Goal: Task Accomplishment & Management: Manage account settings

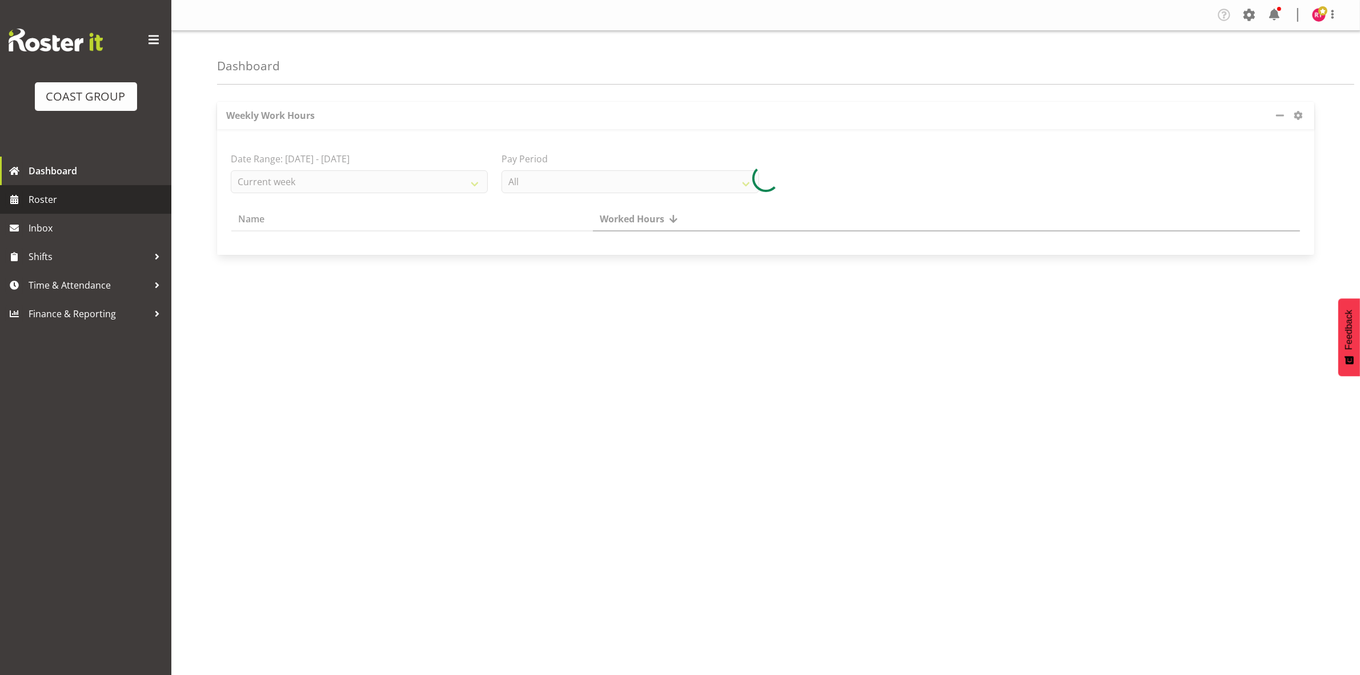
click at [79, 205] on span "Roster" at bounding box center [97, 199] width 137 height 17
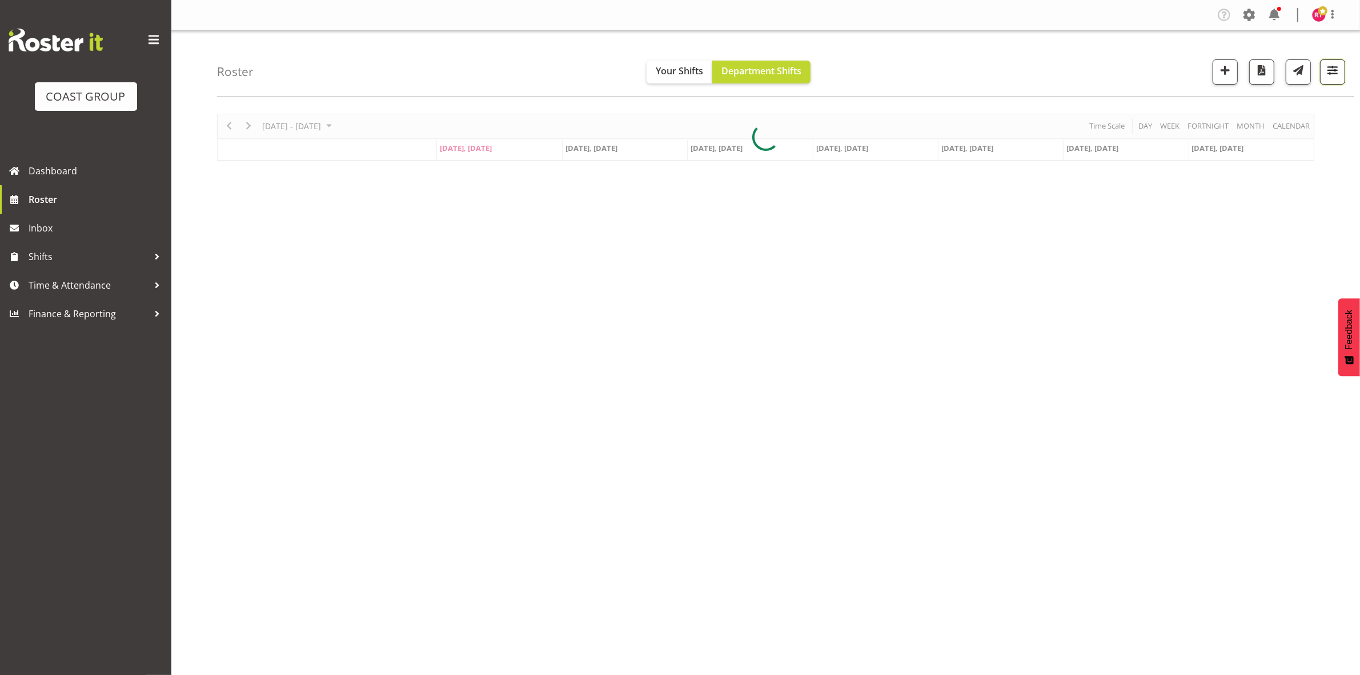
click at [1329, 76] on span "button" at bounding box center [1332, 70] width 15 height 15
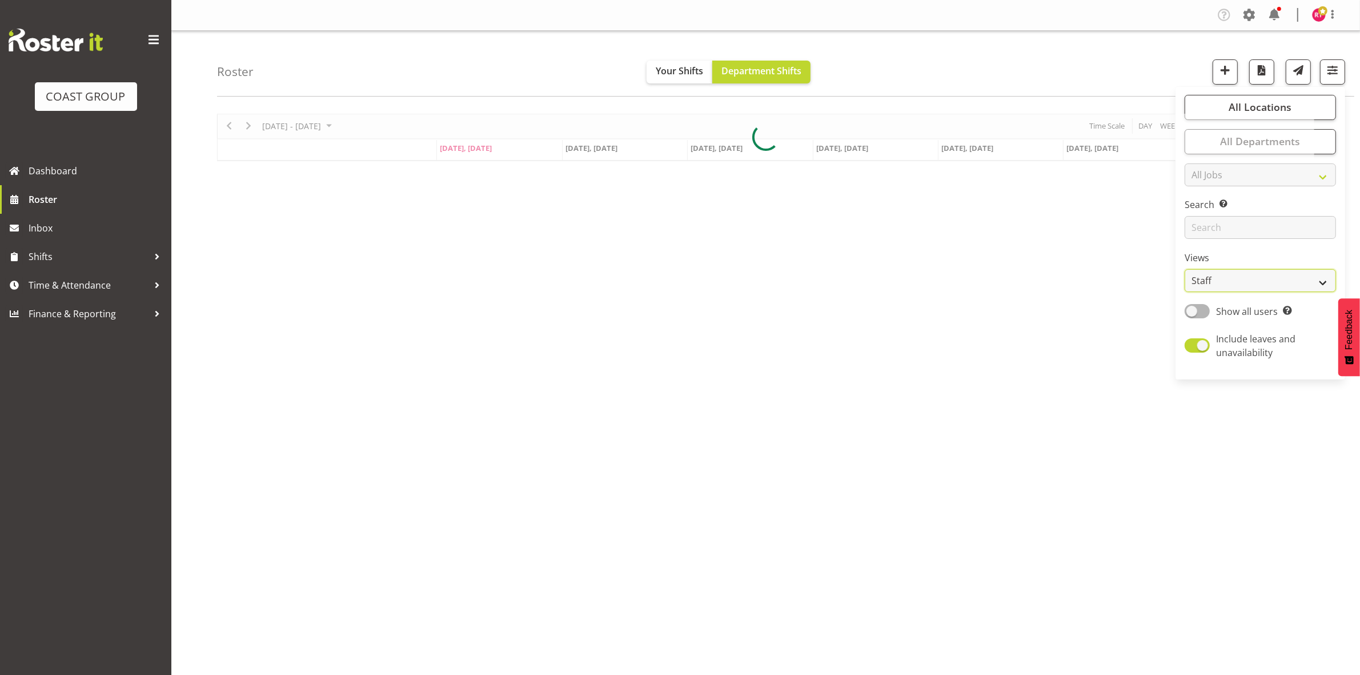
click at [1246, 272] on select "Staff Role Shift - Horizontal Shift - Vertical Staff - Location" at bounding box center [1260, 280] width 151 height 23
select select "shift"
click at [1185, 269] on select "Staff Role Shift - Horizontal Shift - Vertical Staff - Location" at bounding box center [1260, 280] width 151 height 23
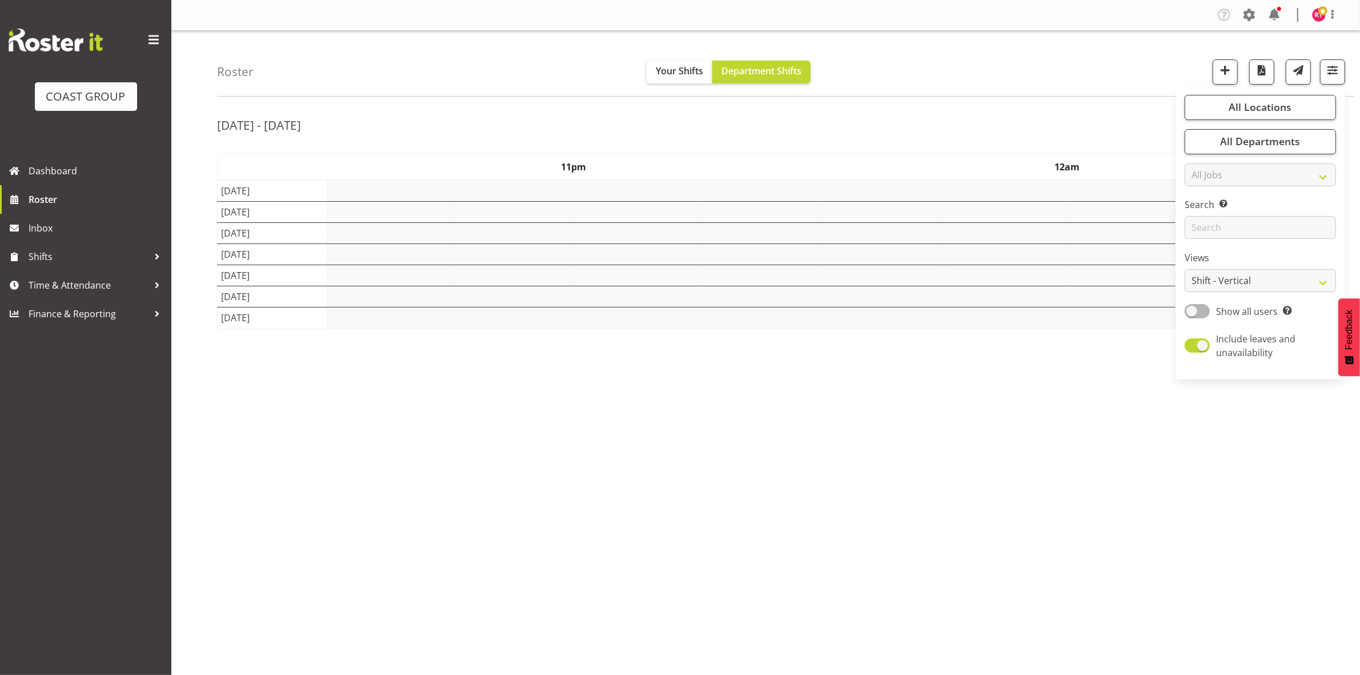
click at [1074, 66] on div "Roster Your Shifts Department Shifts All Locations Clear CARLTON EVENTS Carlton…" at bounding box center [785, 64] width 1137 height 66
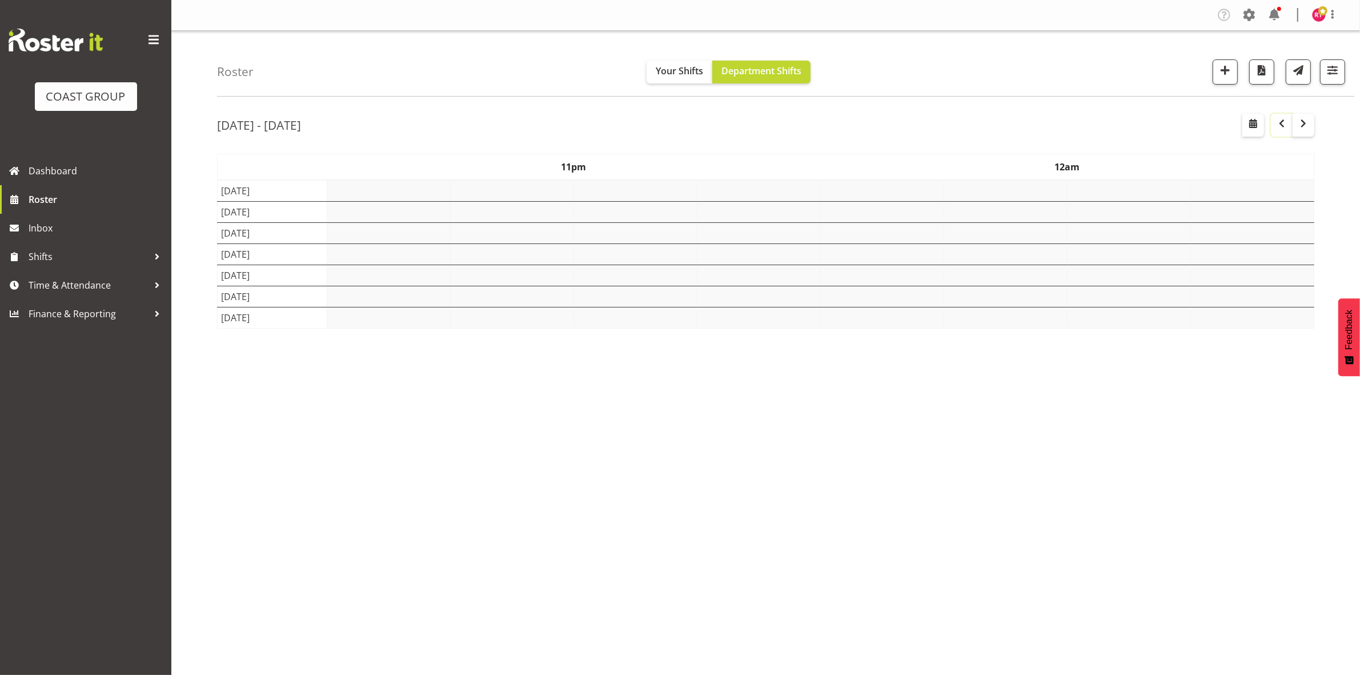
click at [1278, 129] on span "button" at bounding box center [1282, 124] width 14 height 14
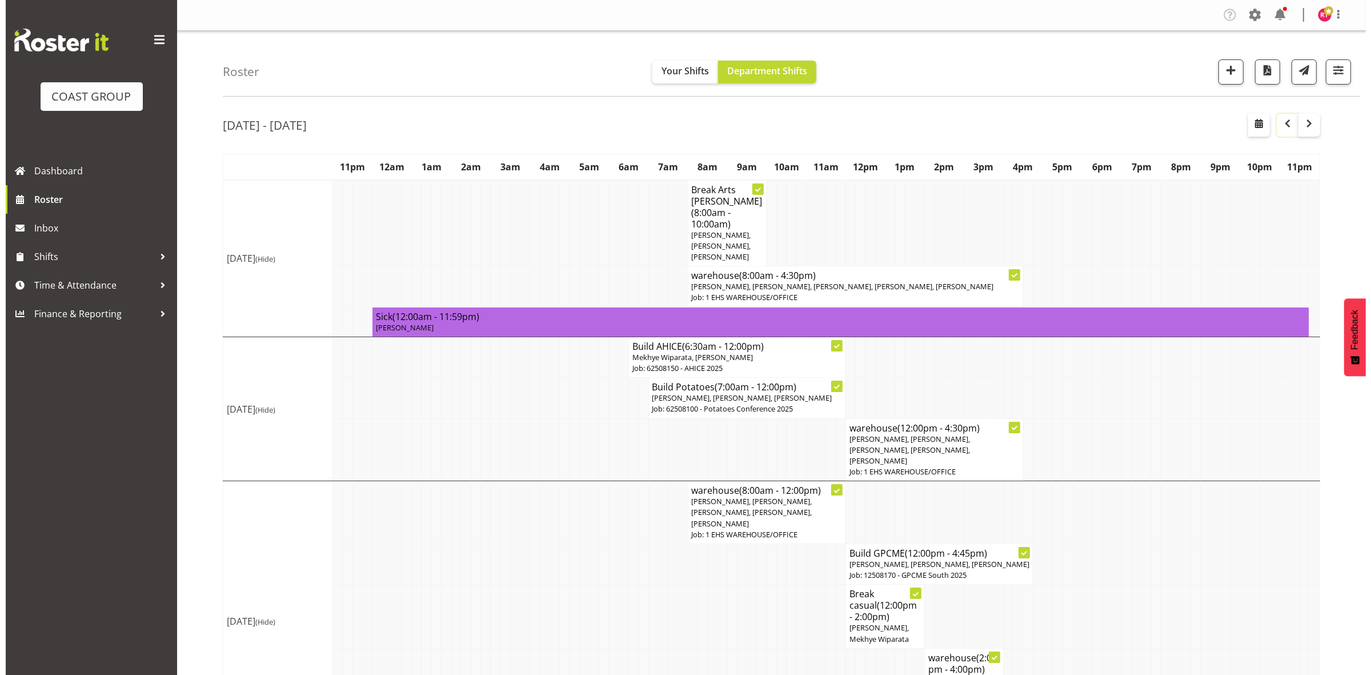
scroll to position [308, 0]
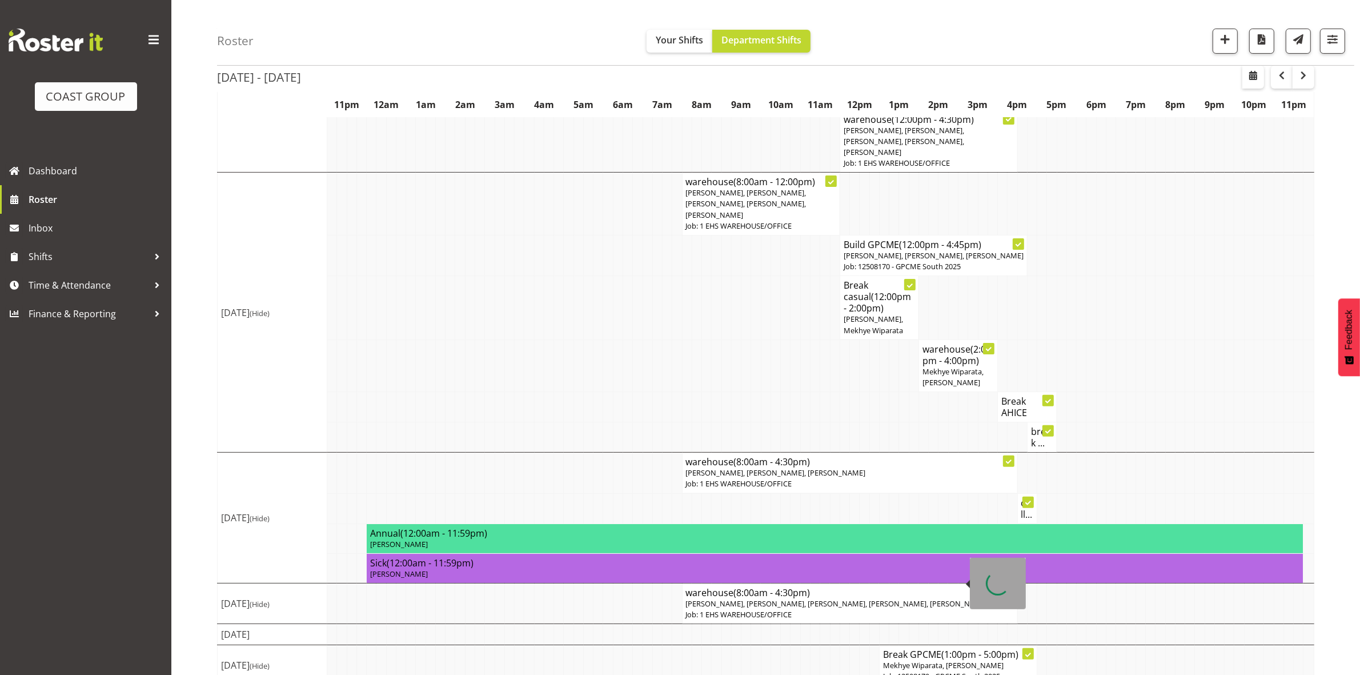
click at [807, 598] on p "Reuben Bowe, Martin Gorzeman, Mekhye Wiparata, David Wiseman, Shatif Ssendi" at bounding box center [850, 603] width 328 height 11
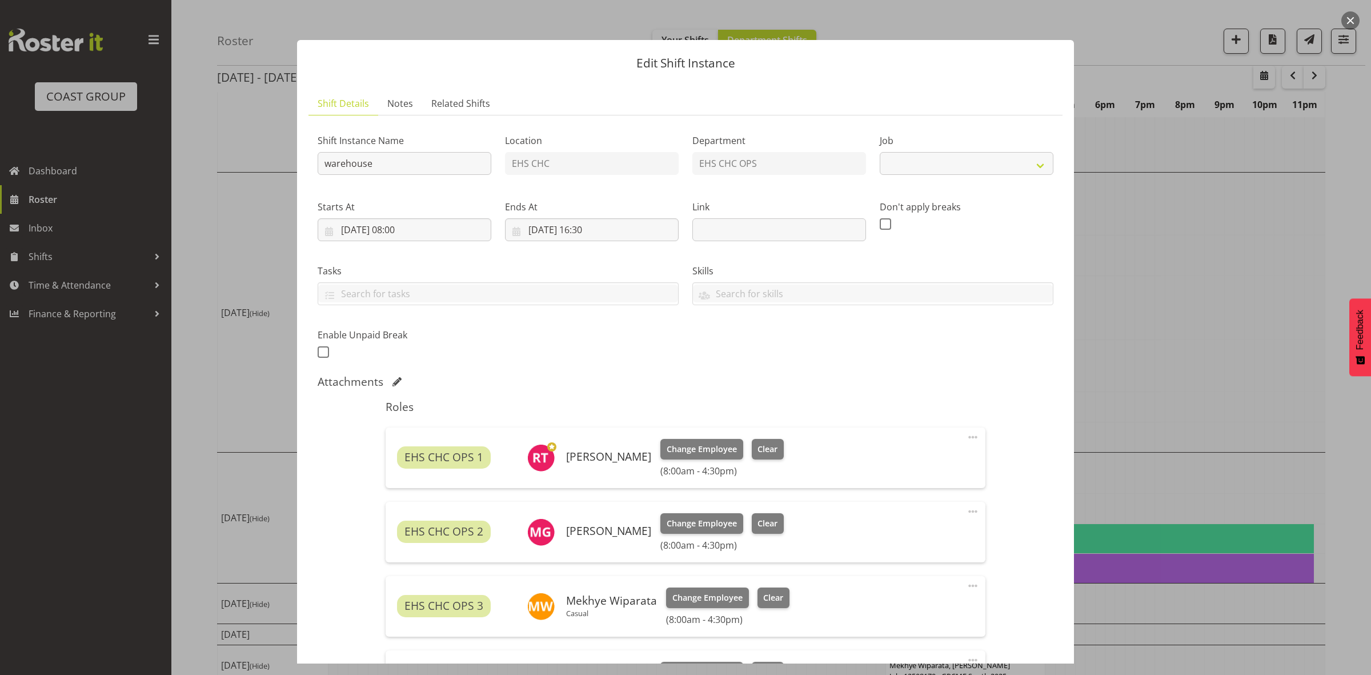
select select "69"
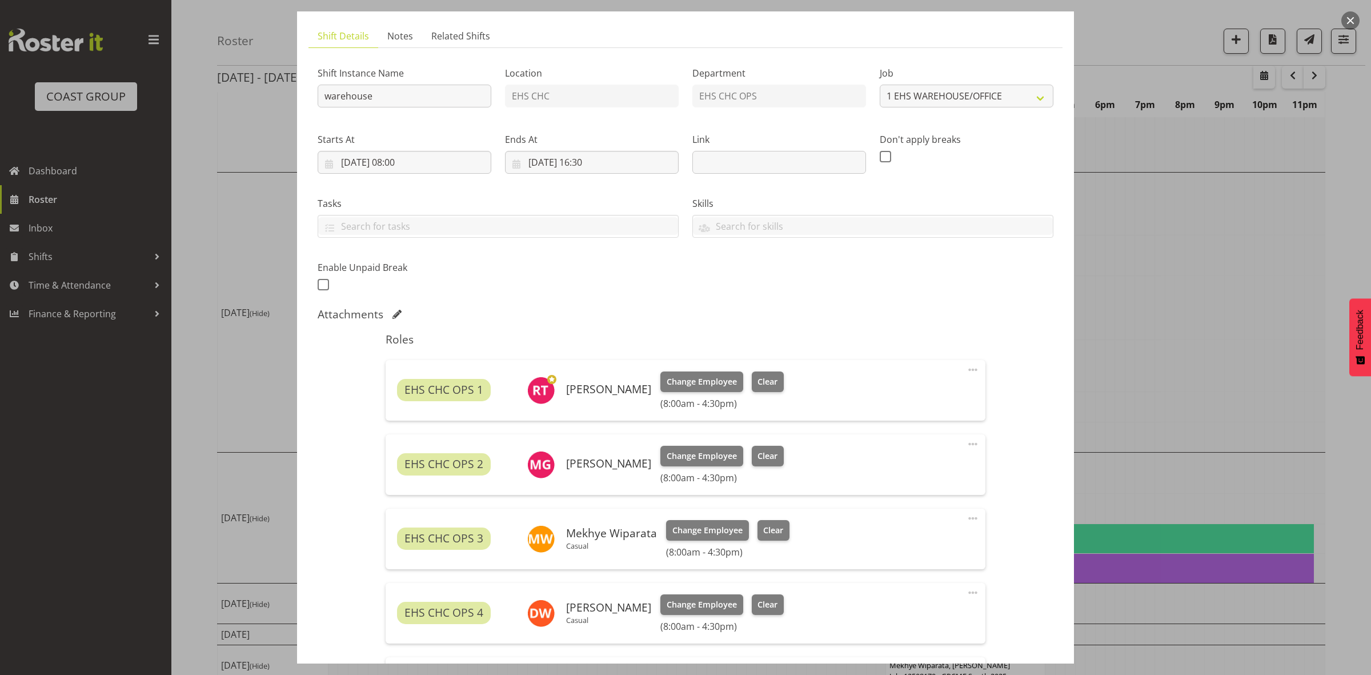
scroll to position [276, 0]
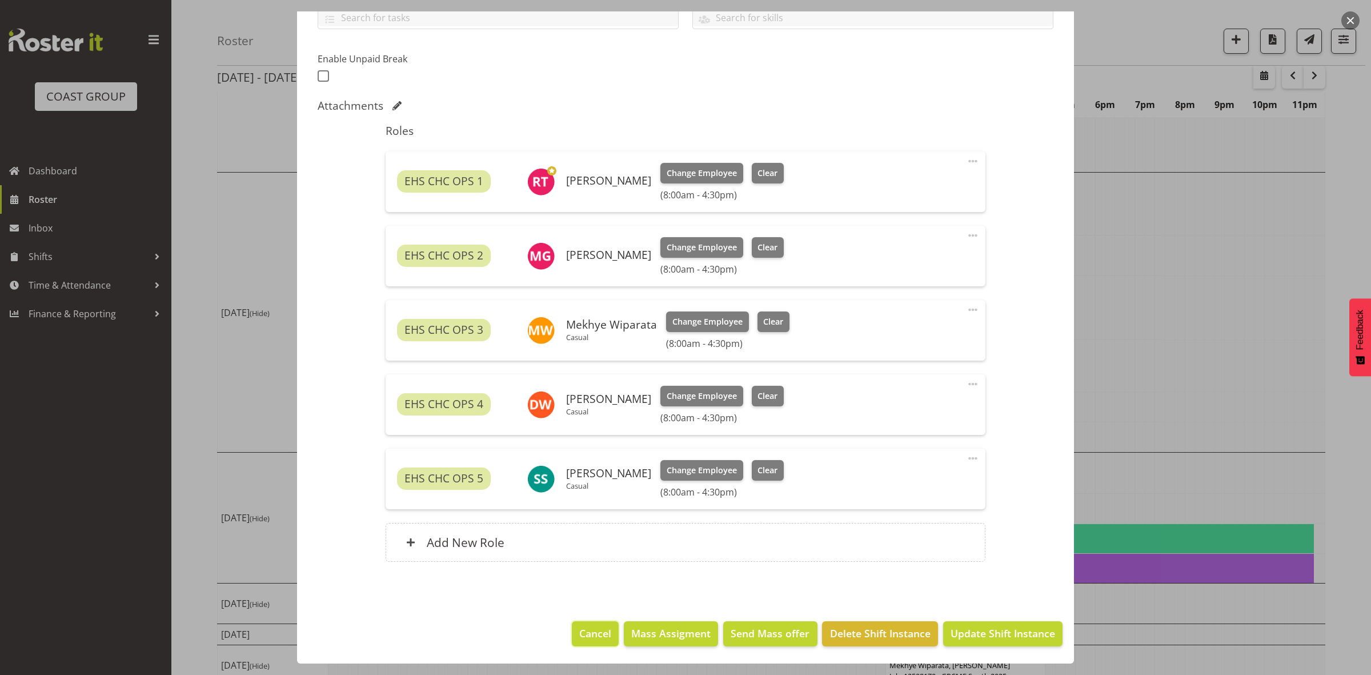
click at [588, 632] on span "Cancel" at bounding box center [595, 633] width 32 height 15
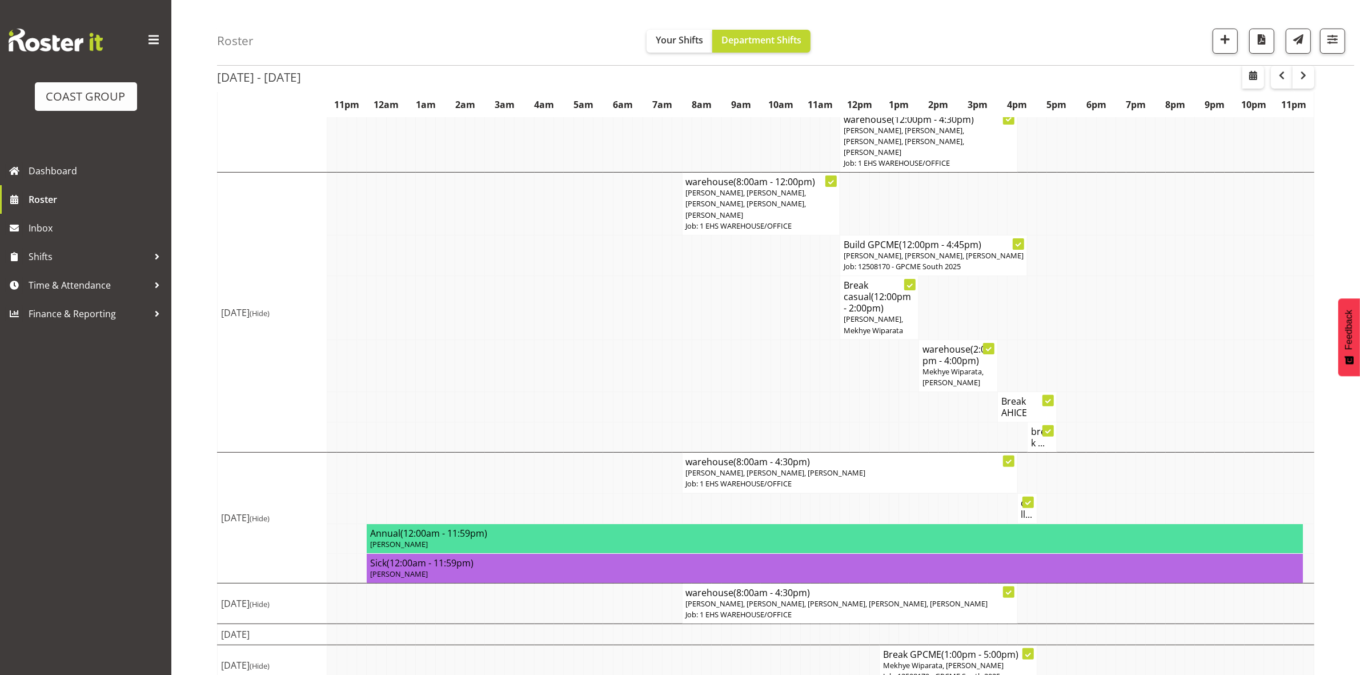
drag, startPoint x: 729, startPoint y: 590, endPoint x: 721, endPoint y: 595, distance: 9.8
click at [729, 609] on p "Job: 1 EHS WAREHOUSE/OFFICE" at bounding box center [850, 614] width 328 height 11
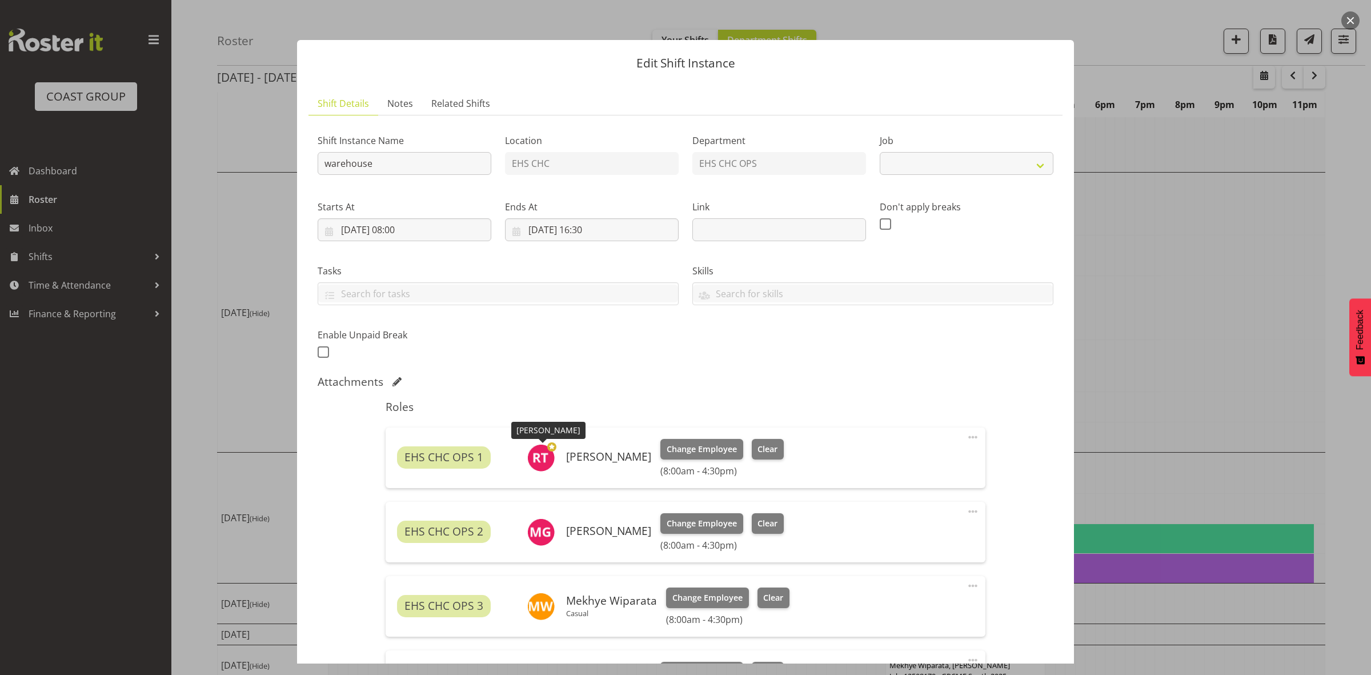
select select "69"
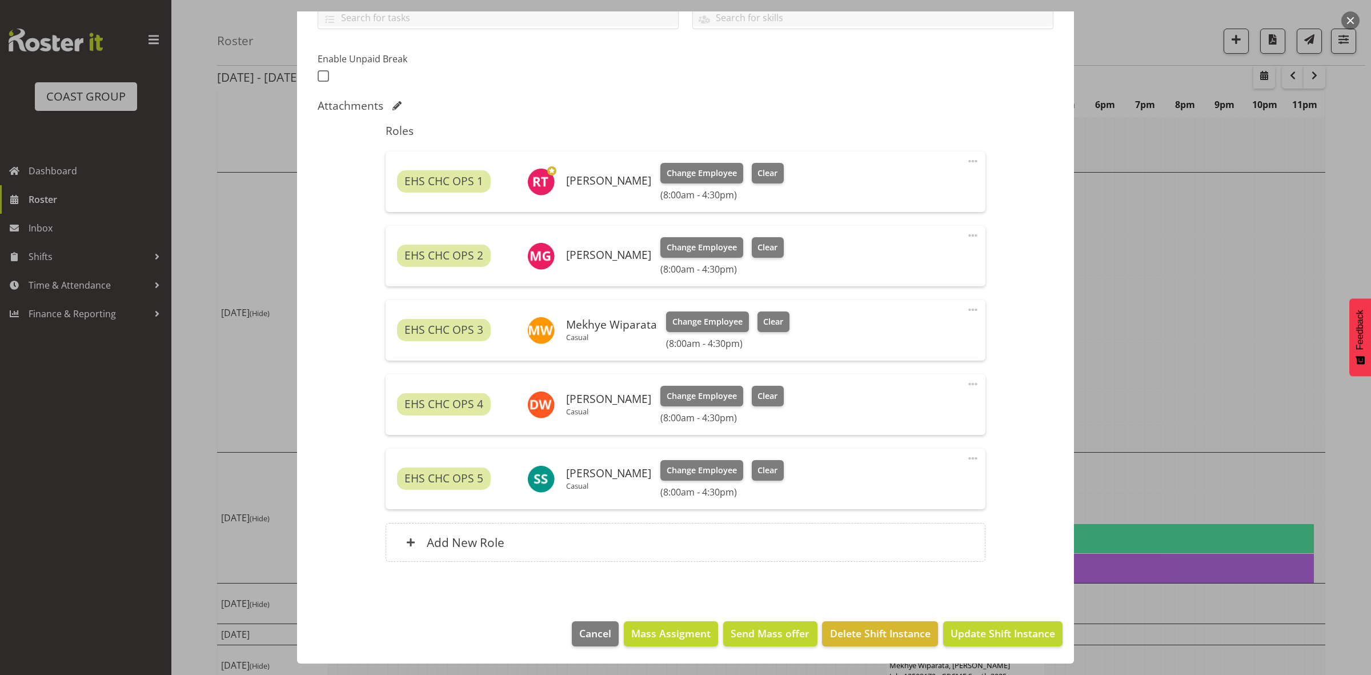
click at [967, 232] on span at bounding box center [973, 235] width 14 height 14
click at [921, 264] on link "Edit" at bounding box center [925, 260] width 110 height 21
select select "7"
select select "2025"
select select "16"
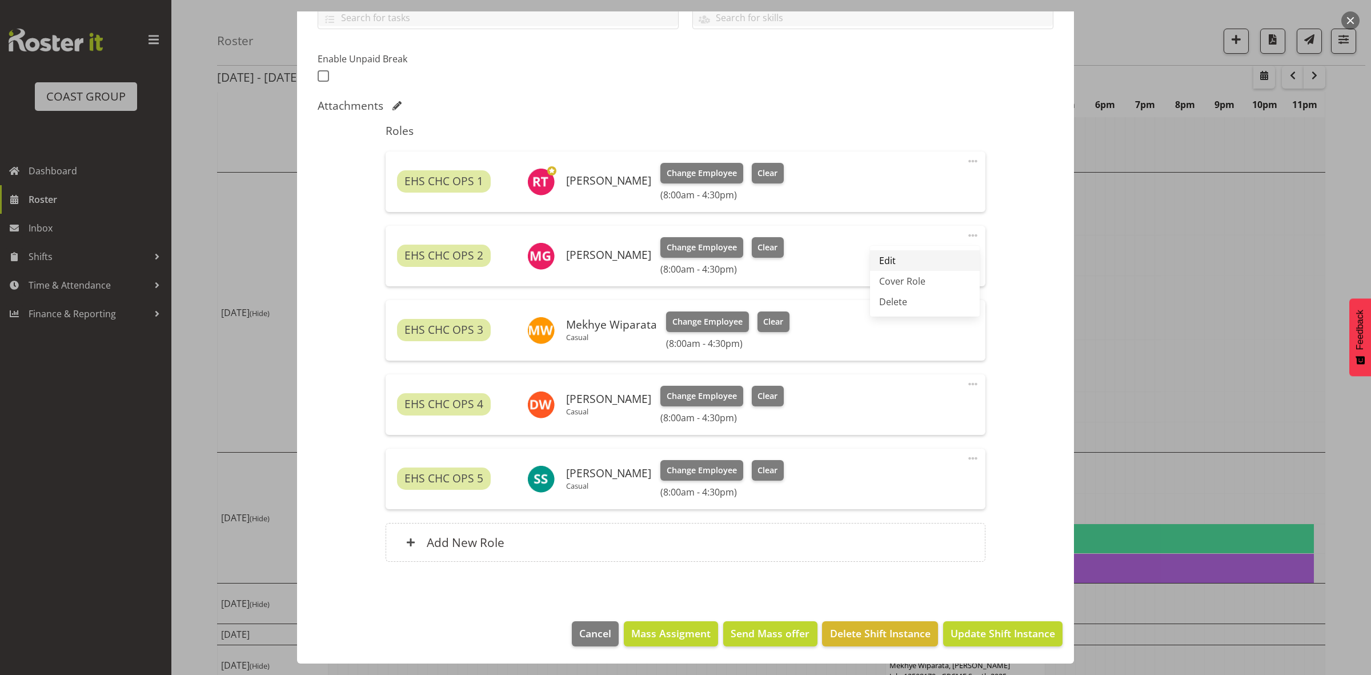
select select "30"
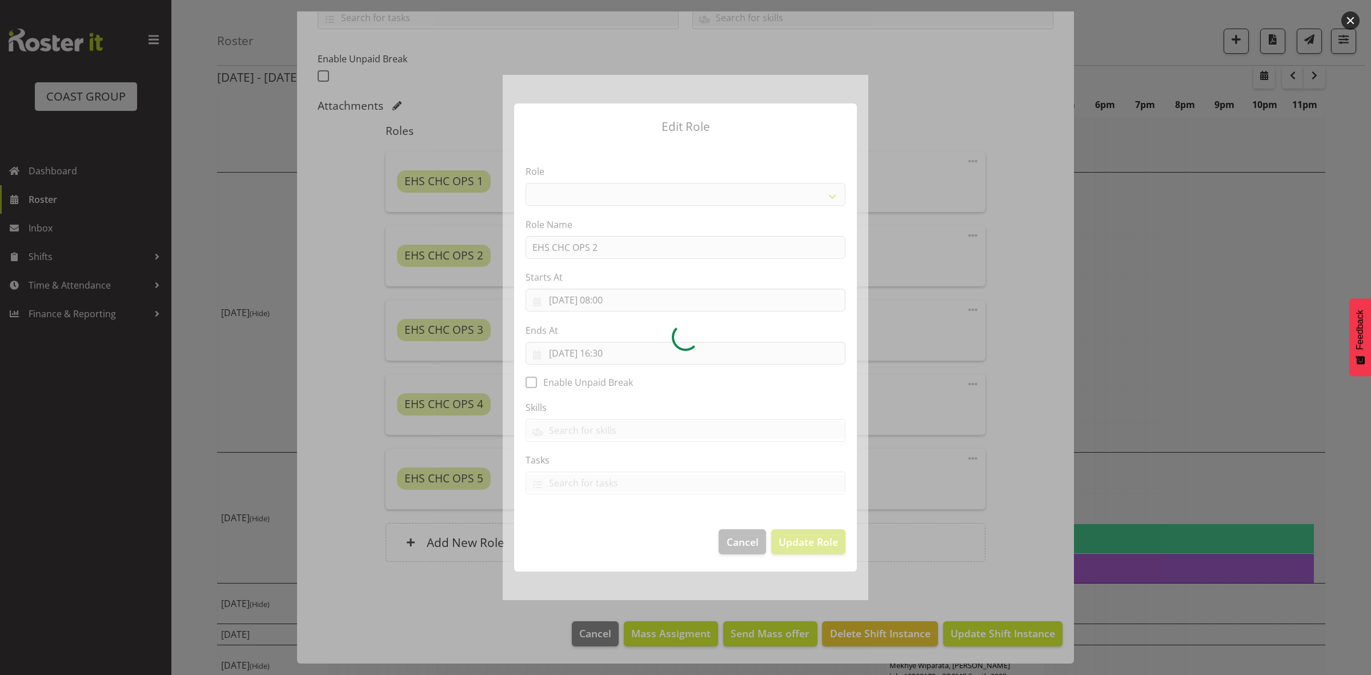
select select "192"
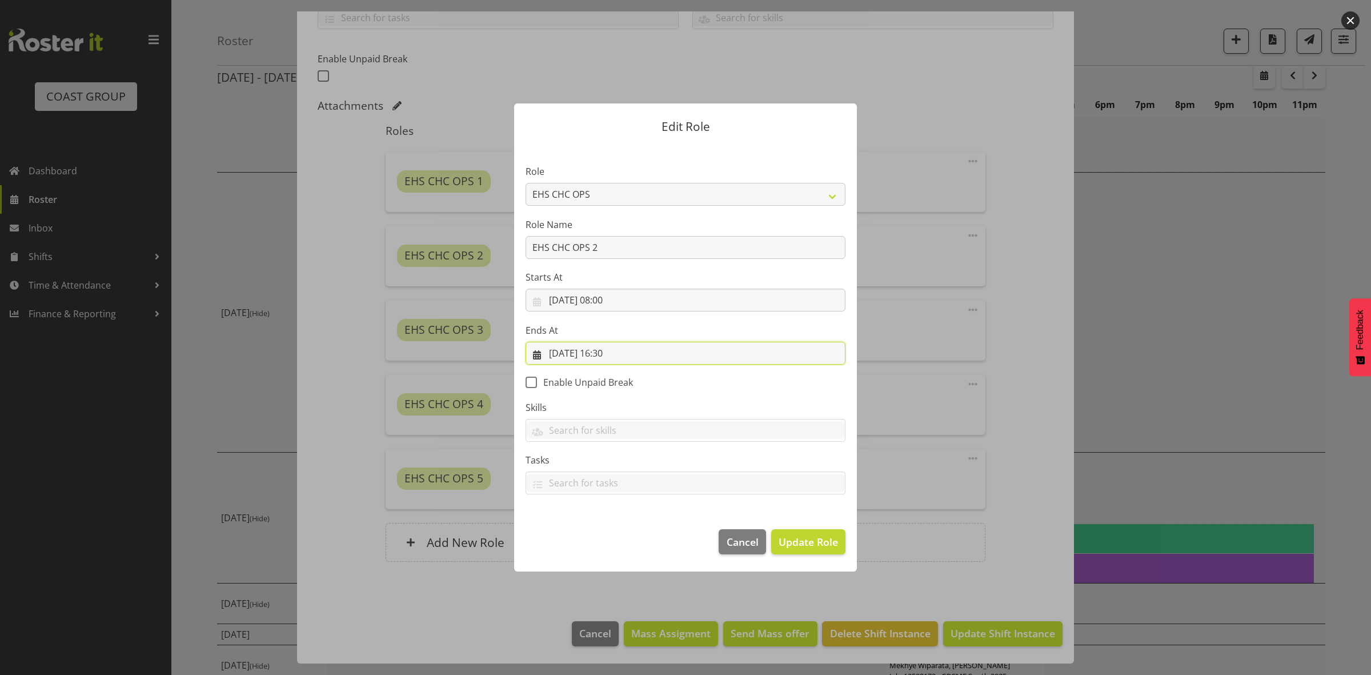
click at [611, 351] on input "15/08/2025, 16:30" at bounding box center [686, 353] width 320 height 23
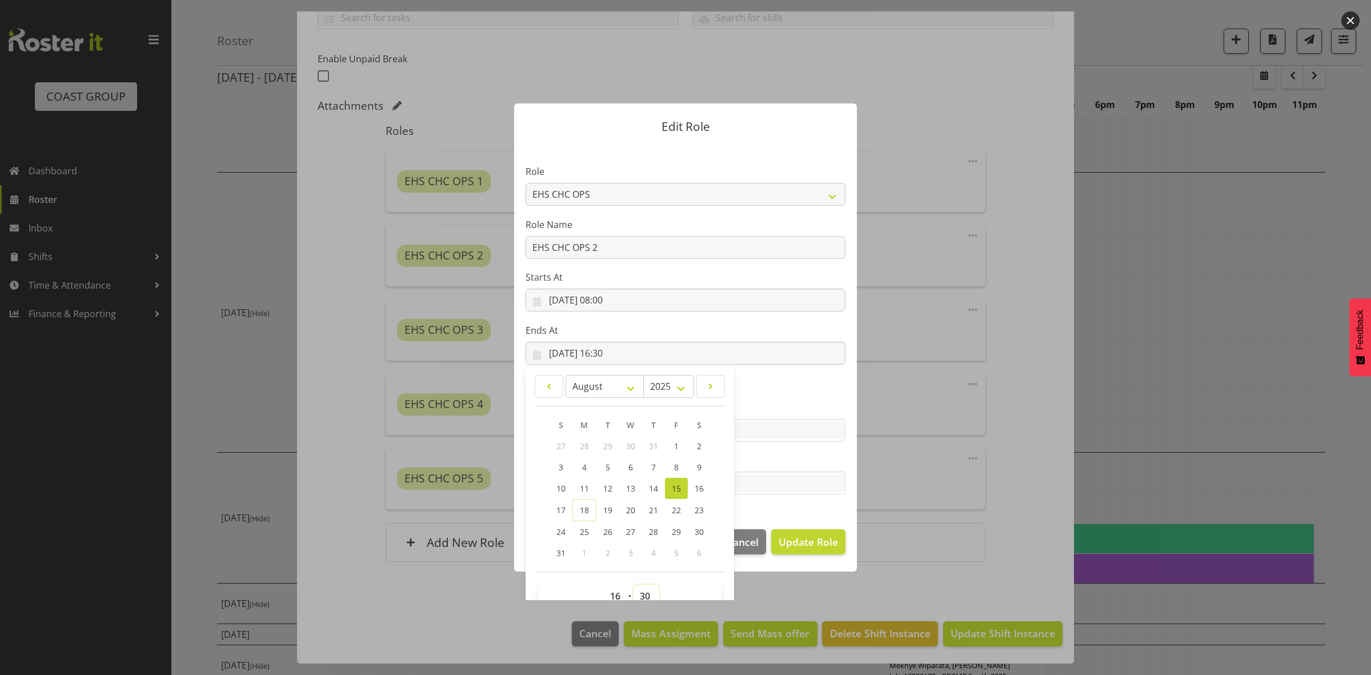
click at [638, 598] on select "00 01 02 03 04 05 06 07 08 09 10 11 12 13 14 15 16 17 18 19 20 21 22 23 24 25 2…" at bounding box center [646, 595] width 26 height 23
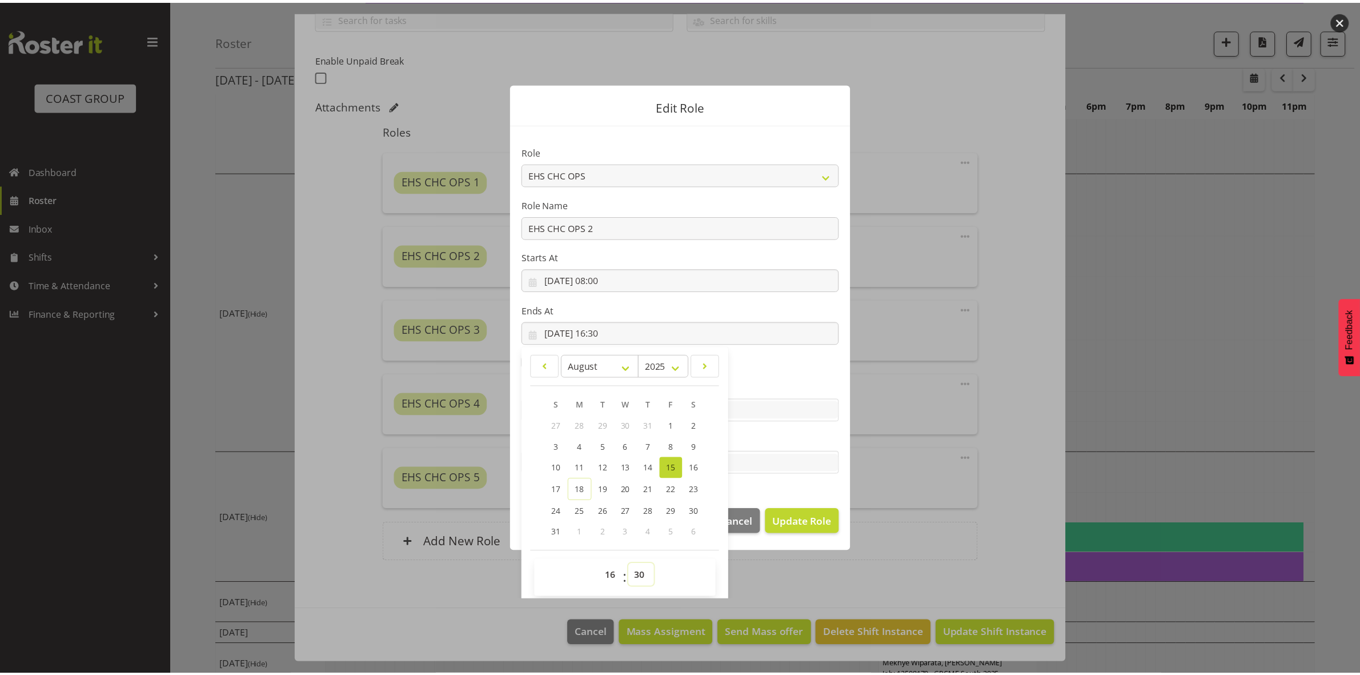
scroll to position [25, 0]
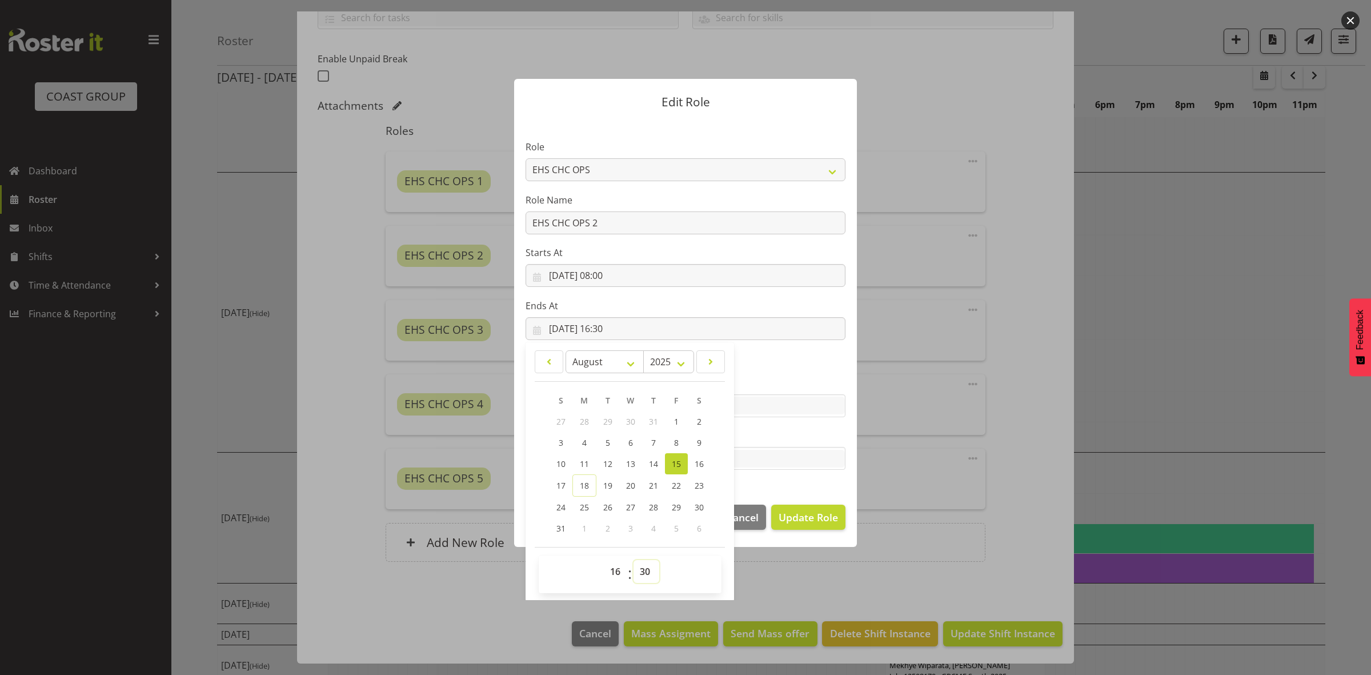
drag, startPoint x: 638, startPoint y: 561, endPoint x: 644, endPoint y: 546, distance: 16.4
click at [638, 561] on select "00 01 02 03 04 05 06 07 08 09 10 11 12 13 14 15 16 17 18 19 20 21 22 23 24 25 2…" at bounding box center [646, 571] width 26 height 23
drag, startPoint x: 644, startPoint y: 573, endPoint x: 644, endPoint y: 564, distance: 8.6
click at [644, 573] on select "00 01 02 03 04 05 06 07 08 09 10 11 12 13 14 15 16 17 18 19 20 21 22 23 24 25 2…" at bounding box center [646, 571] width 26 height 23
select select "0"
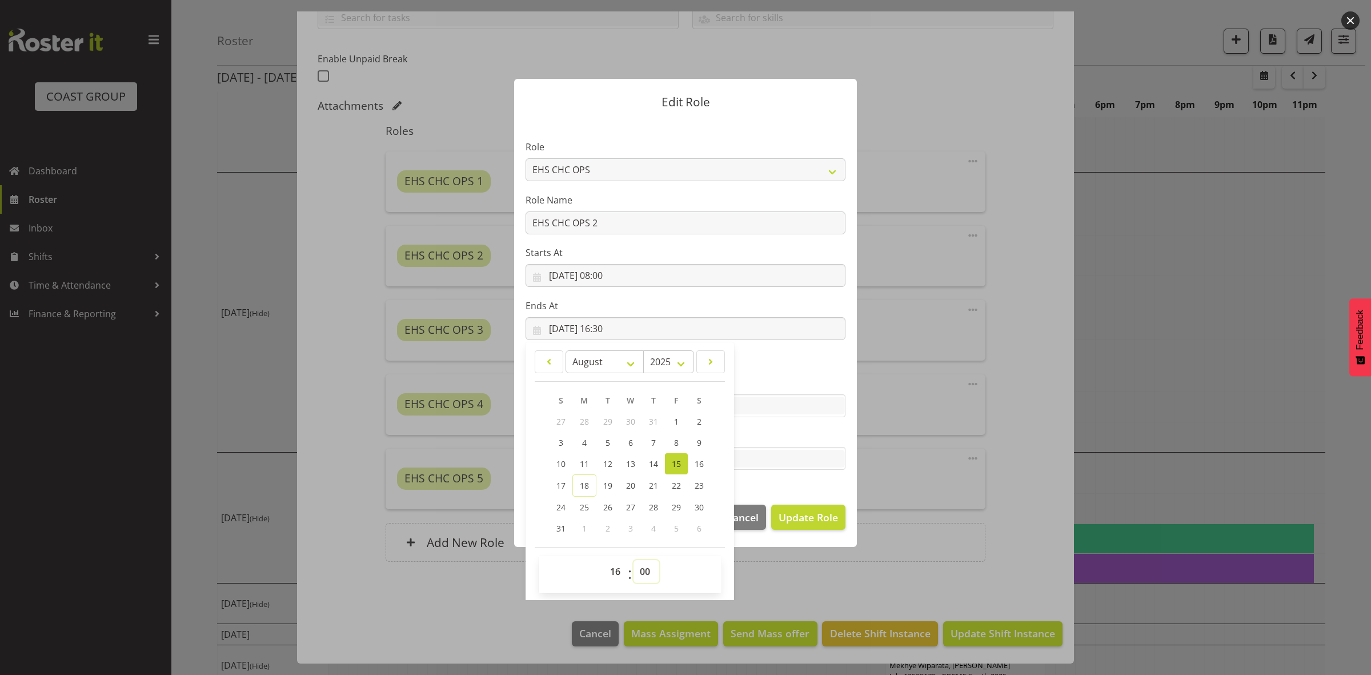
click at [633, 560] on select "00 01 02 03 04 05 06 07 08 09 10 11 12 13 14 15 16 17 18 19 20 21 22 23 24 25 2…" at bounding box center [646, 571] width 26 height 23
type input "15/08/2025, 16:00"
click at [800, 513] on span "Update Role" at bounding box center [808, 517] width 59 height 15
select select
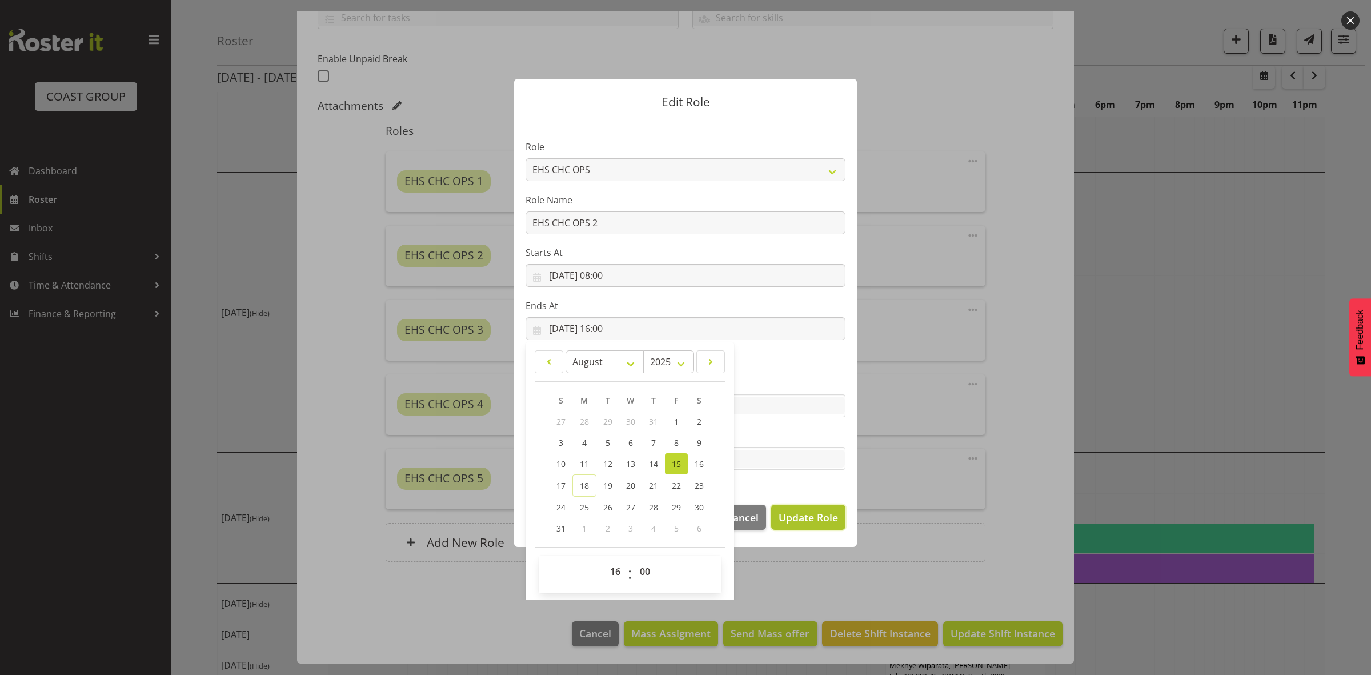
select select
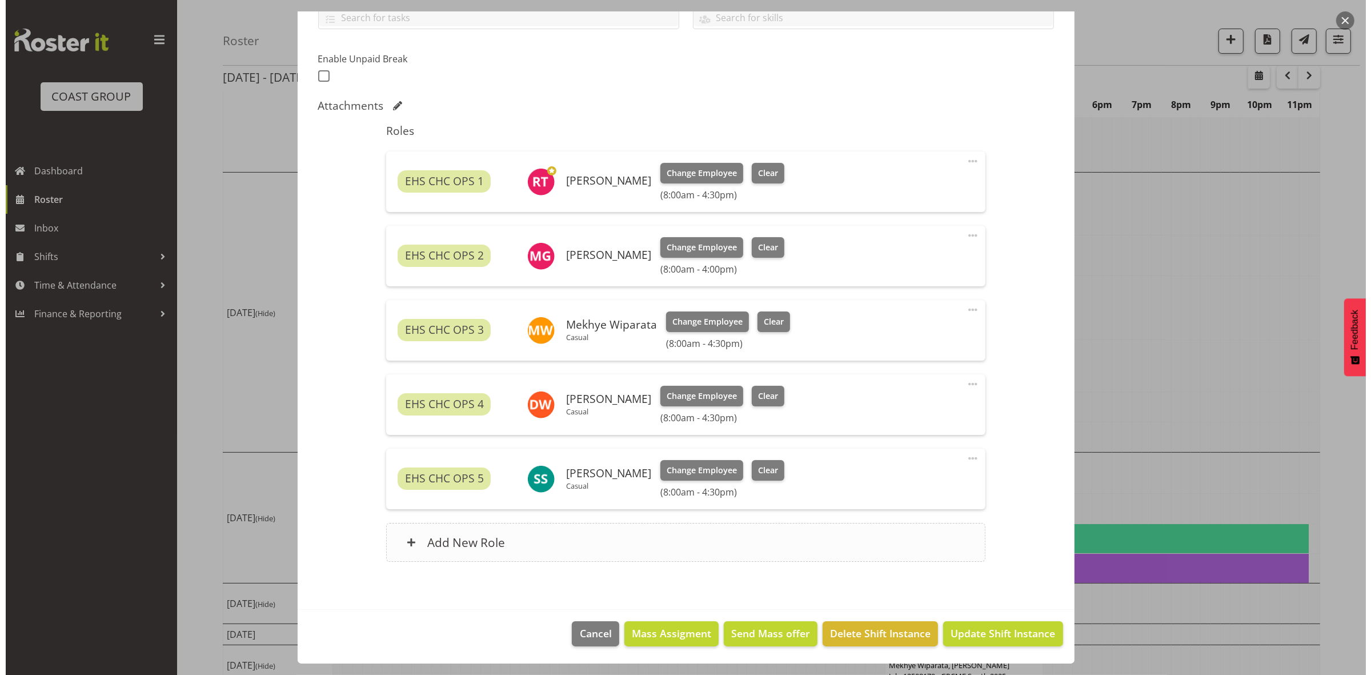
scroll to position [24, 0]
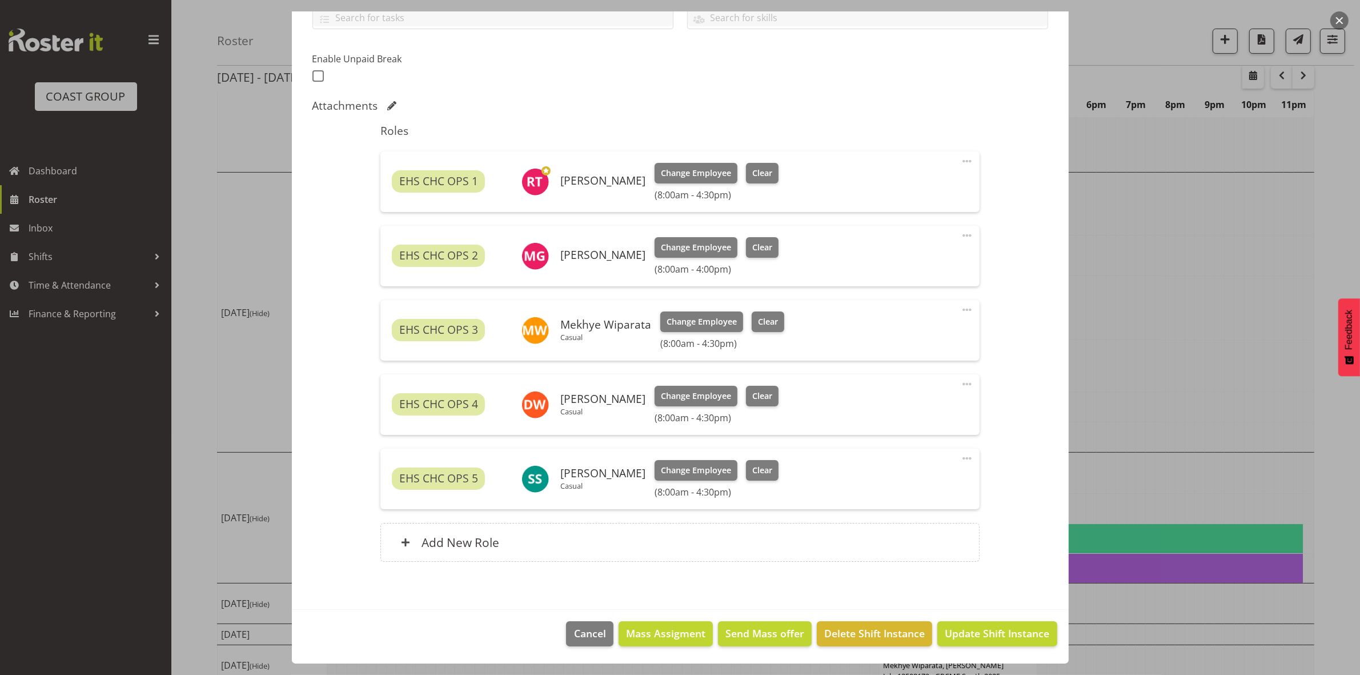
click at [960, 307] on span at bounding box center [967, 310] width 14 height 14
click at [938, 331] on link "Edit" at bounding box center [919, 334] width 110 height 21
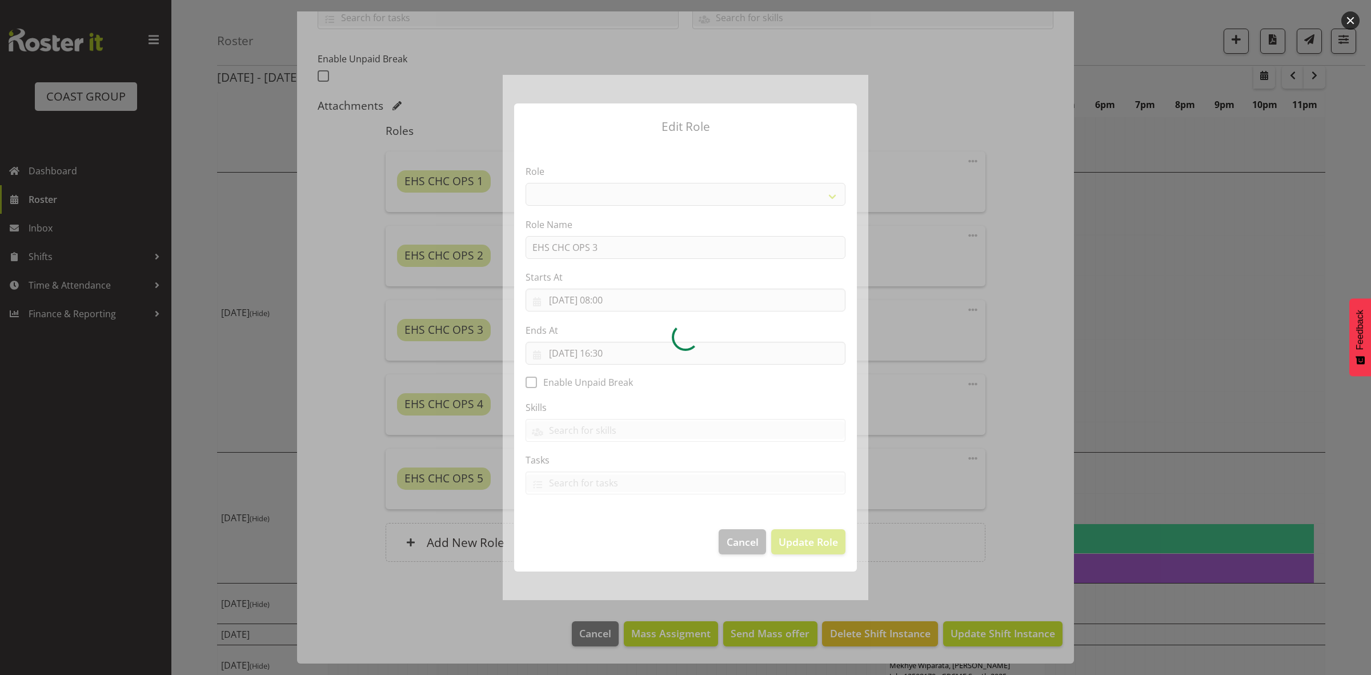
select select "192"
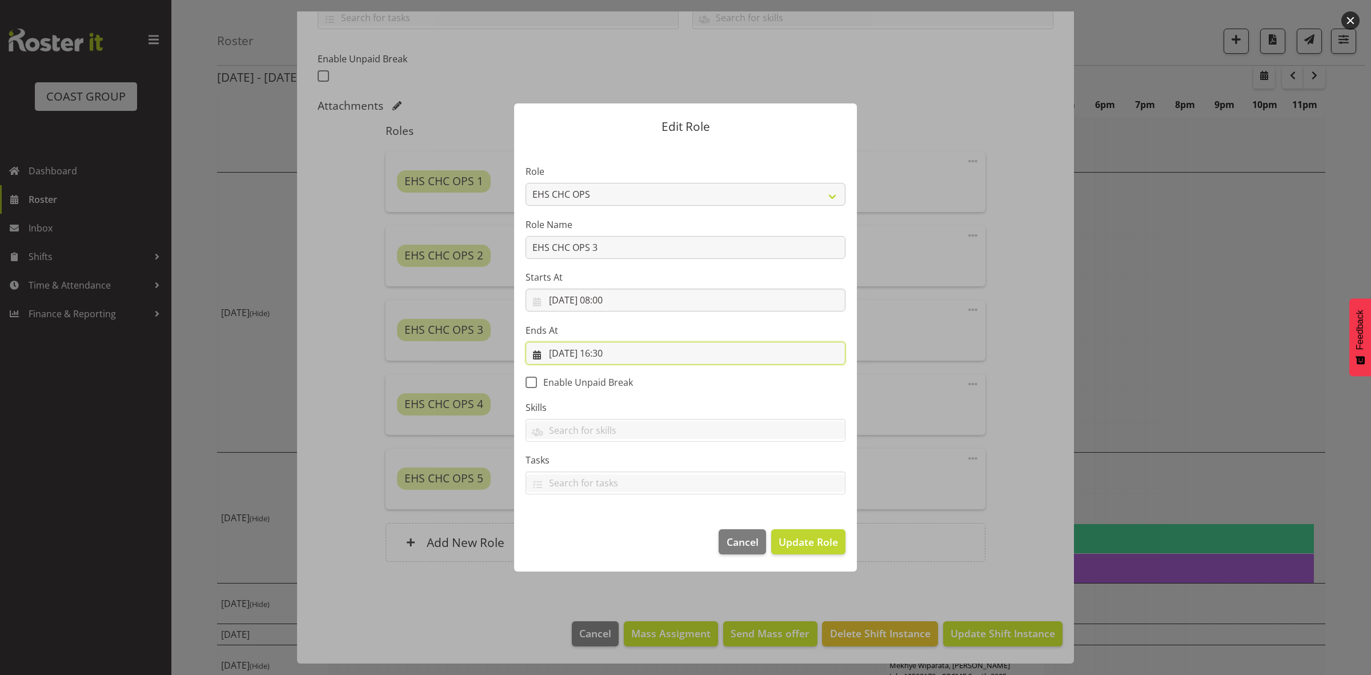
click at [621, 352] on input "15/08/2025, 16:30" at bounding box center [686, 353] width 320 height 23
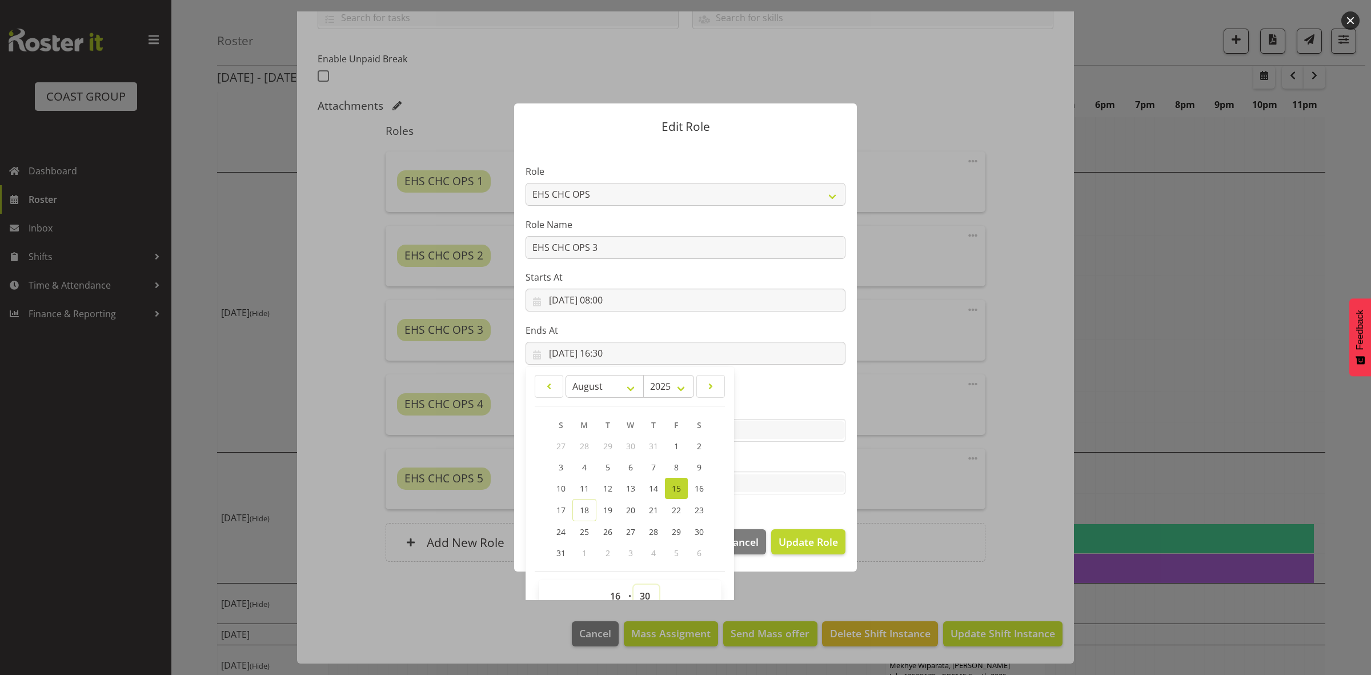
click at [635, 594] on select "00 01 02 03 04 05 06 07 08 09 10 11 12 13 14 15 16 17 18 19 20 21 22 23 24 25 2…" at bounding box center [646, 595] width 26 height 23
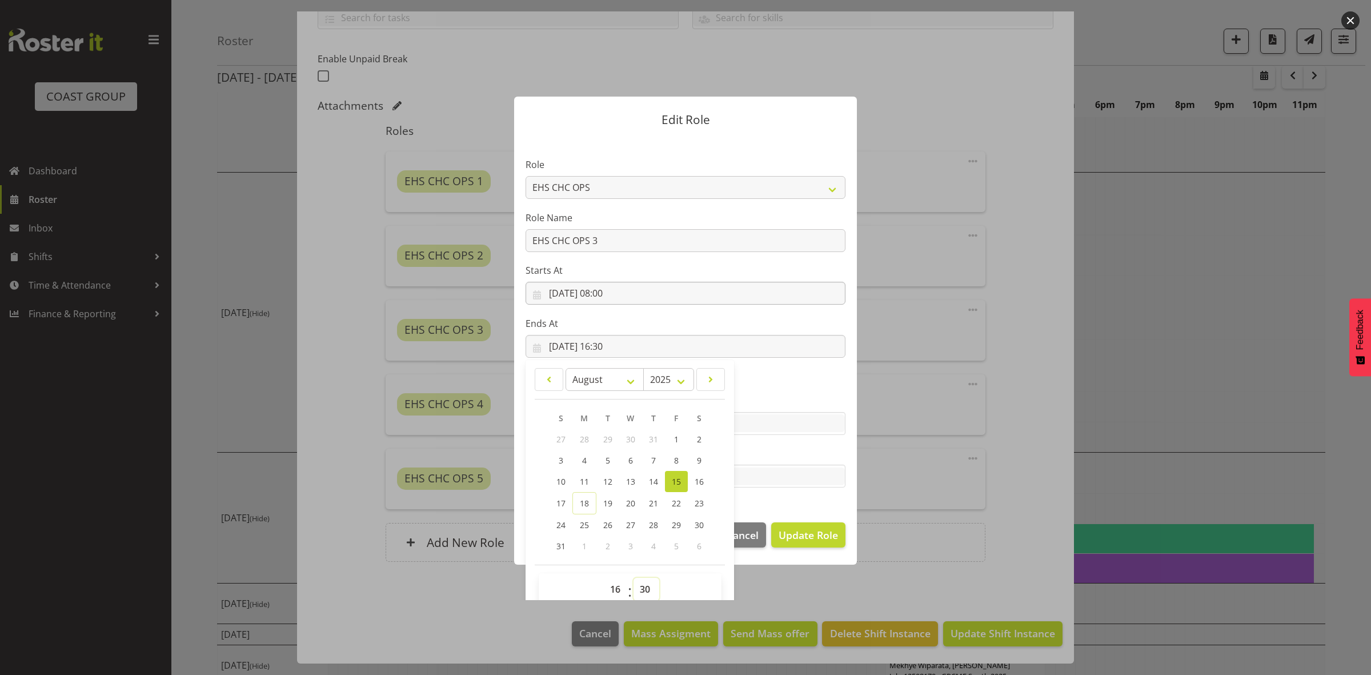
select select "0"
click at [633, 578] on select "00 01 02 03 04 05 06 07 08 09 10 11 12 13 14 15 16 17 18 19 20 21 22 23 24 25 2…" at bounding box center [646, 589] width 26 height 23
type input "15/08/2025, 16:00"
click at [788, 539] on span "Update Role" at bounding box center [808, 534] width 59 height 15
select select
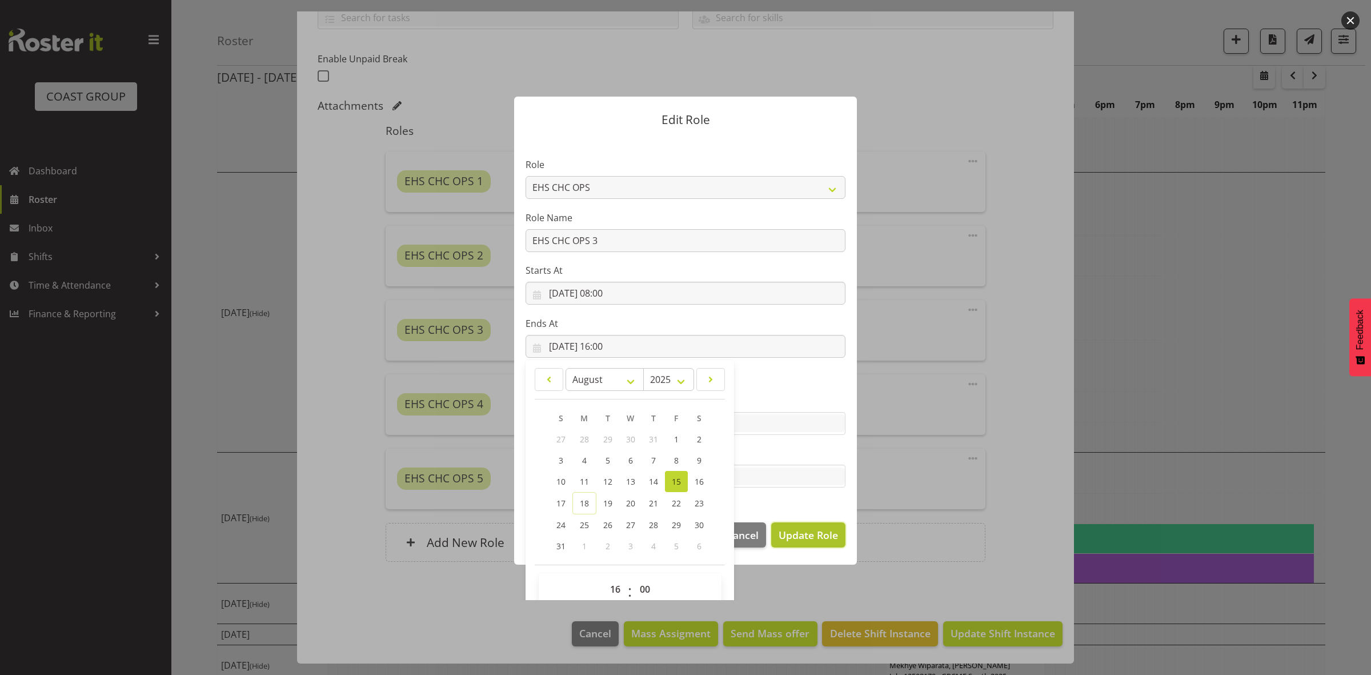
select select
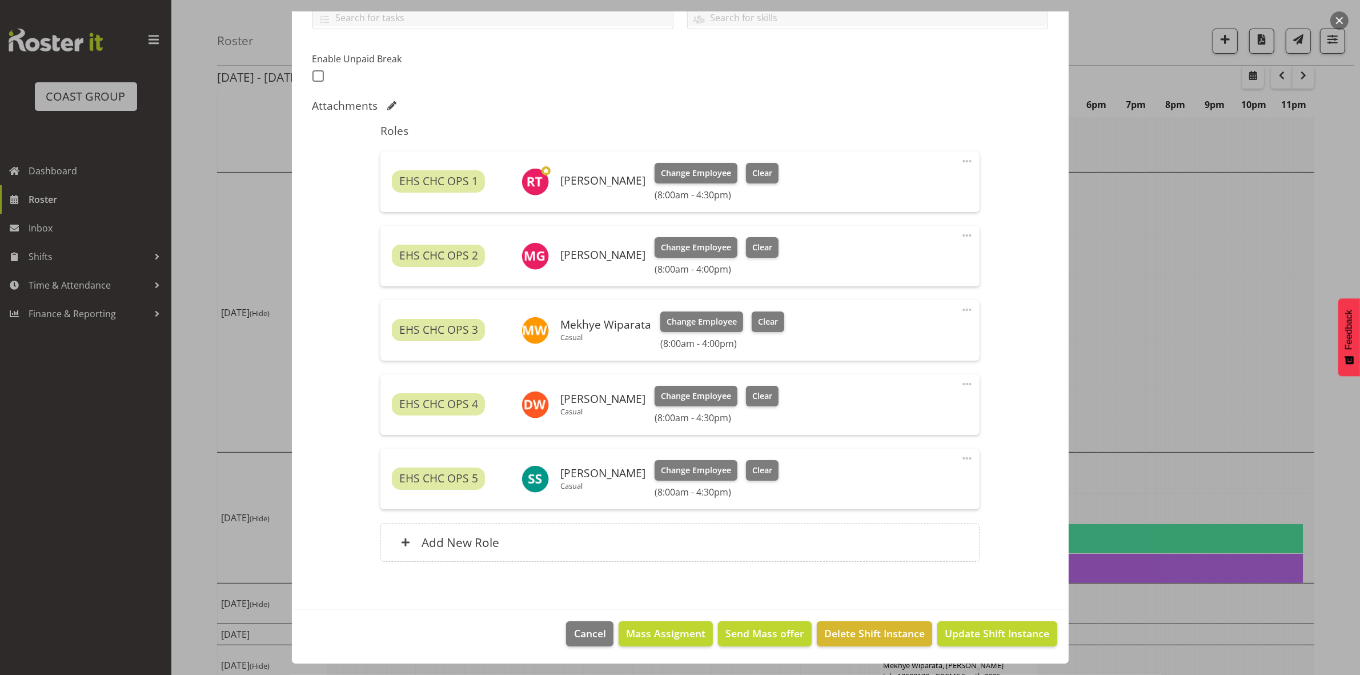
click at [960, 453] on span at bounding box center [967, 458] width 14 height 14
click at [915, 483] on link "Edit" at bounding box center [919, 483] width 110 height 21
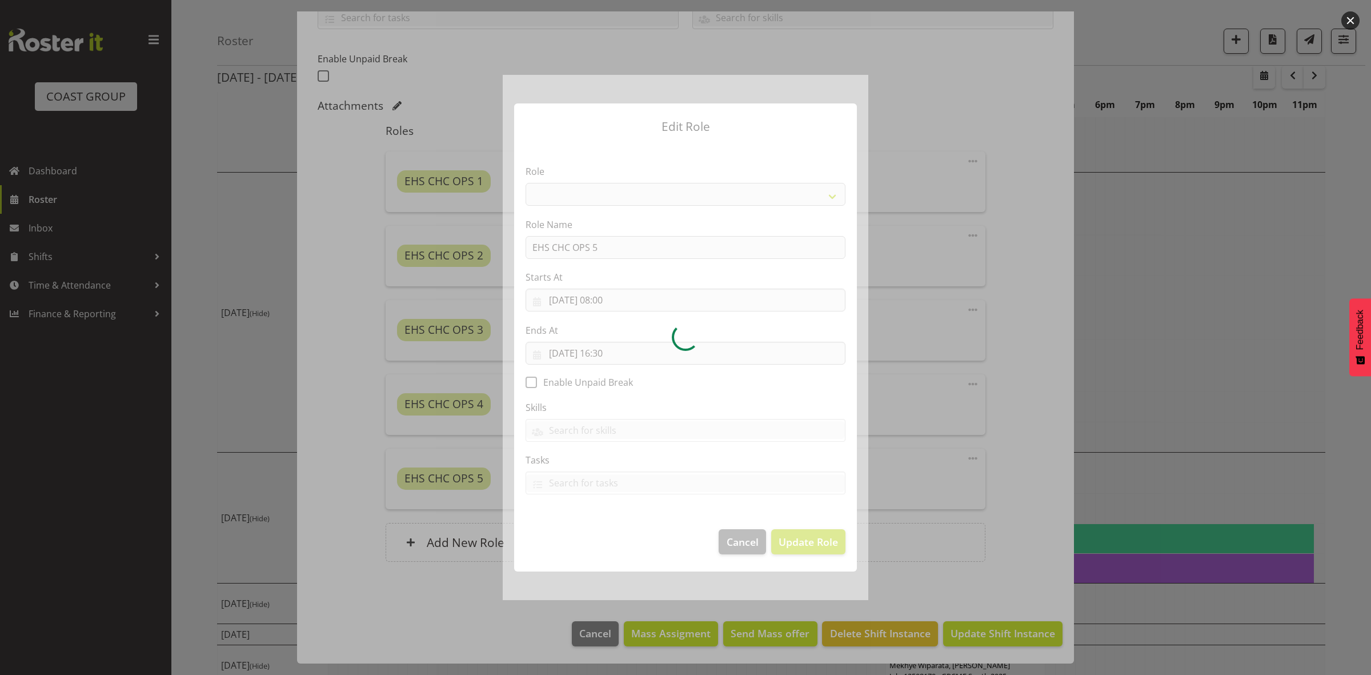
select select "192"
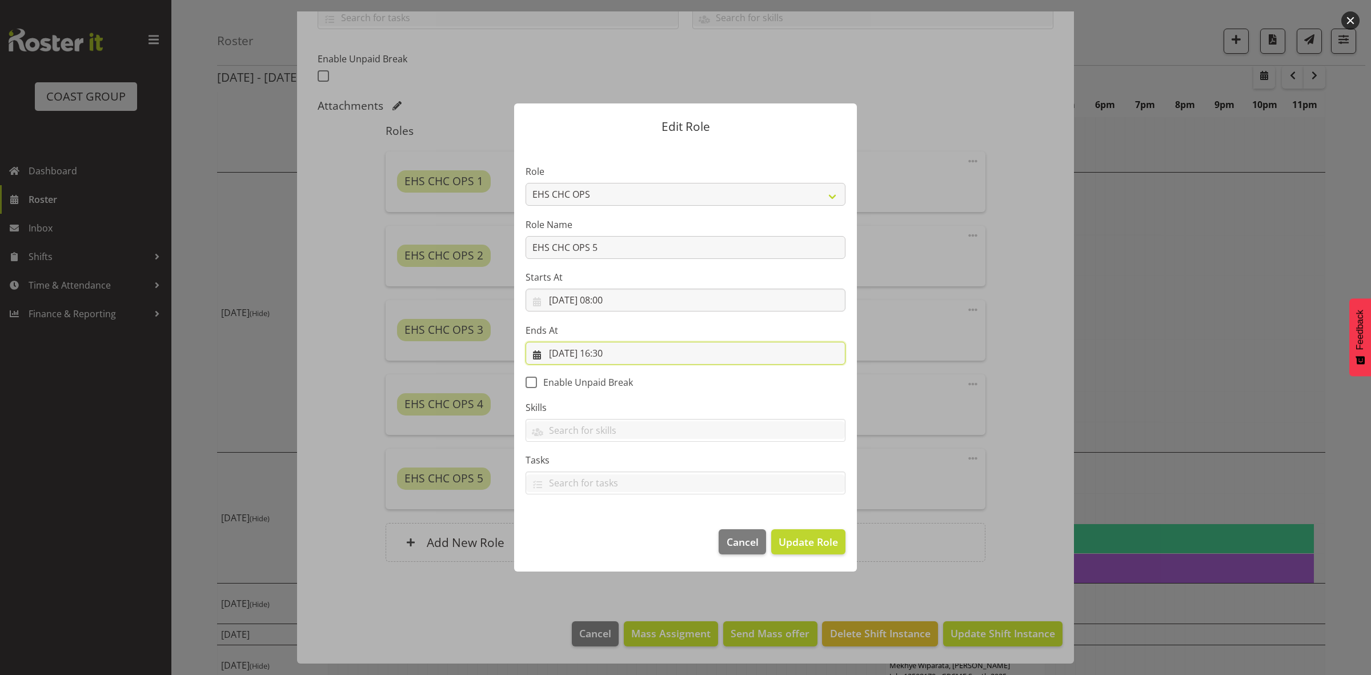
click at [619, 354] on input "15/08/2025, 16:30" at bounding box center [686, 353] width 320 height 23
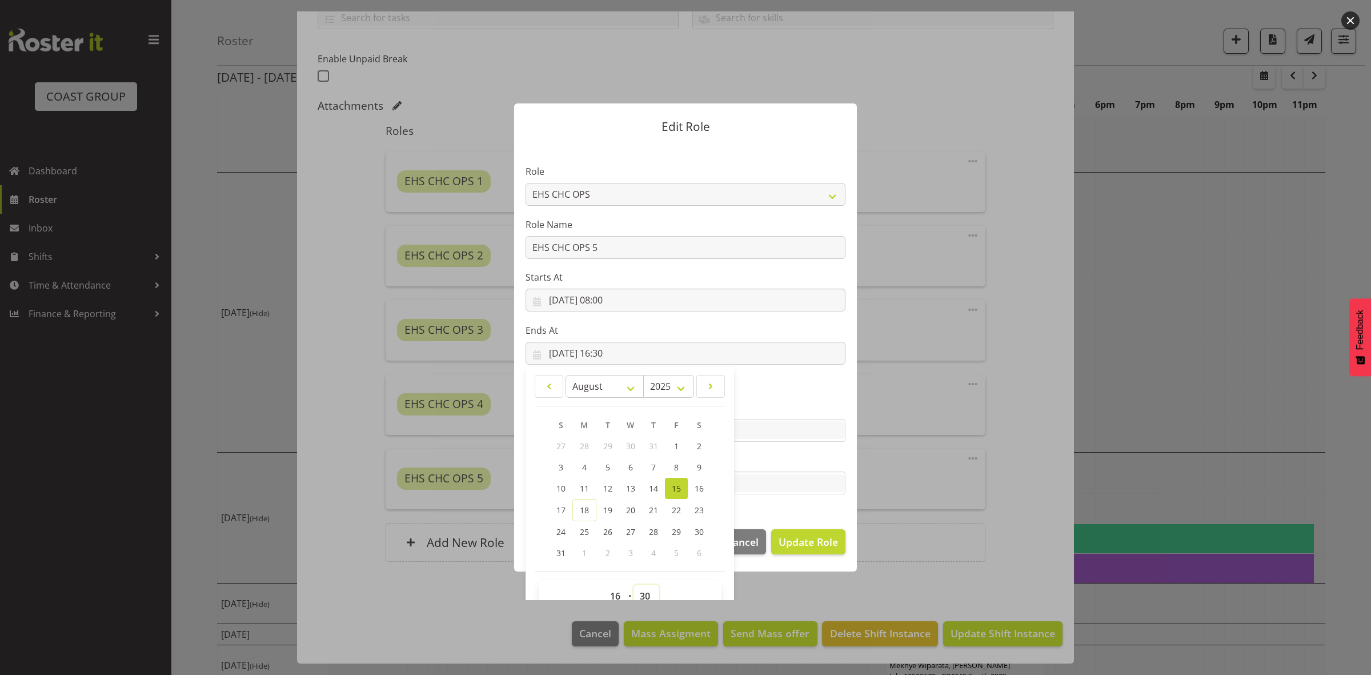
drag, startPoint x: 638, startPoint y: 593, endPoint x: 639, endPoint y: 580, distance: 13.2
click at [638, 593] on select "00 01 02 03 04 05 06 07 08 09 10 11 12 13 14 15 16 17 18 19 20 21 22 23 24 25 2…" at bounding box center [646, 595] width 26 height 23
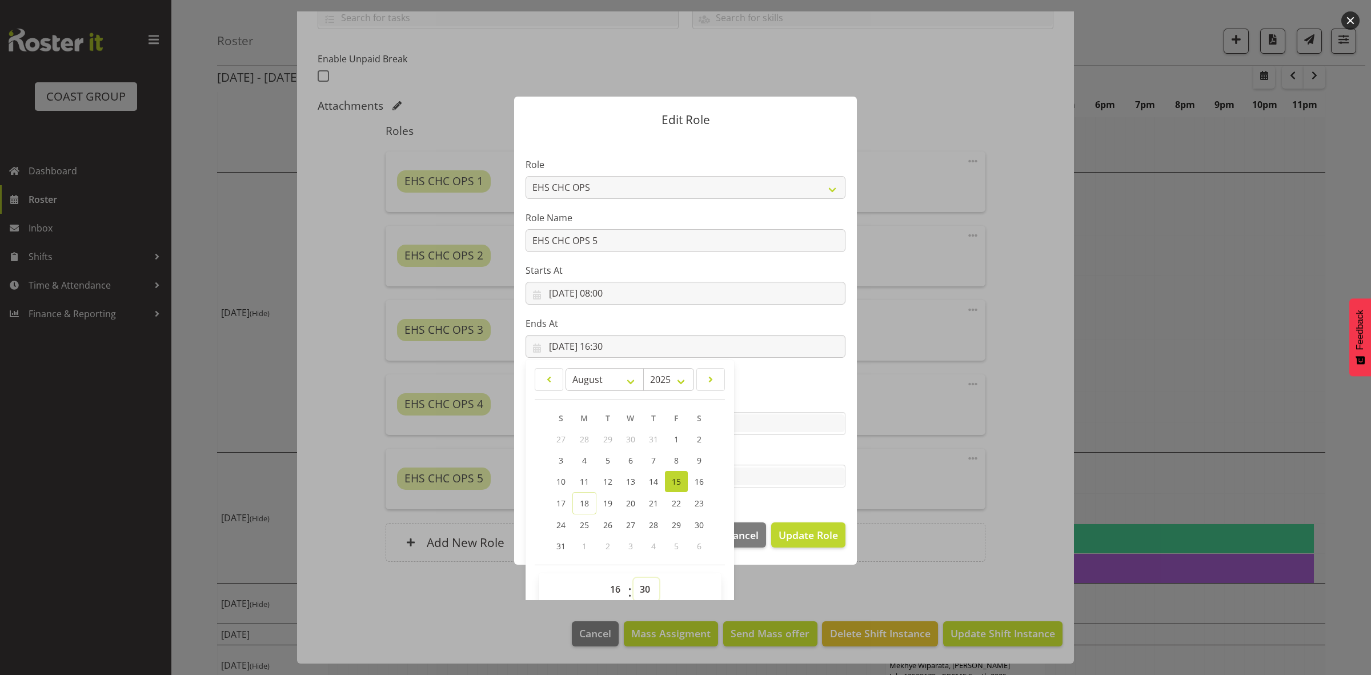
select select "0"
click at [633, 578] on select "00 01 02 03 04 05 06 07 08 09 10 11 12 13 14 15 16 17 18 19 20 21 22 23 24 25 2…" at bounding box center [646, 589] width 26 height 23
type input "15/08/2025, 16:00"
click at [817, 543] on button "Update Role" at bounding box center [808, 534] width 74 height 25
select select
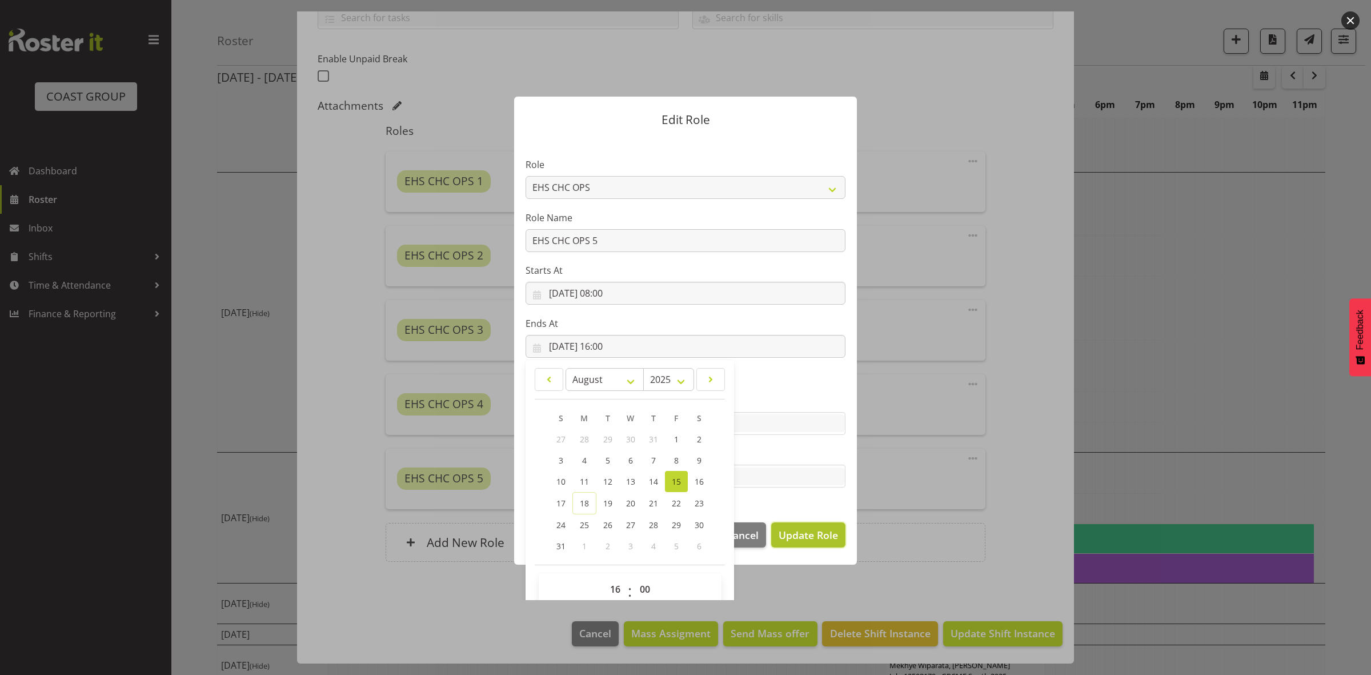
select select
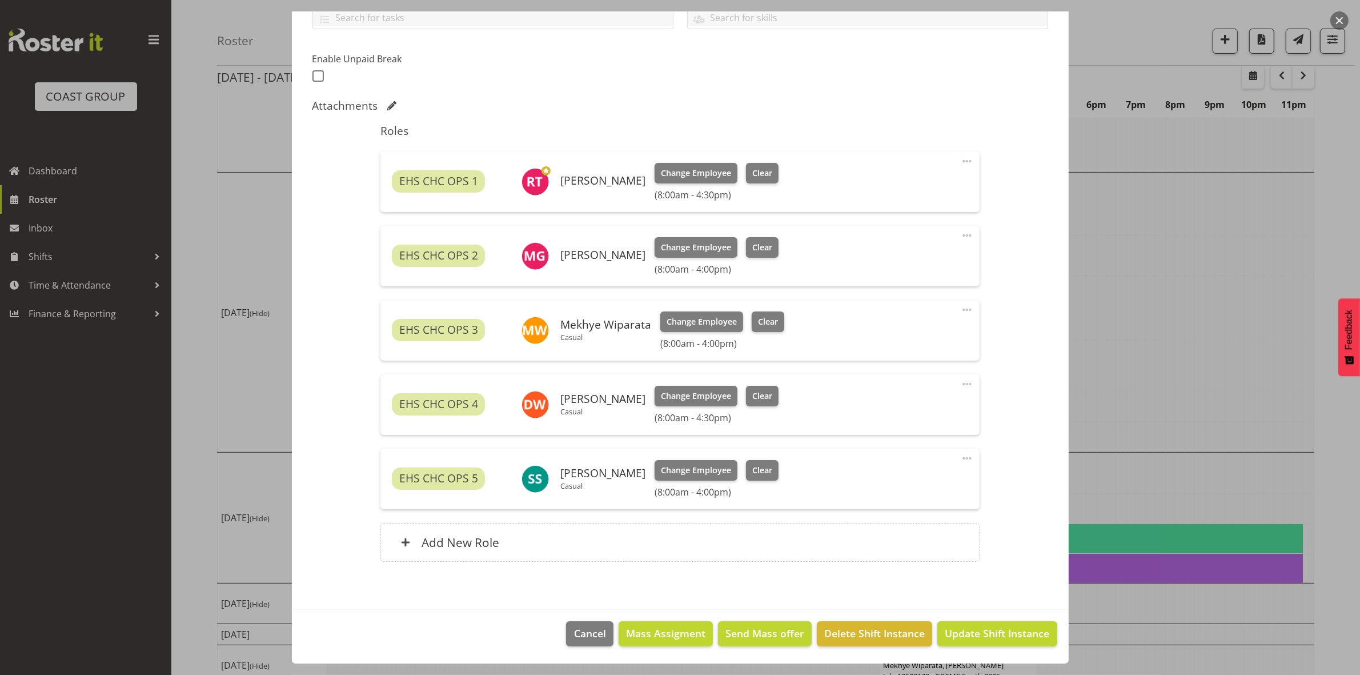
click at [960, 161] on span at bounding box center [967, 161] width 14 height 14
click at [915, 192] on link "Edit" at bounding box center [919, 186] width 110 height 21
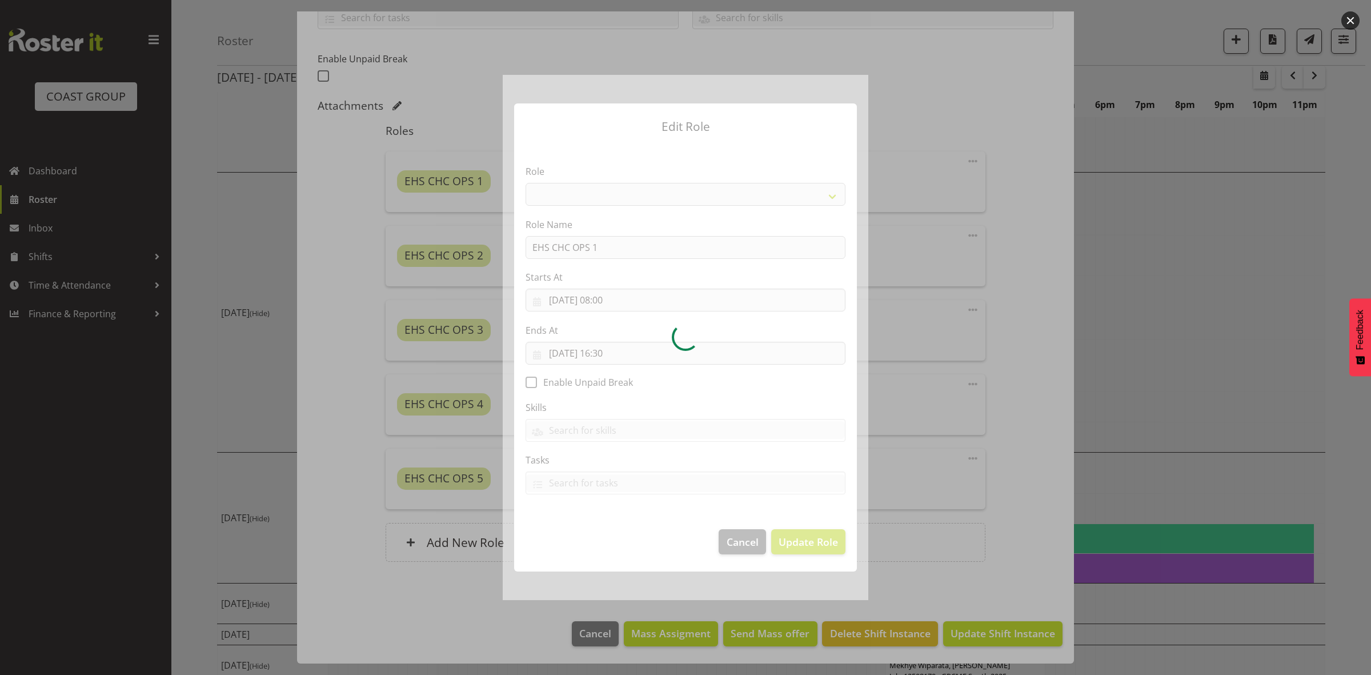
click at [618, 355] on div at bounding box center [686, 337] width 366 height 525
select select "192"
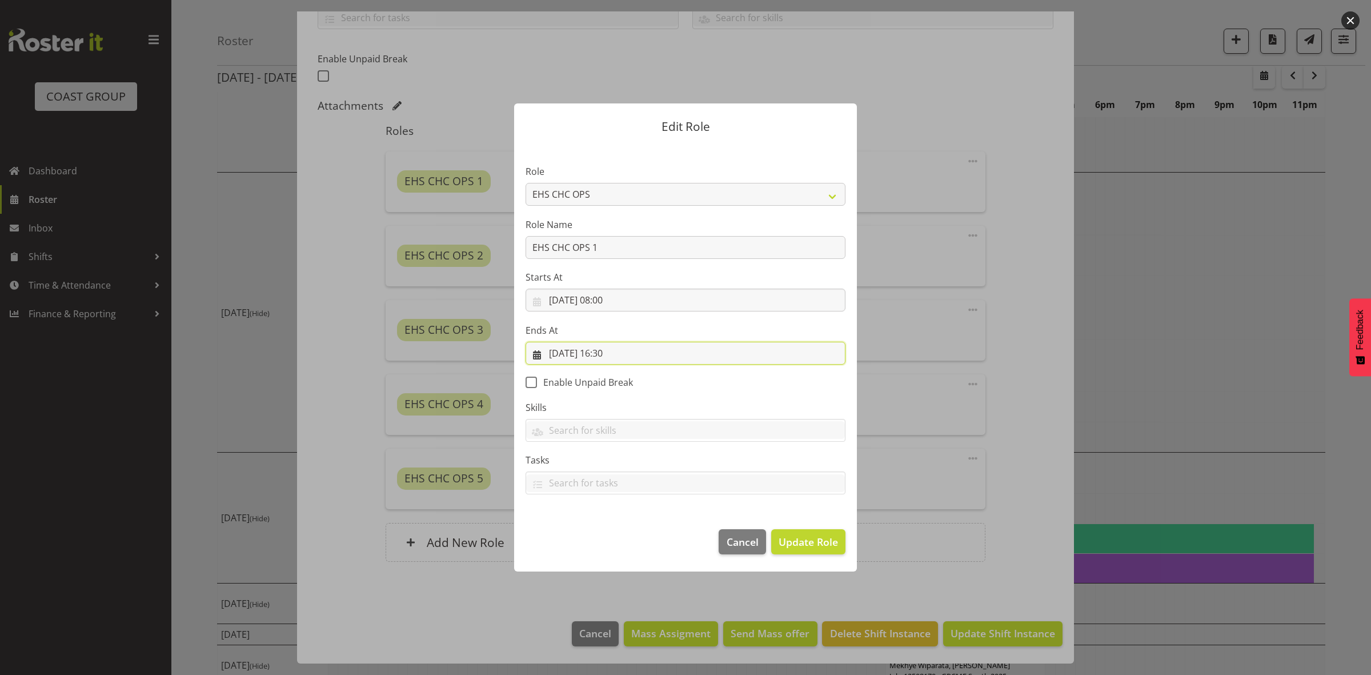
click at [618, 355] on input "15/08/2025, 16:30" at bounding box center [686, 353] width 320 height 23
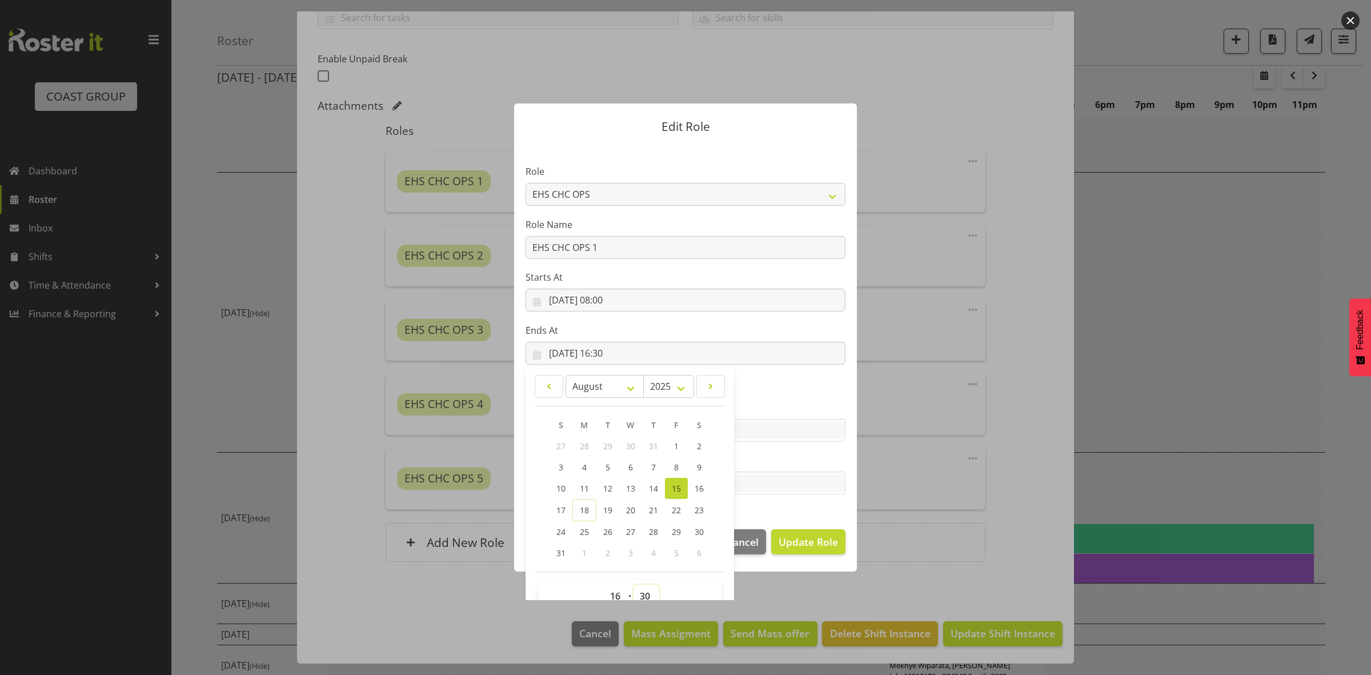
click at [641, 598] on select "00 01 02 03 04 05 06 07 08 09 10 11 12 13 14 15 16 17 18 19 20 21 22 23 24 25 2…" at bounding box center [646, 595] width 26 height 23
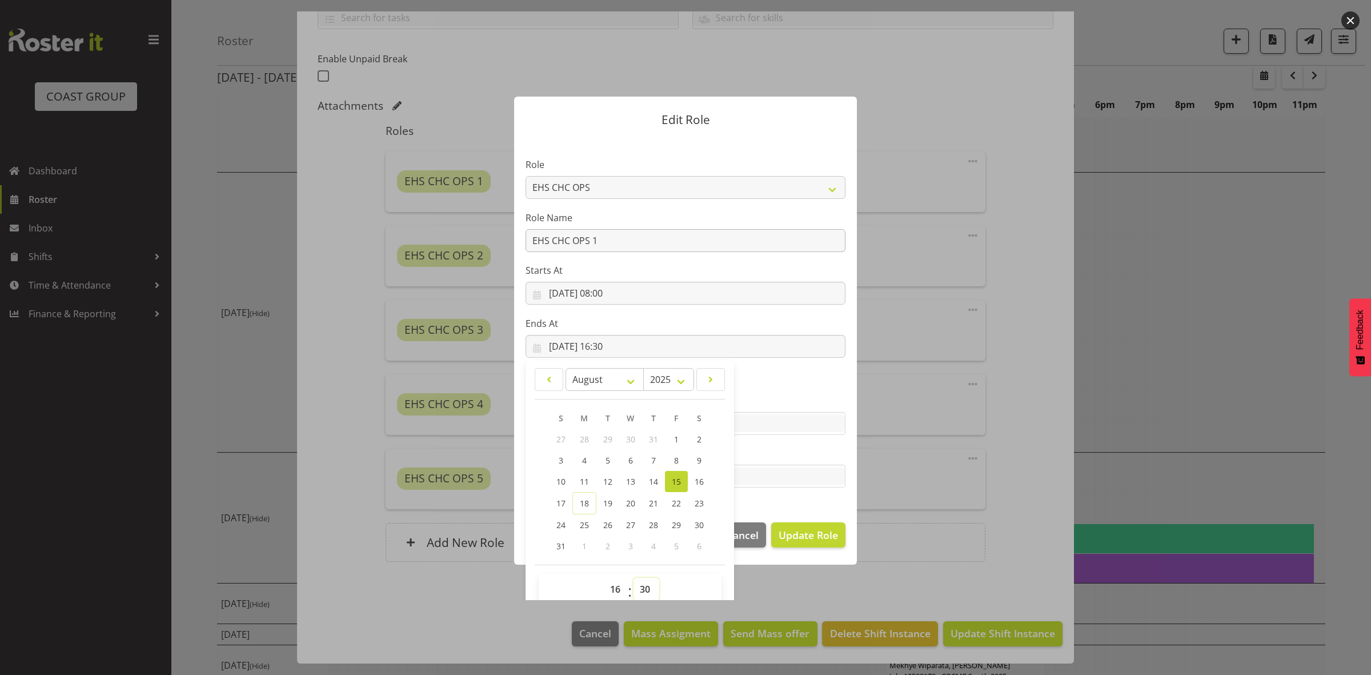
select select "0"
click at [633, 578] on select "00 01 02 03 04 05 06 07 08 09 10 11 12 13 14 15 16 17 18 19 20 21 22 23 24 25 2…" at bounding box center [646, 589] width 26 height 23
type input "15/08/2025, 16:00"
click at [783, 528] on span "Update Role" at bounding box center [808, 534] width 59 height 15
select select
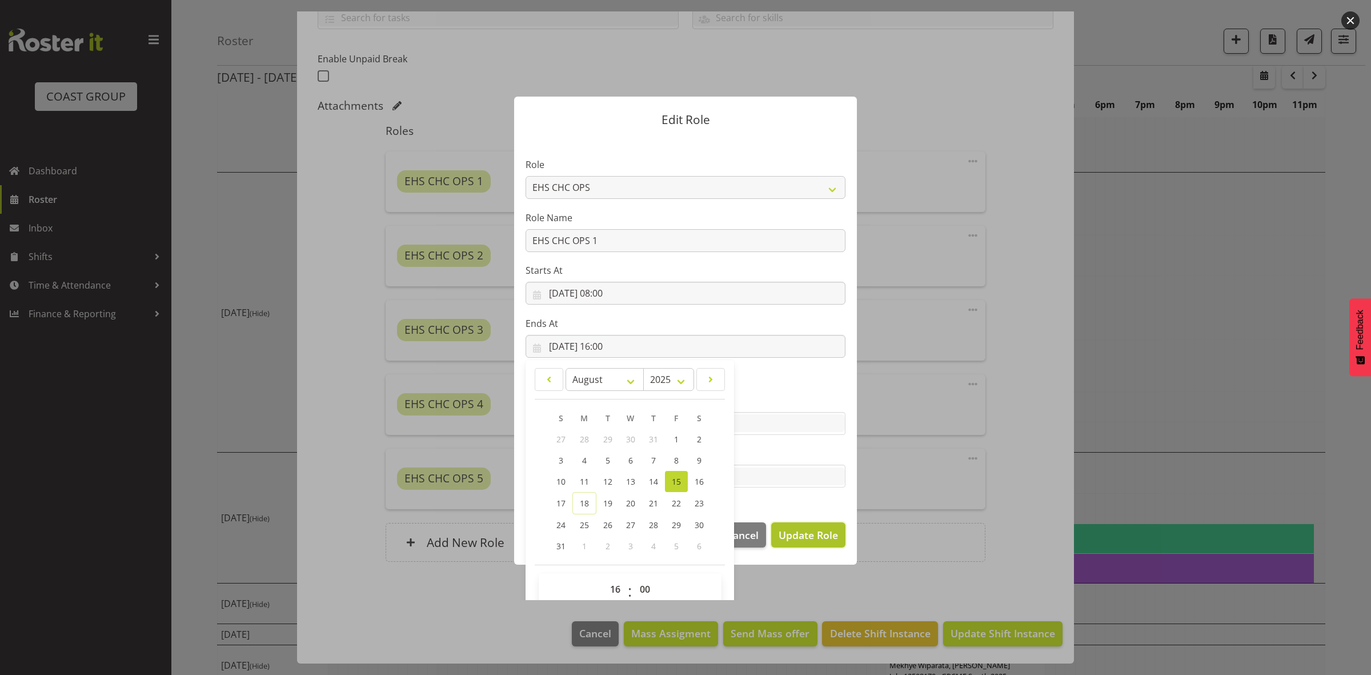
select select
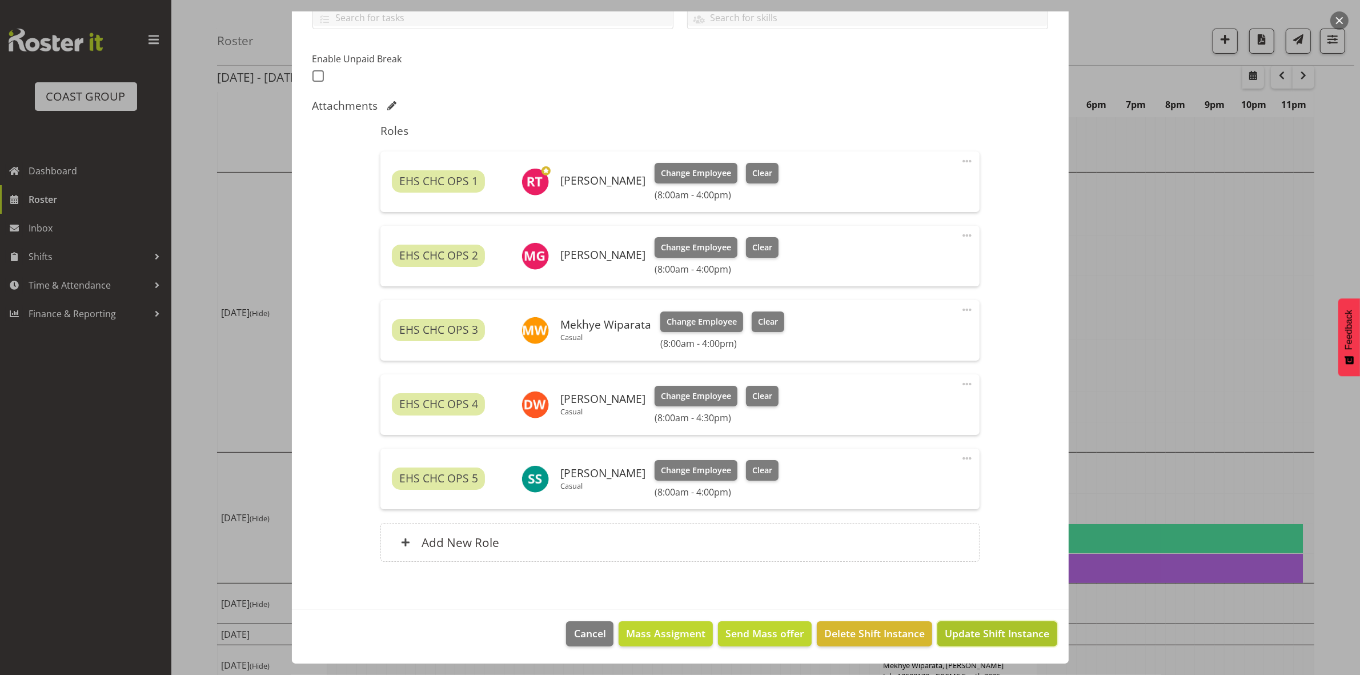
click at [1023, 635] on span "Update Shift Instance" at bounding box center [997, 633] width 105 height 15
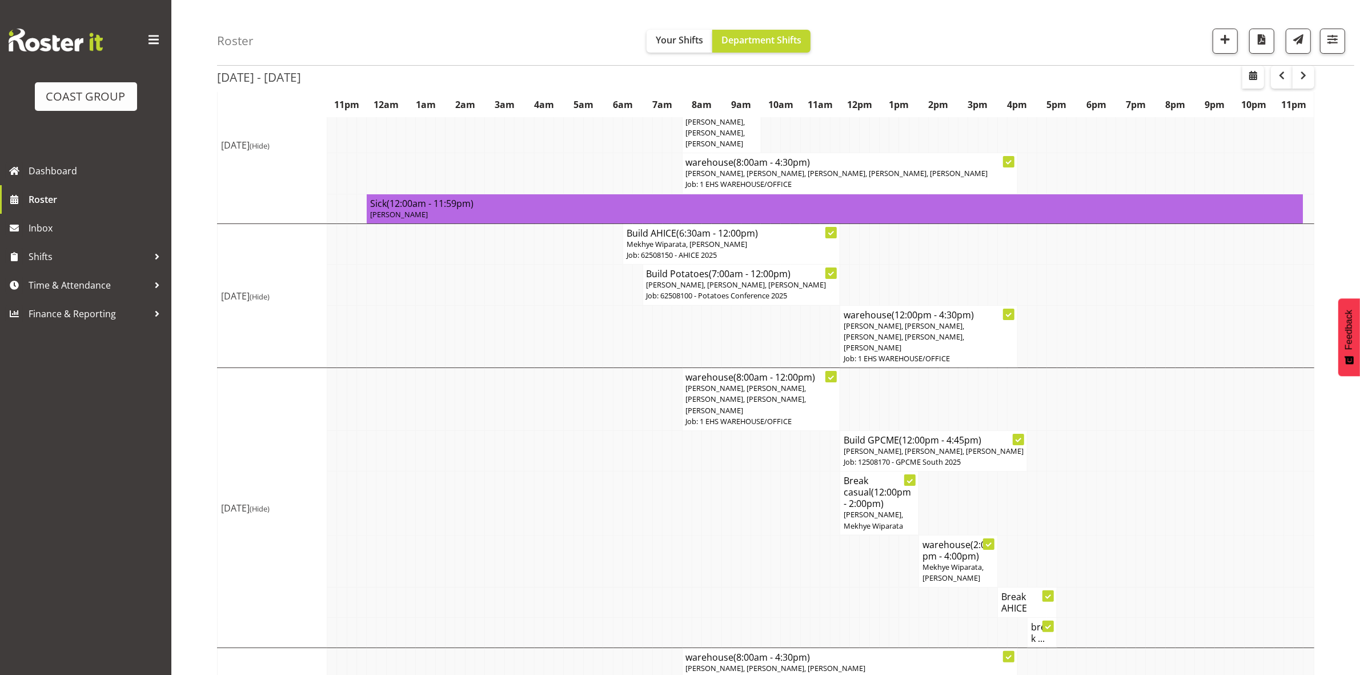
scroll to position [308, 0]
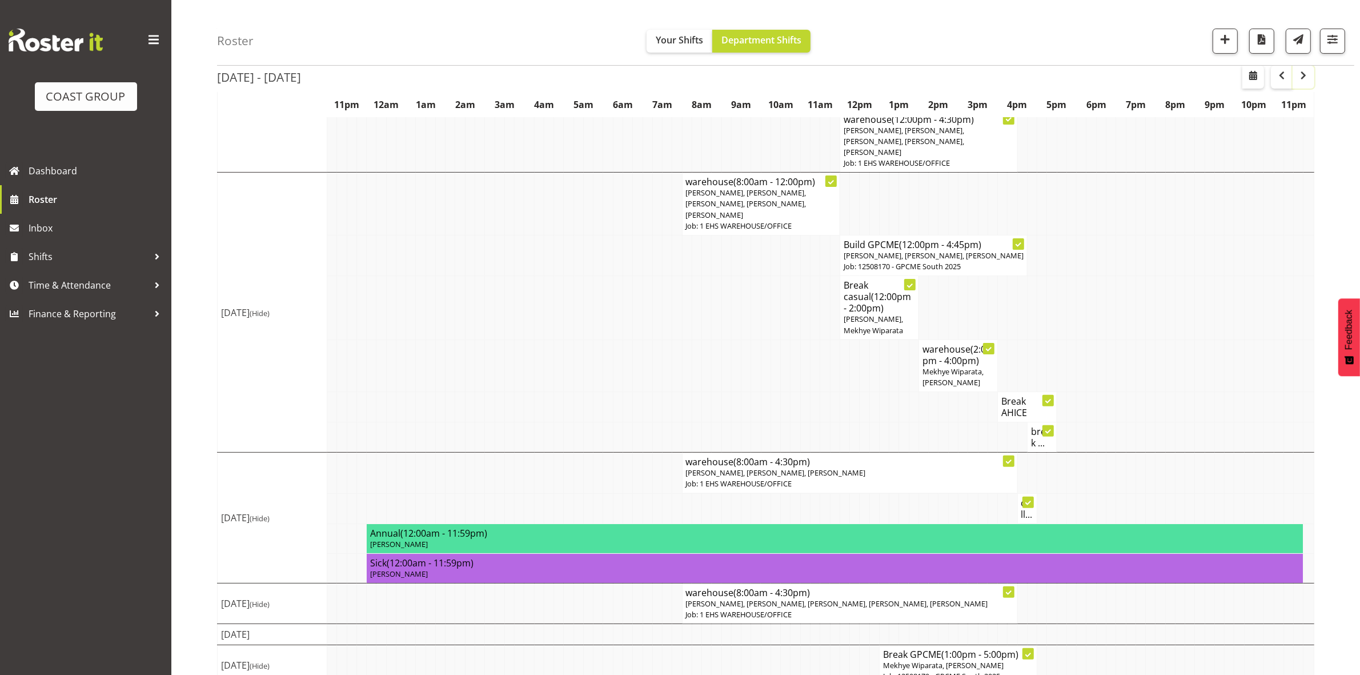
click at [1304, 79] on span "button" at bounding box center [1304, 76] width 14 height 14
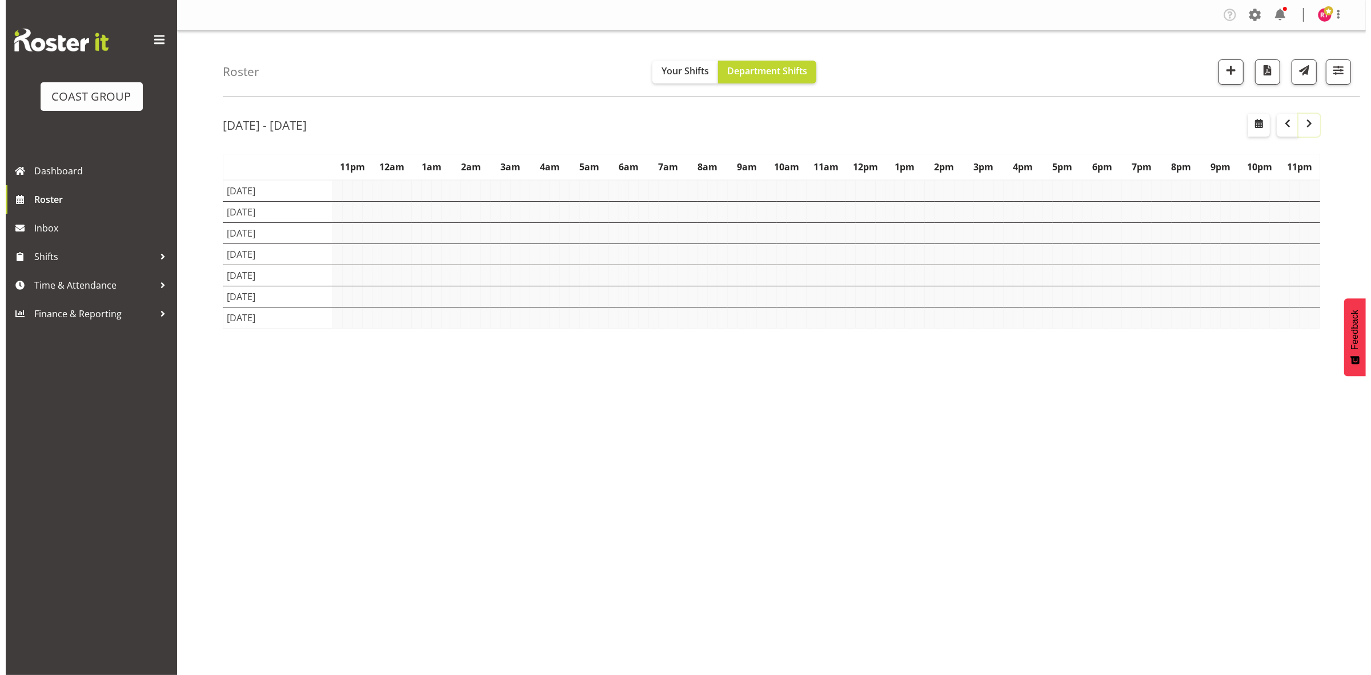
scroll to position [0, 0]
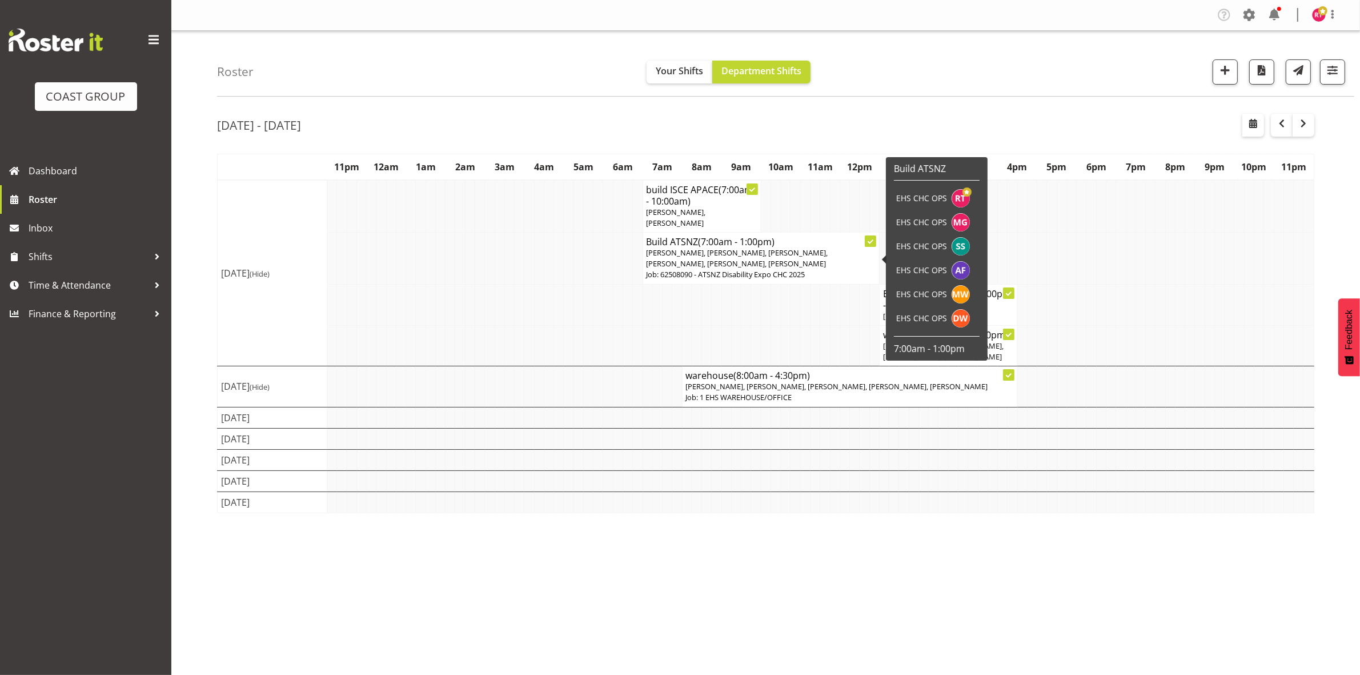
click at [752, 261] on span "Reuben Bowe, Martin Gorzeman, Shatif Ssendi, Aminio Fonongaloa-Lolohea, Mekhye …" at bounding box center [738, 257] width 182 height 21
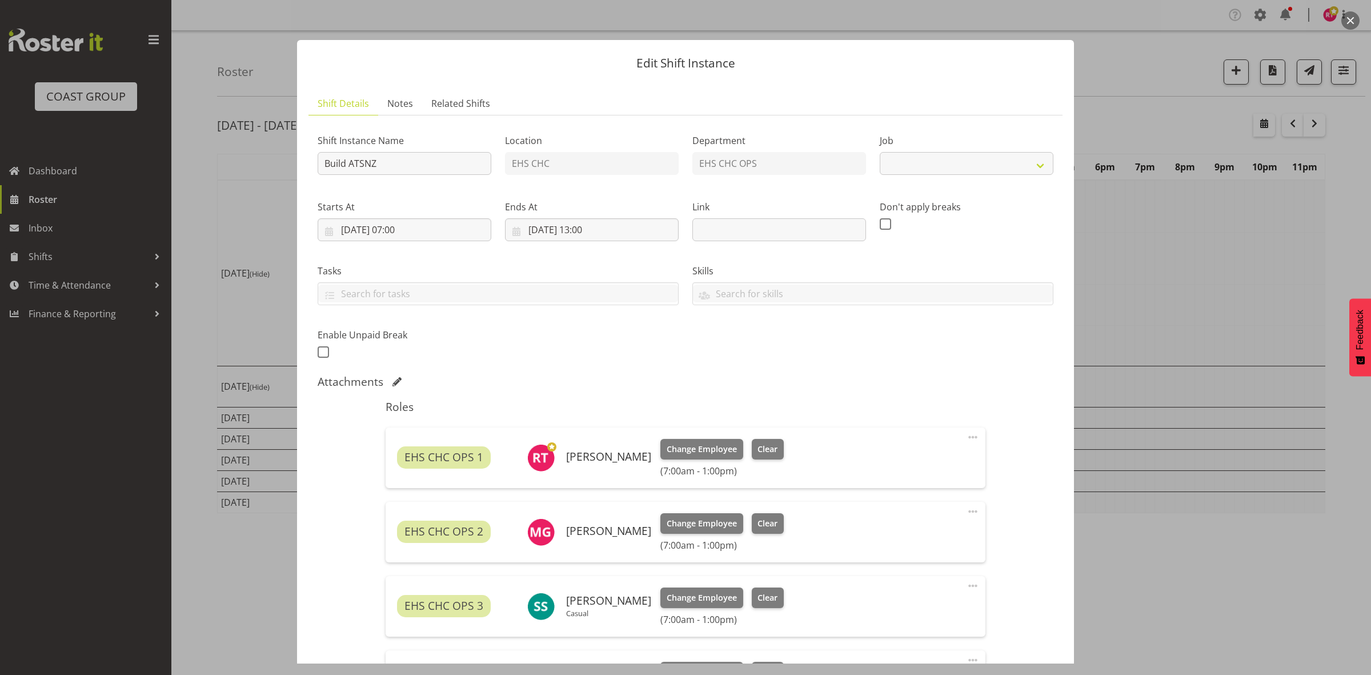
select select "9699"
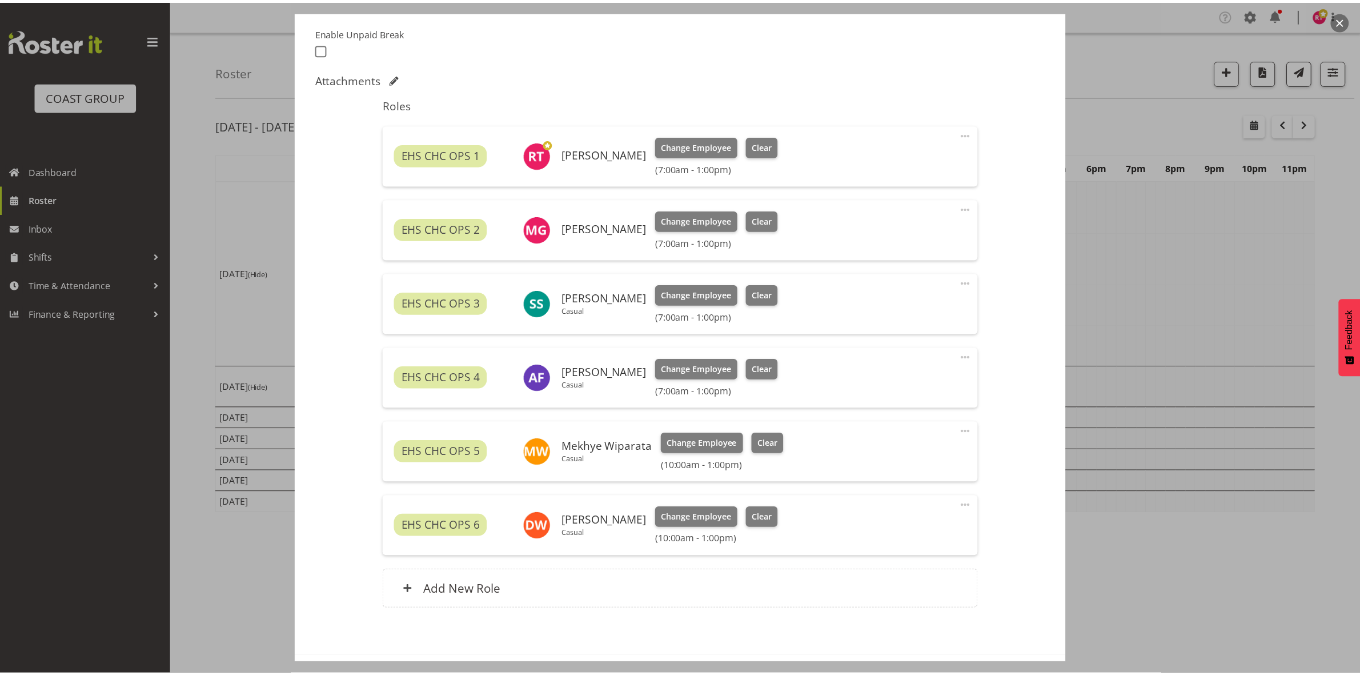
scroll to position [279, 0]
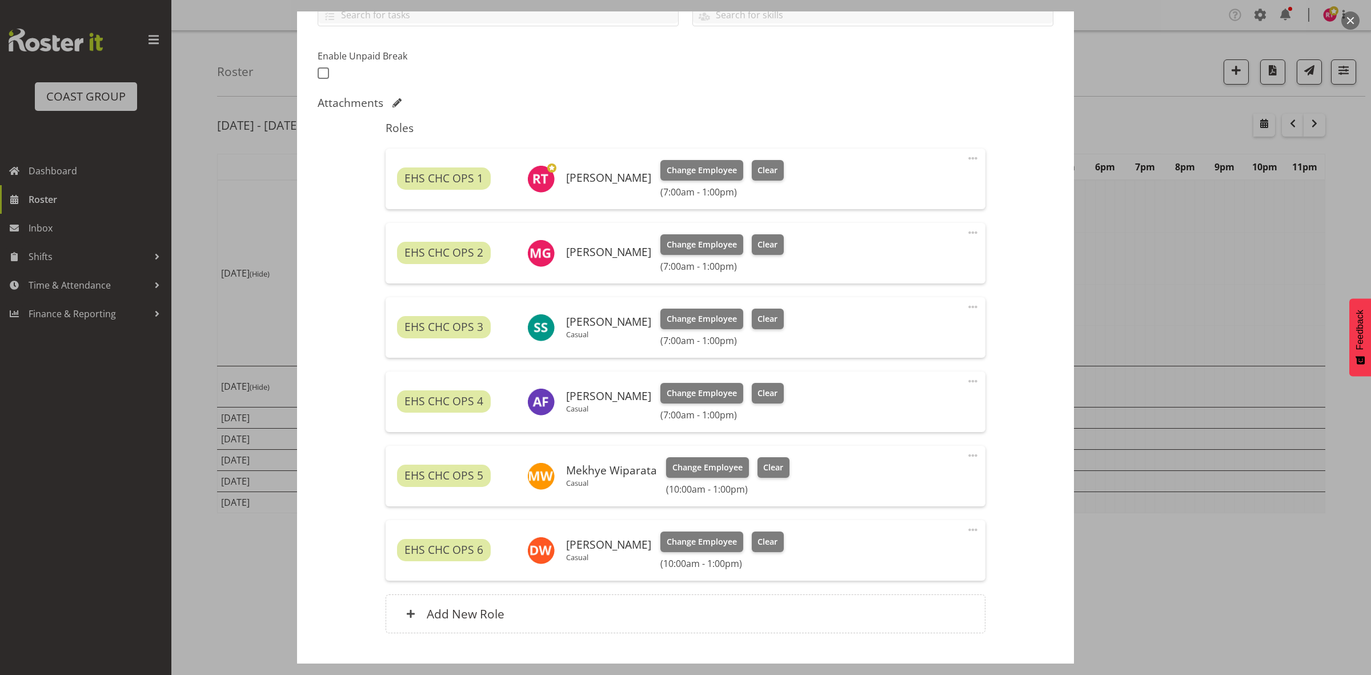
drag, startPoint x: 961, startPoint y: 158, endPoint x: 955, endPoint y: 164, distance: 8.9
click at [966, 158] on span at bounding box center [973, 158] width 14 height 14
click at [923, 183] on link "Edit" at bounding box center [925, 183] width 110 height 21
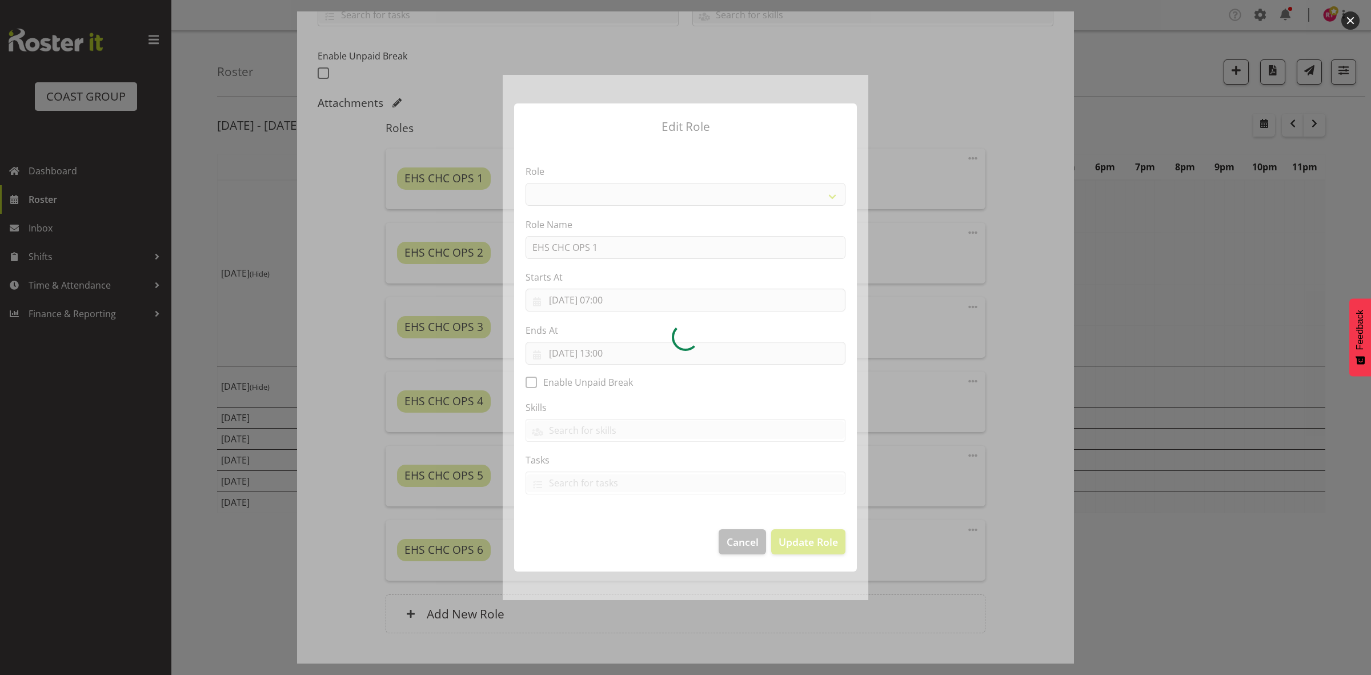
select select "192"
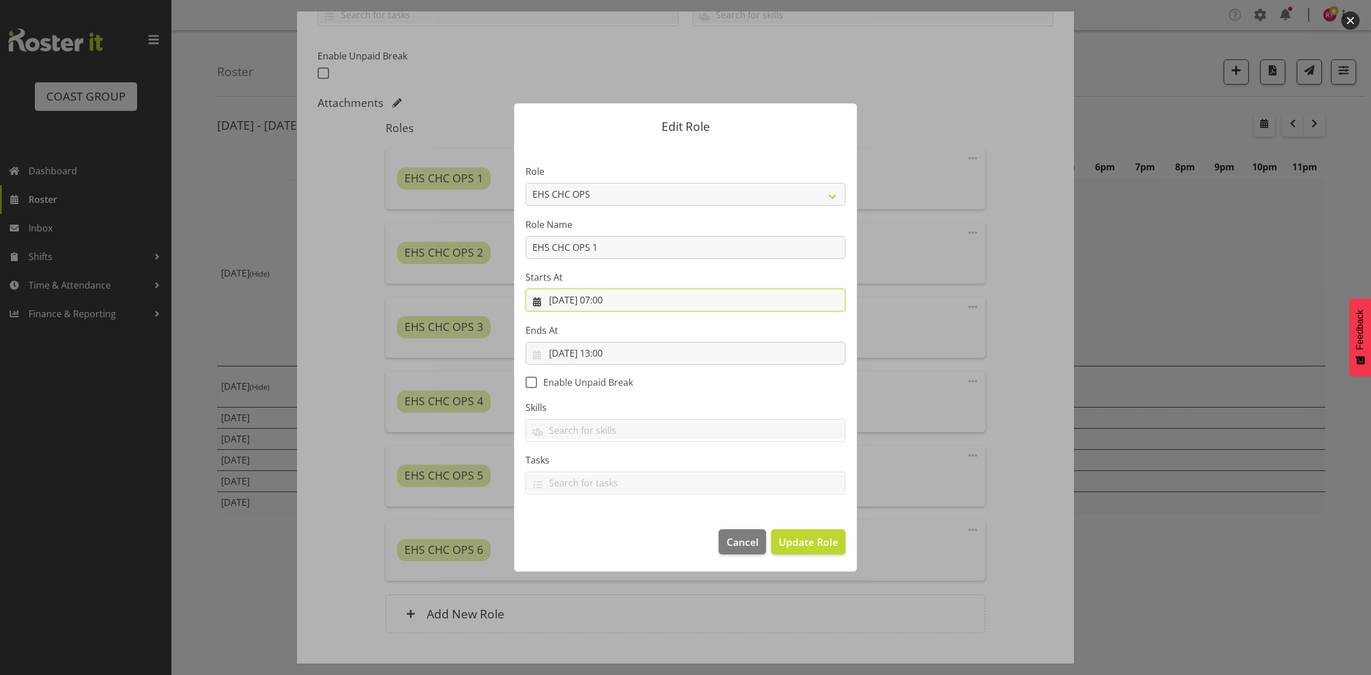
click at [608, 300] on input "18/08/2025, 07:00" at bounding box center [686, 299] width 320 height 23
click at [615, 540] on select "00 01 02 03 04 05 06 07 08 09 10 11 12 13 14 15 16 17 18 19 20 21 22 23" at bounding box center [617, 542] width 26 height 23
select select "6"
click at [604, 531] on select "00 01 02 03 04 05 06 07 08 09 10 11 12 13 14 15 16 17 18 19 20 21 22 23" at bounding box center [617, 542] width 26 height 23
type input "18/08/2025, 06:00"
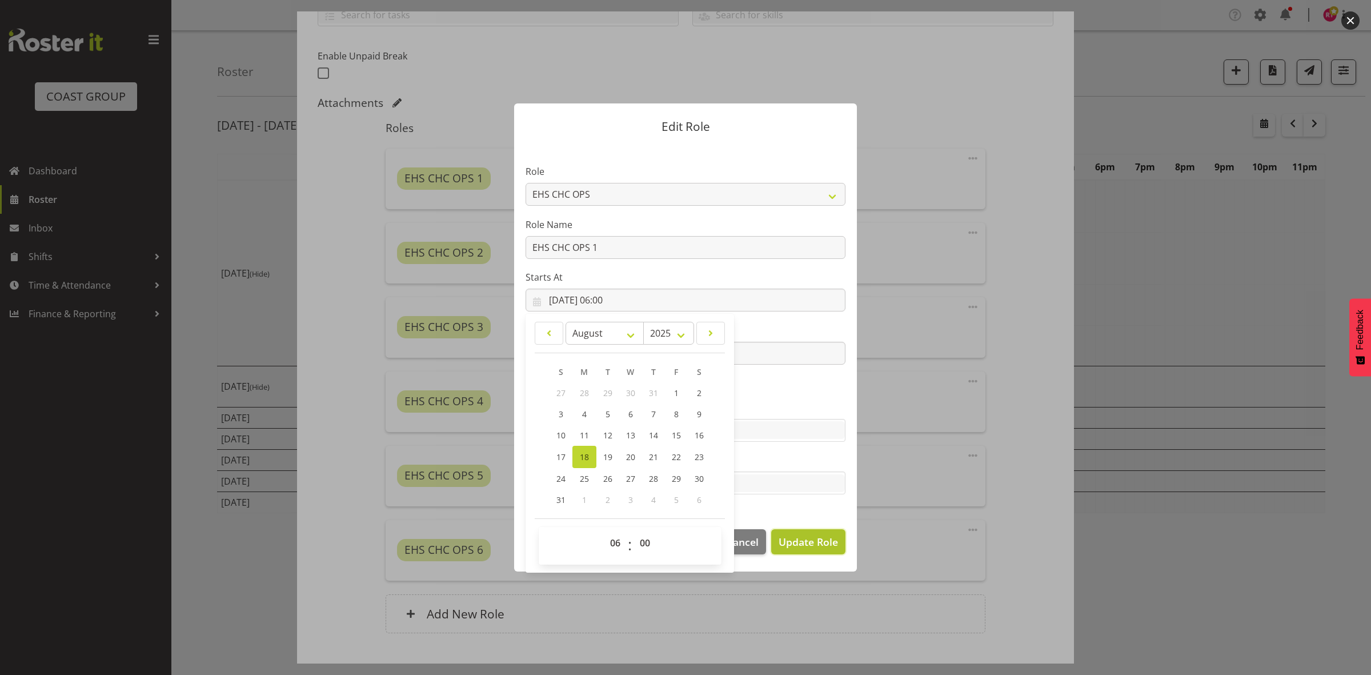
click at [795, 541] on span "Update Role" at bounding box center [808, 541] width 59 height 15
select select
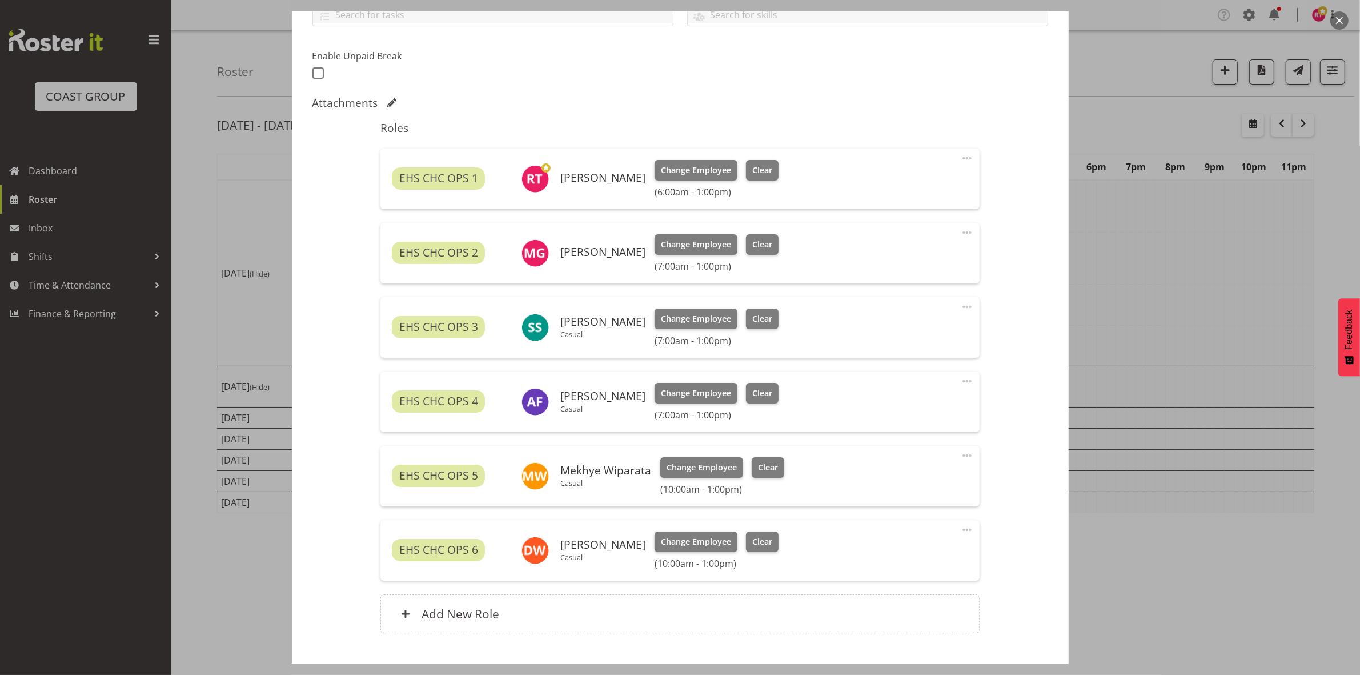
click at [960, 232] on span at bounding box center [967, 233] width 14 height 14
click at [914, 252] on link "Edit" at bounding box center [919, 257] width 110 height 21
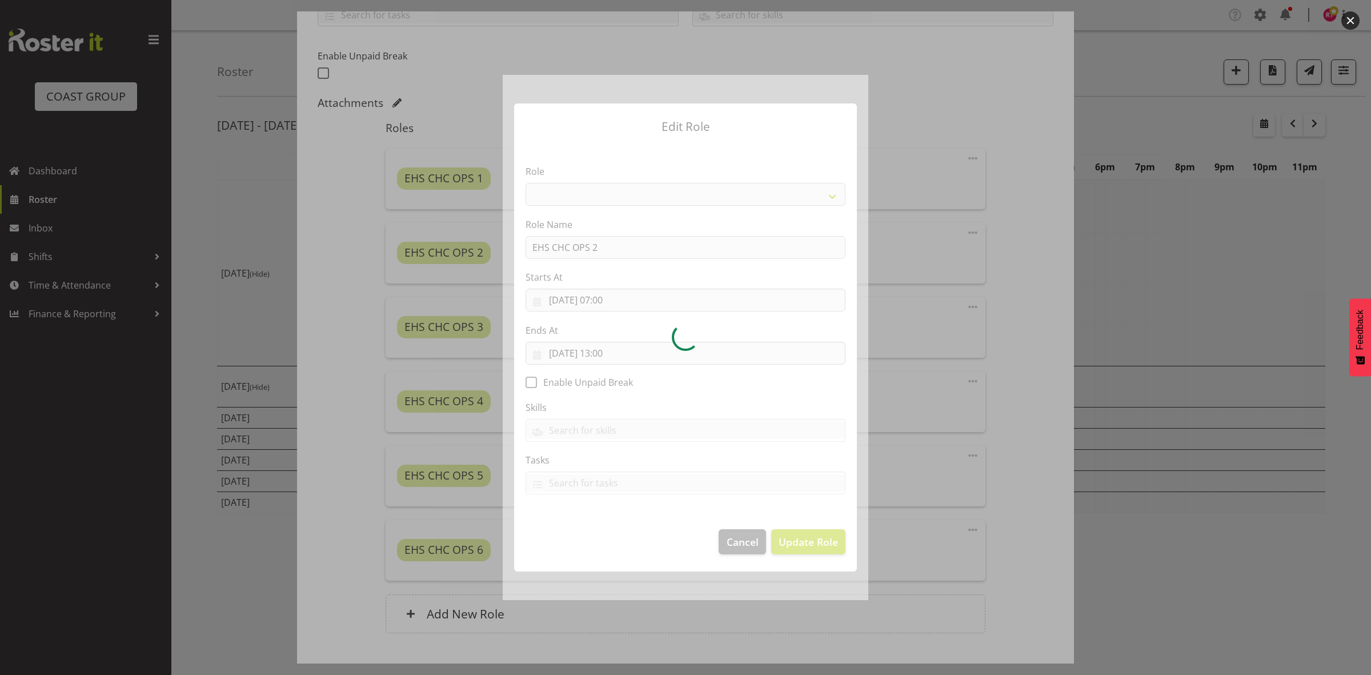
select select "192"
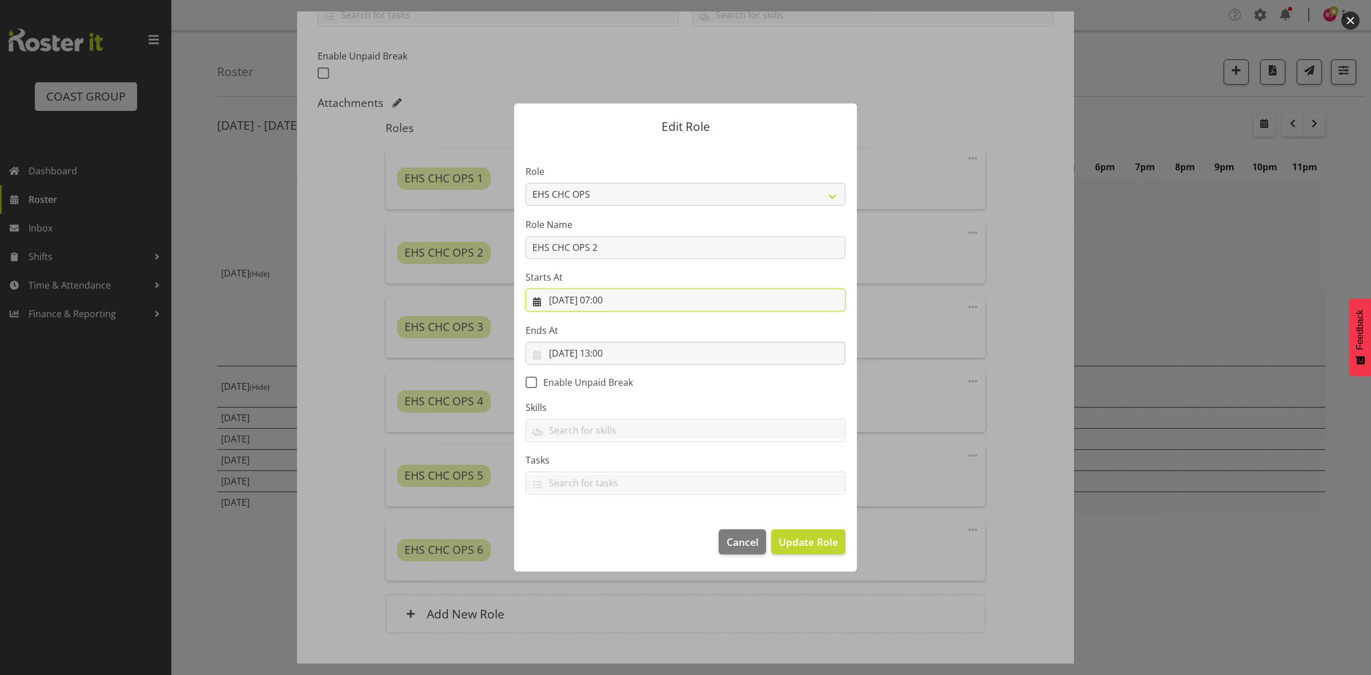
click at [610, 300] on input "18/08/2025, 07:00" at bounding box center [686, 299] width 320 height 23
click at [618, 544] on select "00 01 02 03 04 05 06 07 08 09 10 11 12 13 14 15 16 17 18 19 20 21 22 23" at bounding box center [617, 542] width 26 height 23
select select "6"
click at [604, 531] on select "00 01 02 03 04 05 06 07 08 09 10 11 12 13 14 15 16 17 18 19 20 21 22 23" at bounding box center [617, 542] width 26 height 23
type input "18/08/2025, 06:00"
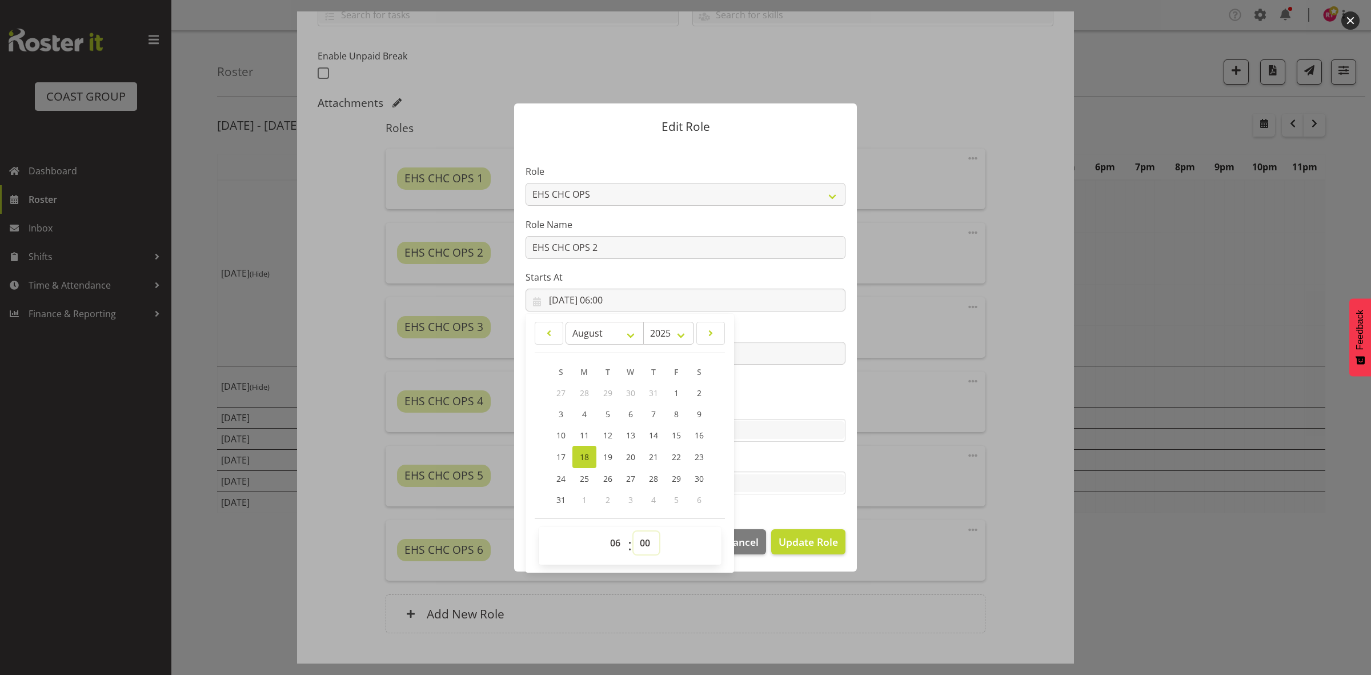
click at [650, 542] on select "00 01 02 03 04 05 06 07 08 09 10 11 12 13 14 15 16 17 18 19 20 21 22 23 24 25 2…" at bounding box center [646, 542] width 26 height 23
select select "30"
click at [633, 531] on select "00 01 02 03 04 05 06 07 08 09 10 11 12 13 14 15 16 17 18 19 20 21 22 23 24 25 2…" at bounding box center [646, 542] width 26 height 23
type input "18/08/2025, 06:30"
click at [790, 543] on span "Update Role" at bounding box center [808, 541] width 59 height 15
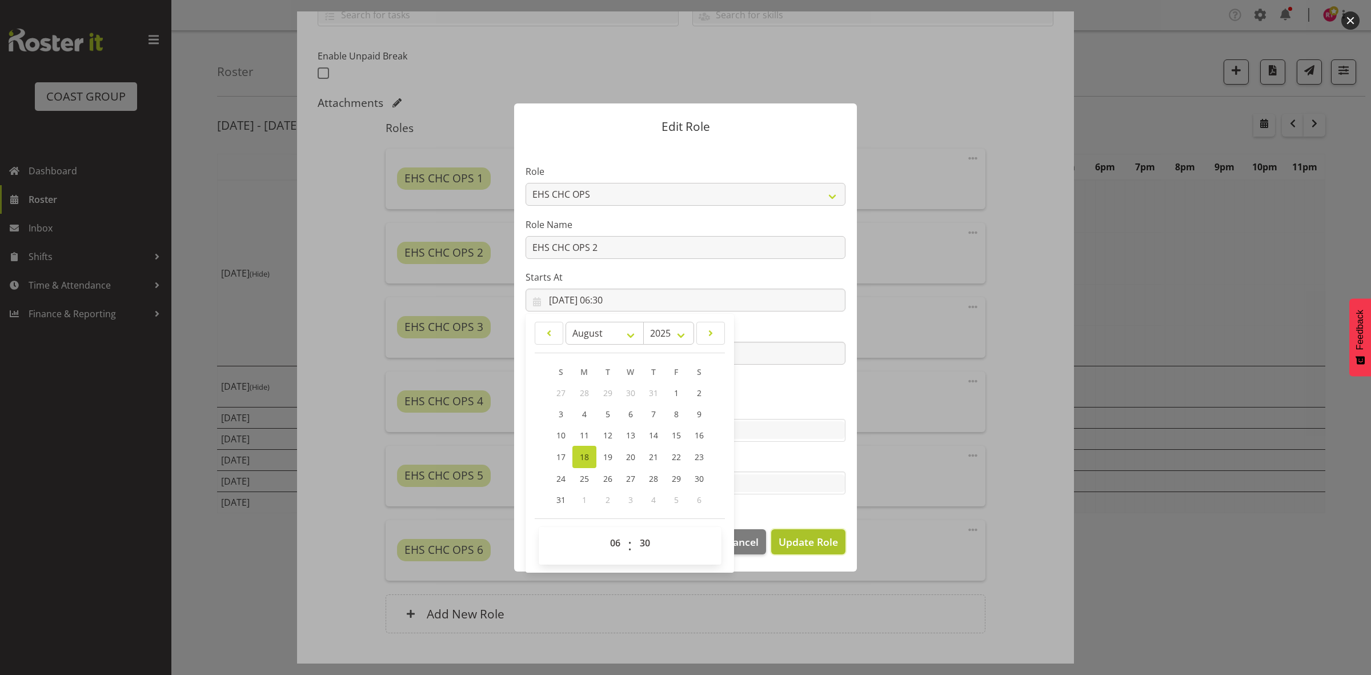
select select
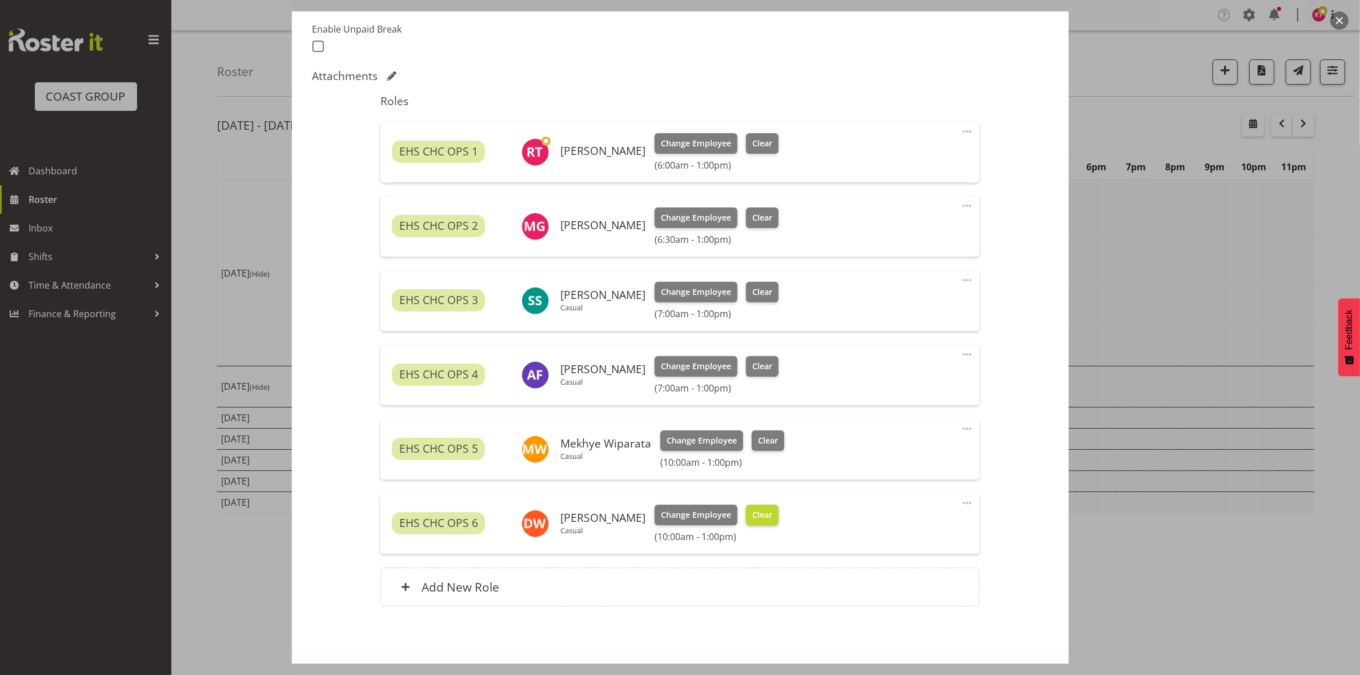
scroll to position [350, 0]
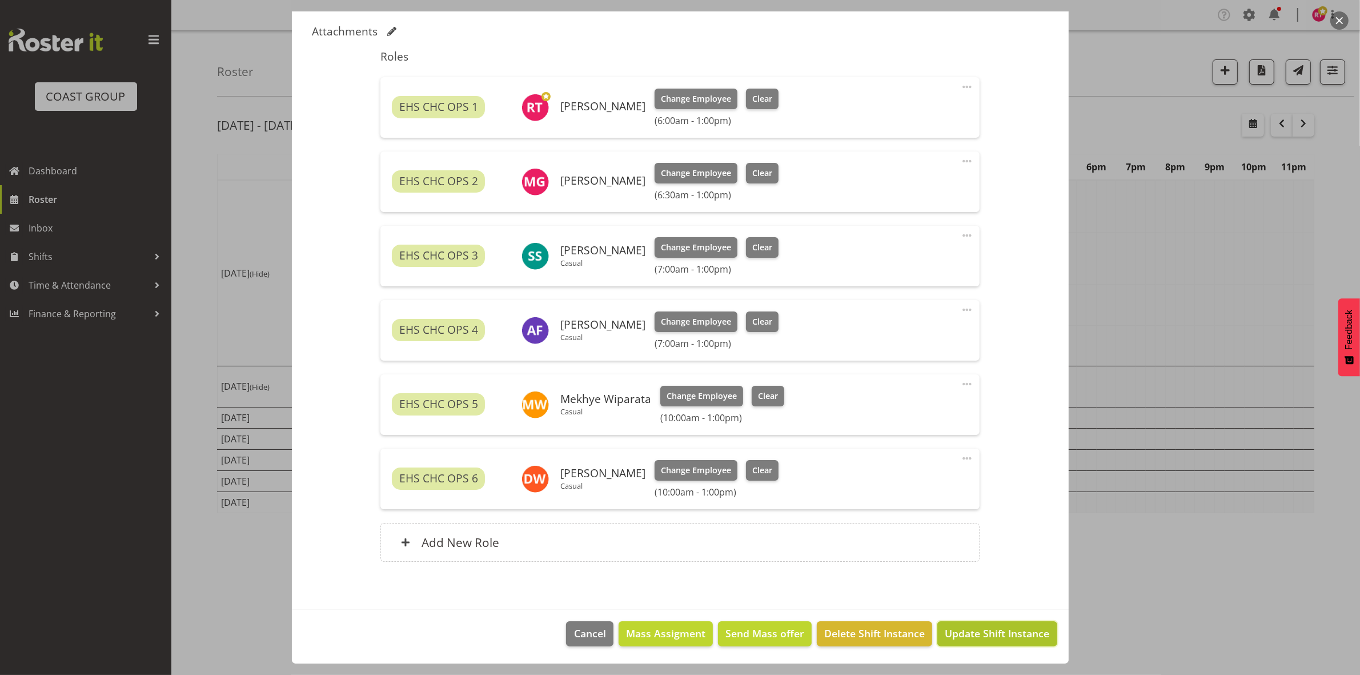
click at [974, 634] on span "Update Shift Instance" at bounding box center [997, 633] width 105 height 15
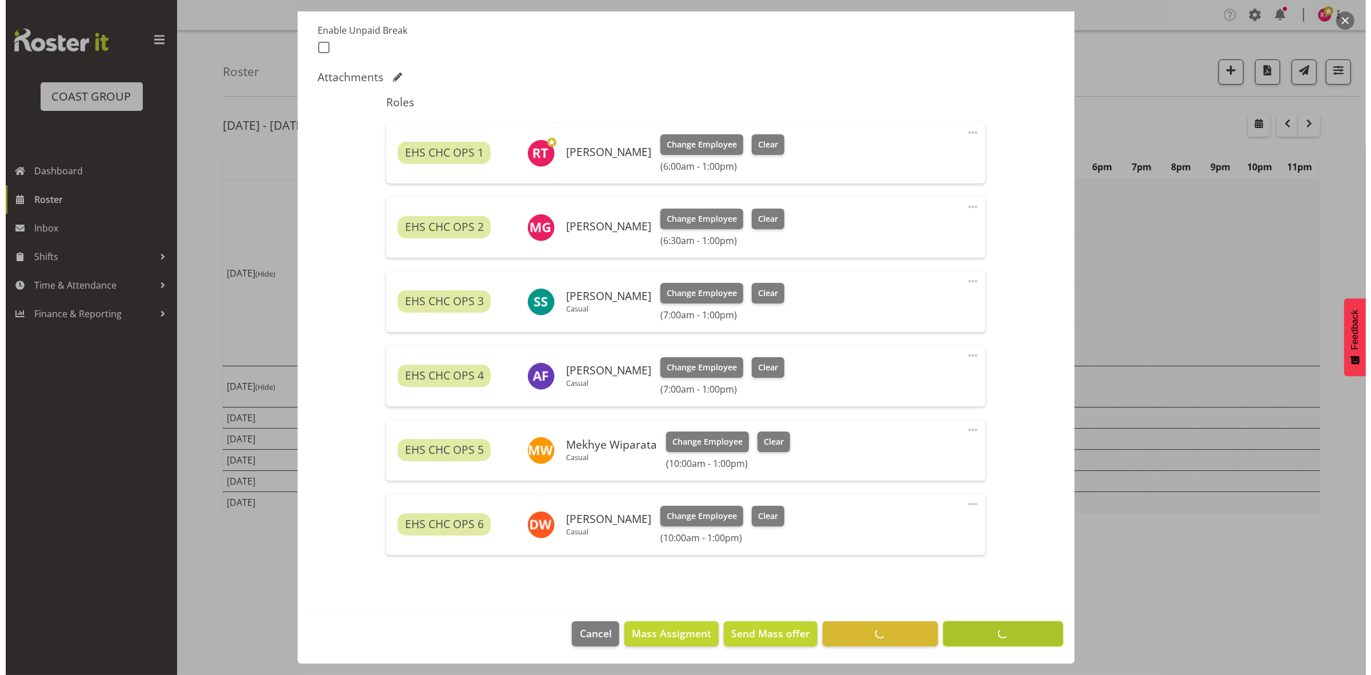
scroll to position [304, 0]
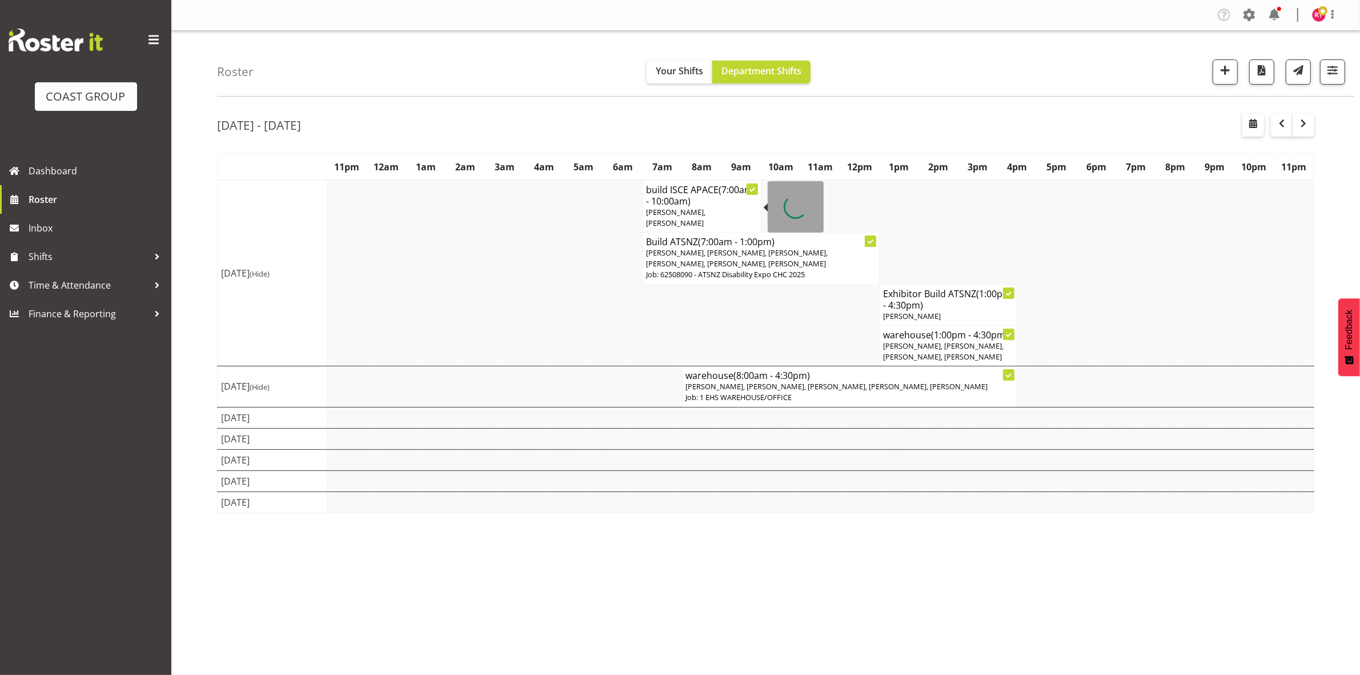
click at [688, 201] on span "(7:00am - 10:00am)" at bounding box center [700, 195] width 107 height 24
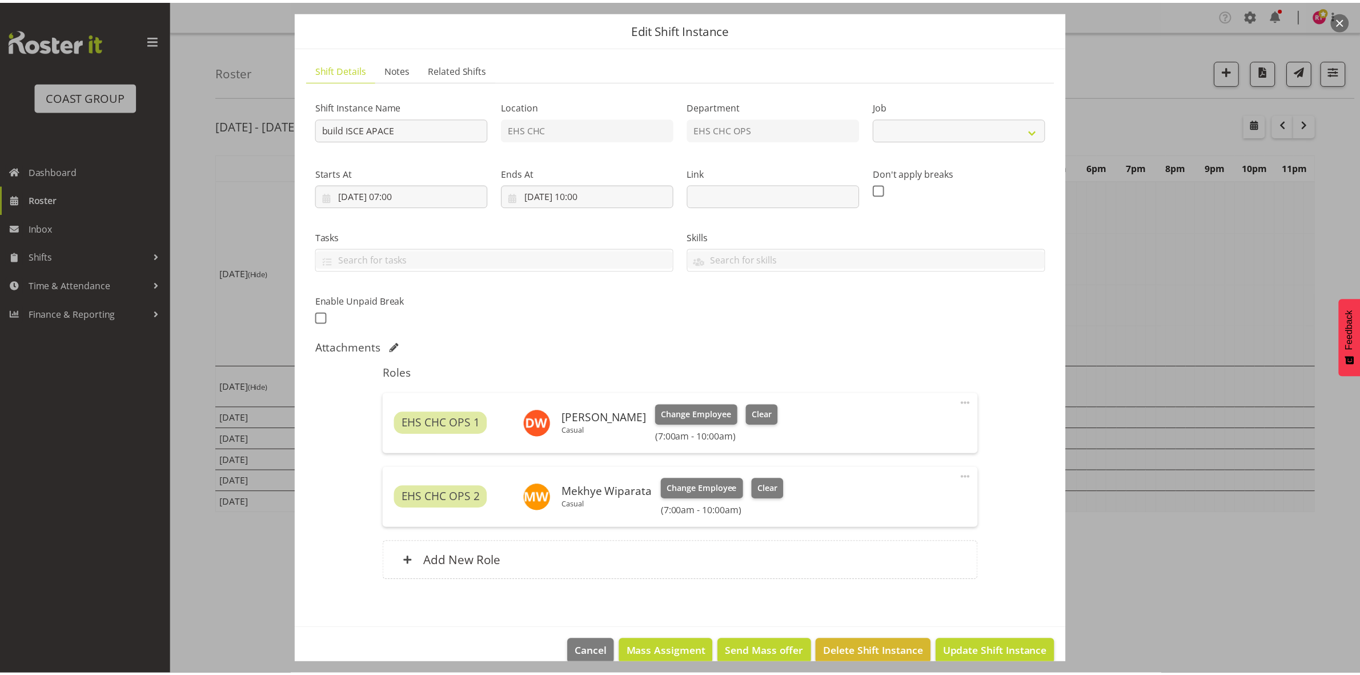
scroll to position [53, 0]
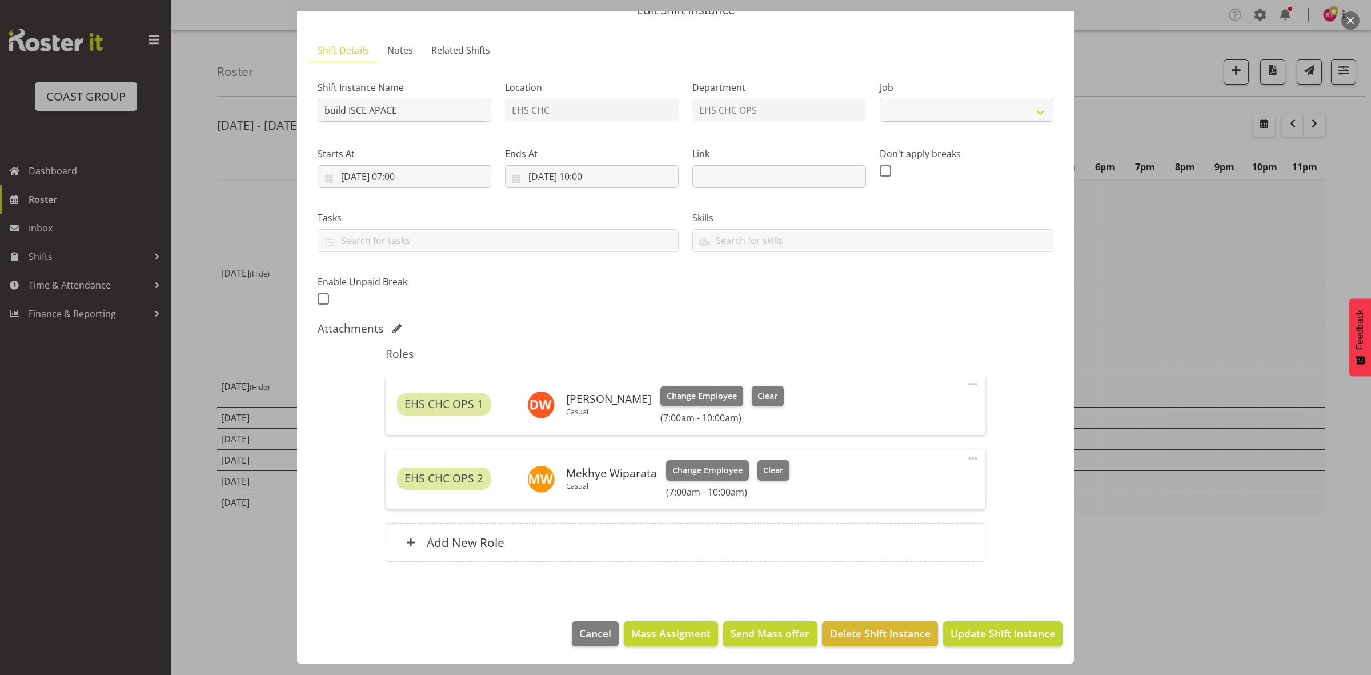
select select "9819"
click at [966, 459] on span at bounding box center [973, 458] width 14 height 14
click at [943, 472] on div "Edit Cover Role Delete" at bounding box center [925, 503] width 110 height 71
click at [938, 478] on link "Edit" at bounding box center [925, 483] width 110 height 21
select select "7"
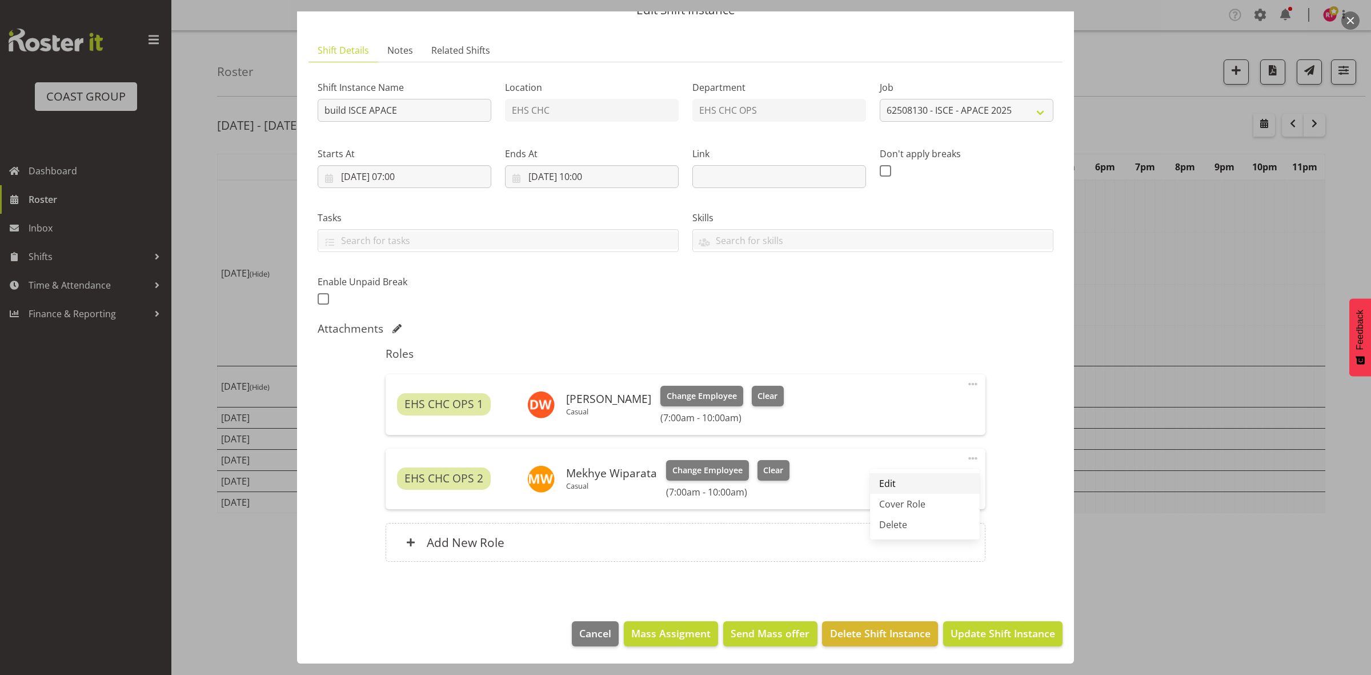
select select "2025"
select select "7"
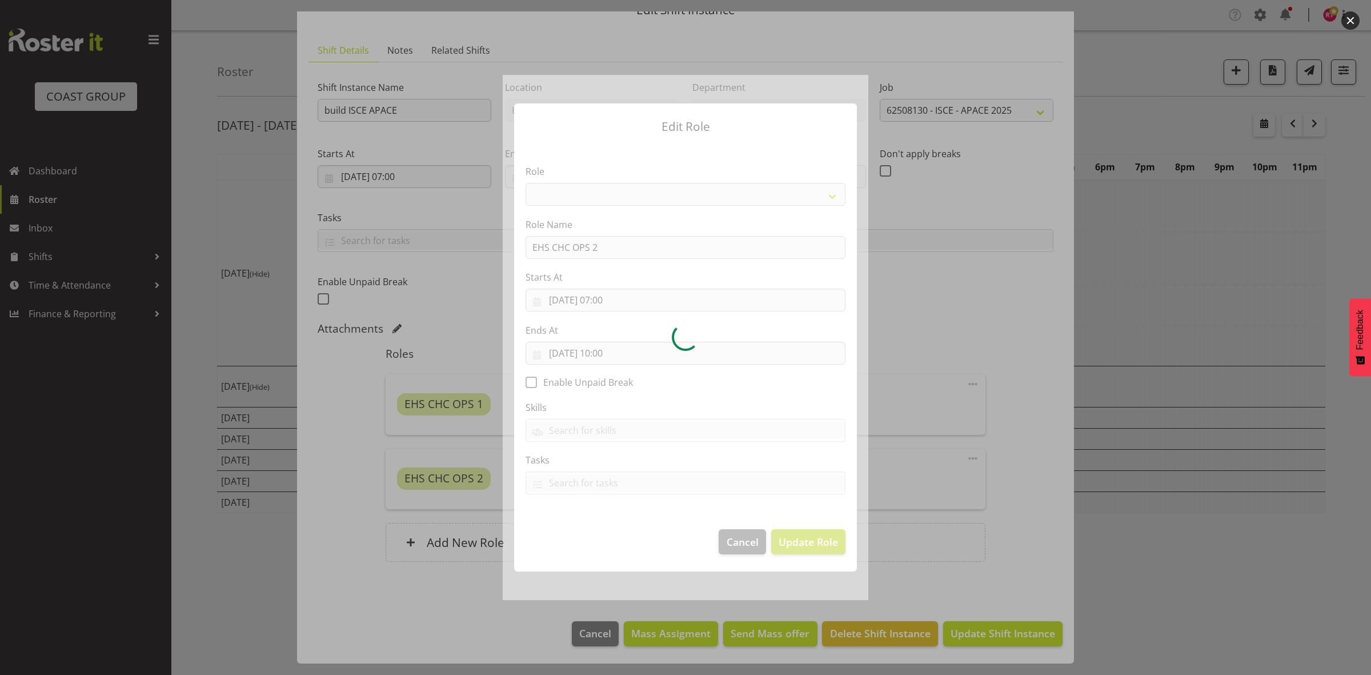
select select "192"
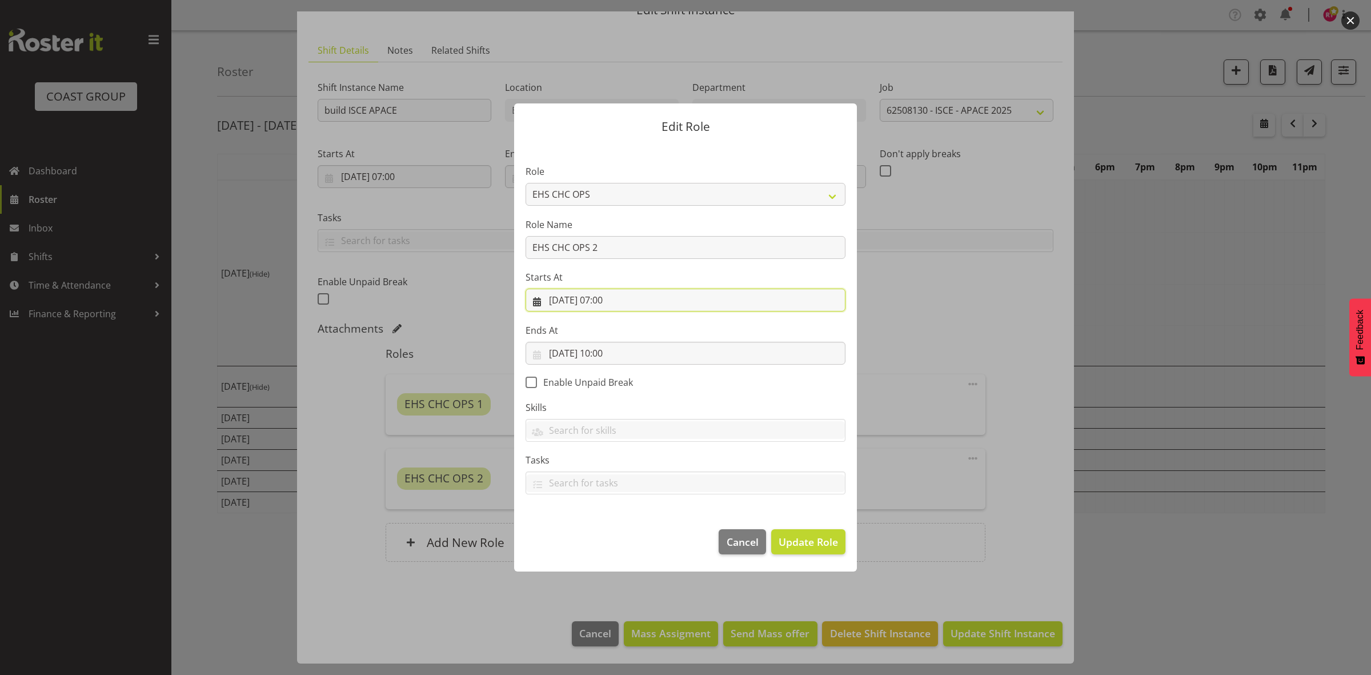
click at [607, 301] on input "18/08/2025, 07:00" at bounding box center [686, 299] width 320 height 23
click at [610, 538] on select "00 01 02 03 04 05 06 07 08 09 10 11 12 13 14 15 16 17 18 19 20 21 22 23" at bounding box center [617, 542] width 26 height 23
select select "6"
click at [604, 531] on select "00 01 02 03 04 05 06 07 08 09 10 11 12 13 14 15 16 17 18 19 20 21 22 23" at bounding box center [617, 542] width 26 height 23
type input "18/08/2025, 06:00"
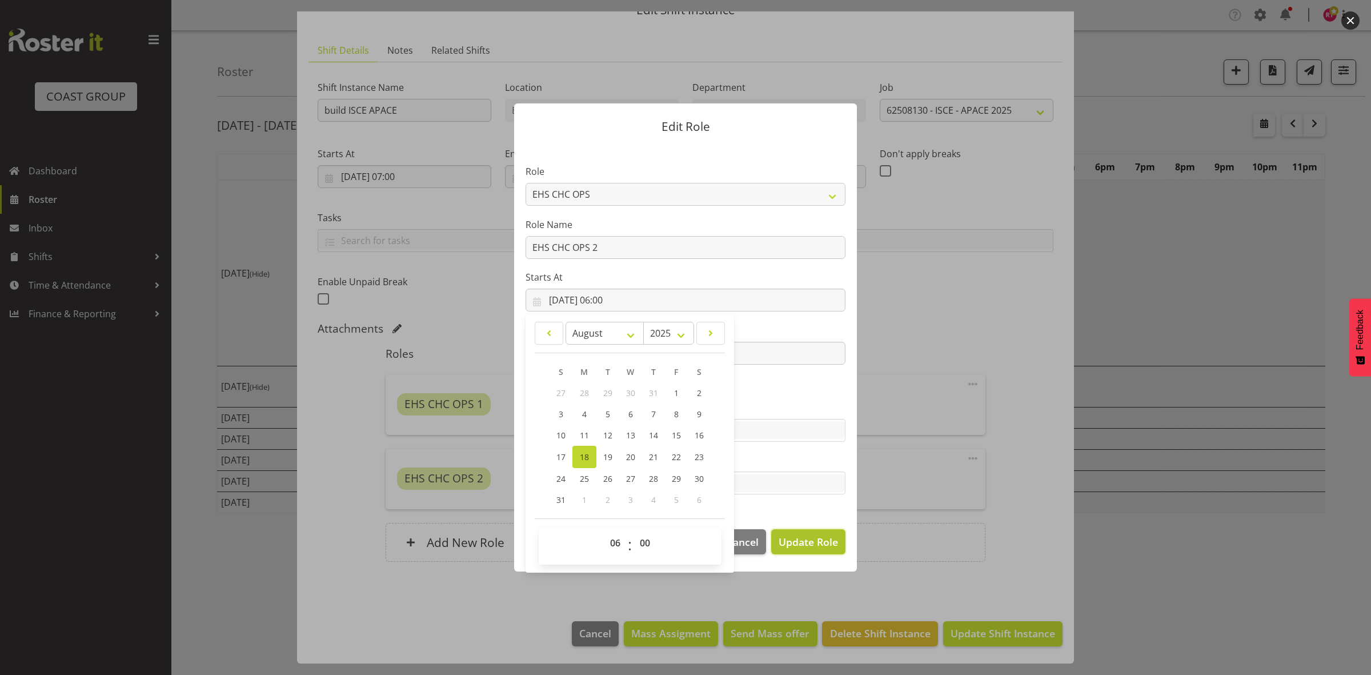
click at [793, 544] on span "Update Role" at bounding box center [808, 541] width 59 height 15
select select
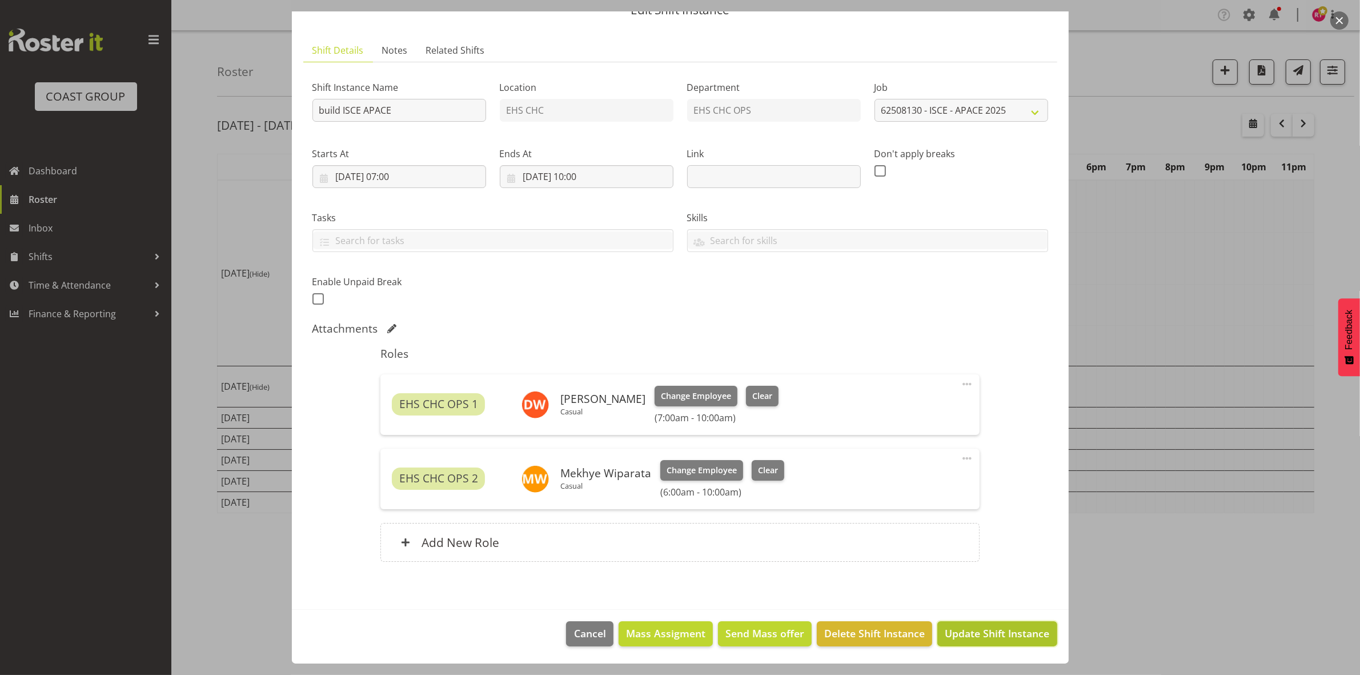
click at [972, 639] on span "Update Shift Instance" at bounding box center [997, 633] width 105 height 15
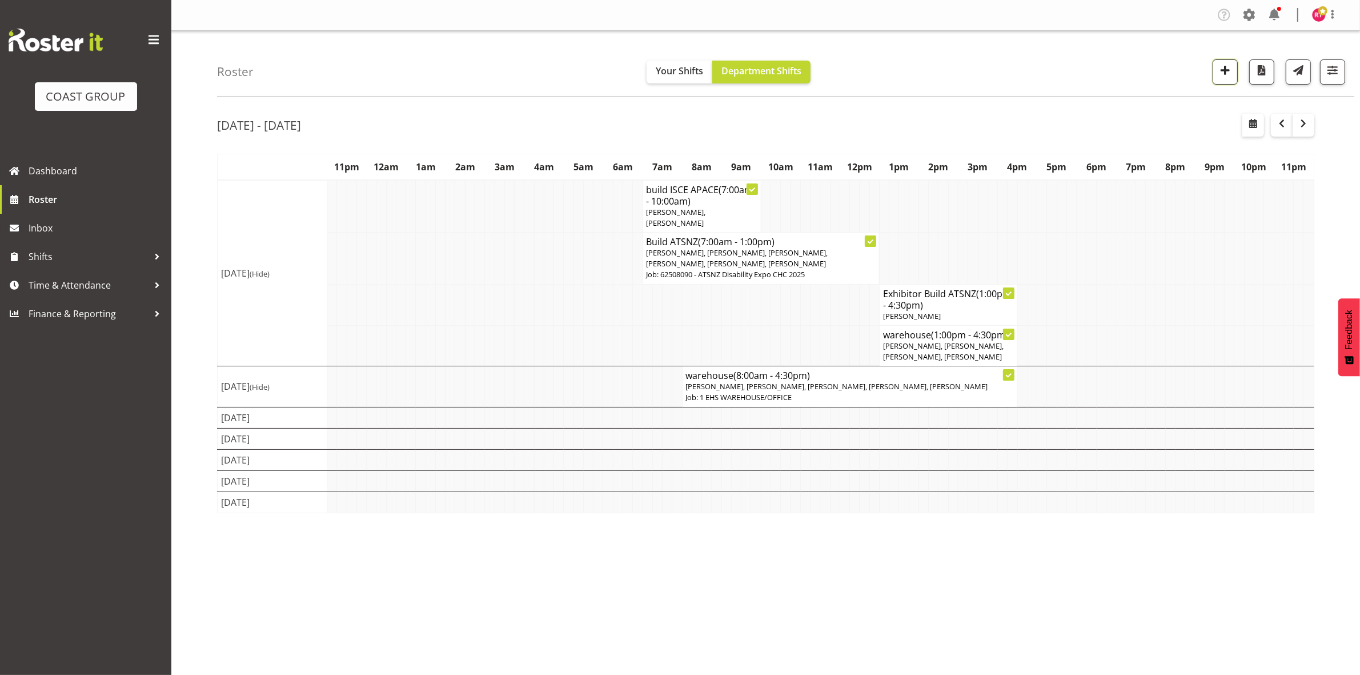
click at [1224, 76] on span "button" at bounding box center [1225, 70] width 15 height 15
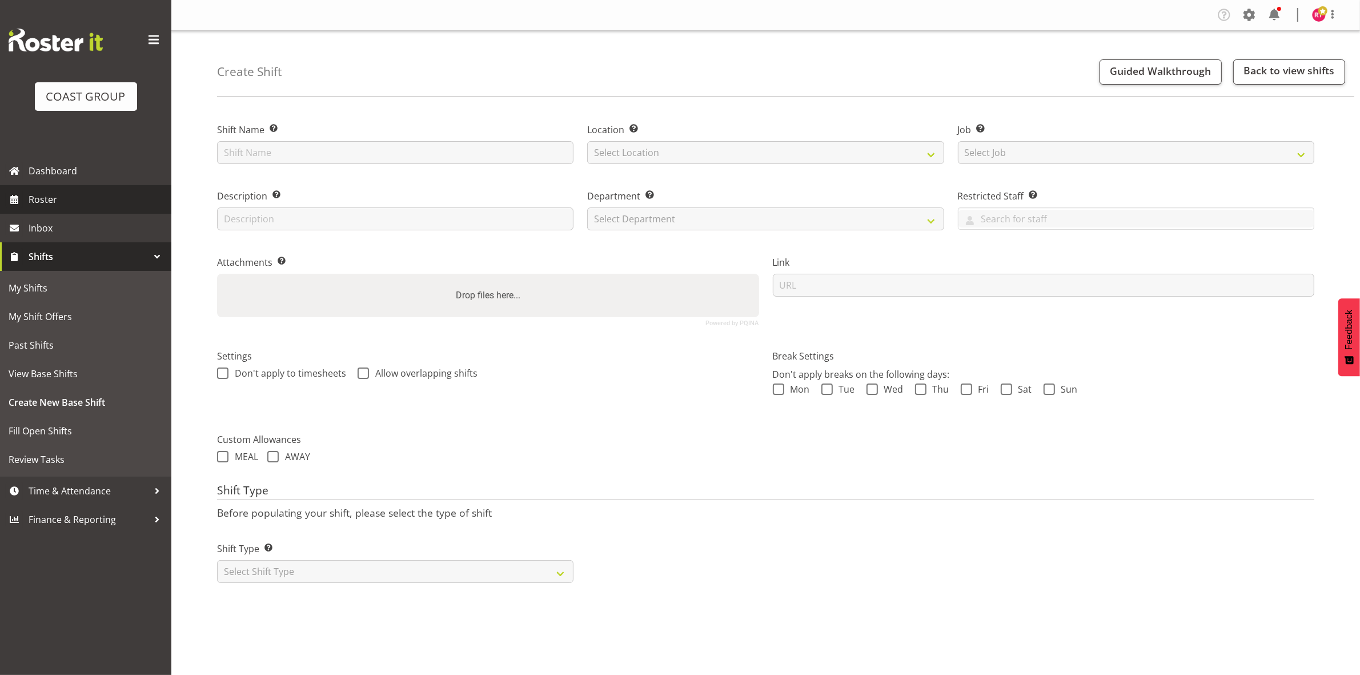
click at [69, 207] on span "Roster" at bounding box center [97, 199] width 137 height 17
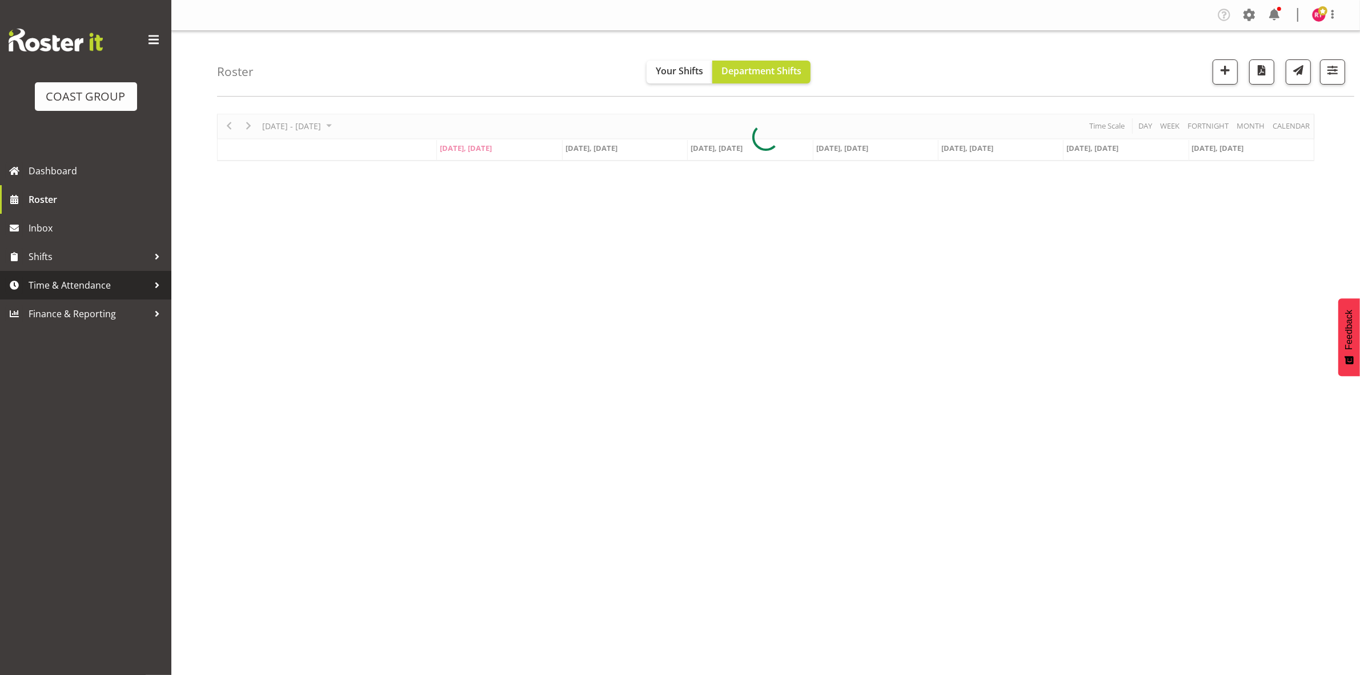
click at [78, 292] on span "Time & Attendance" at bounding box center [89, 284] width 120 height 17
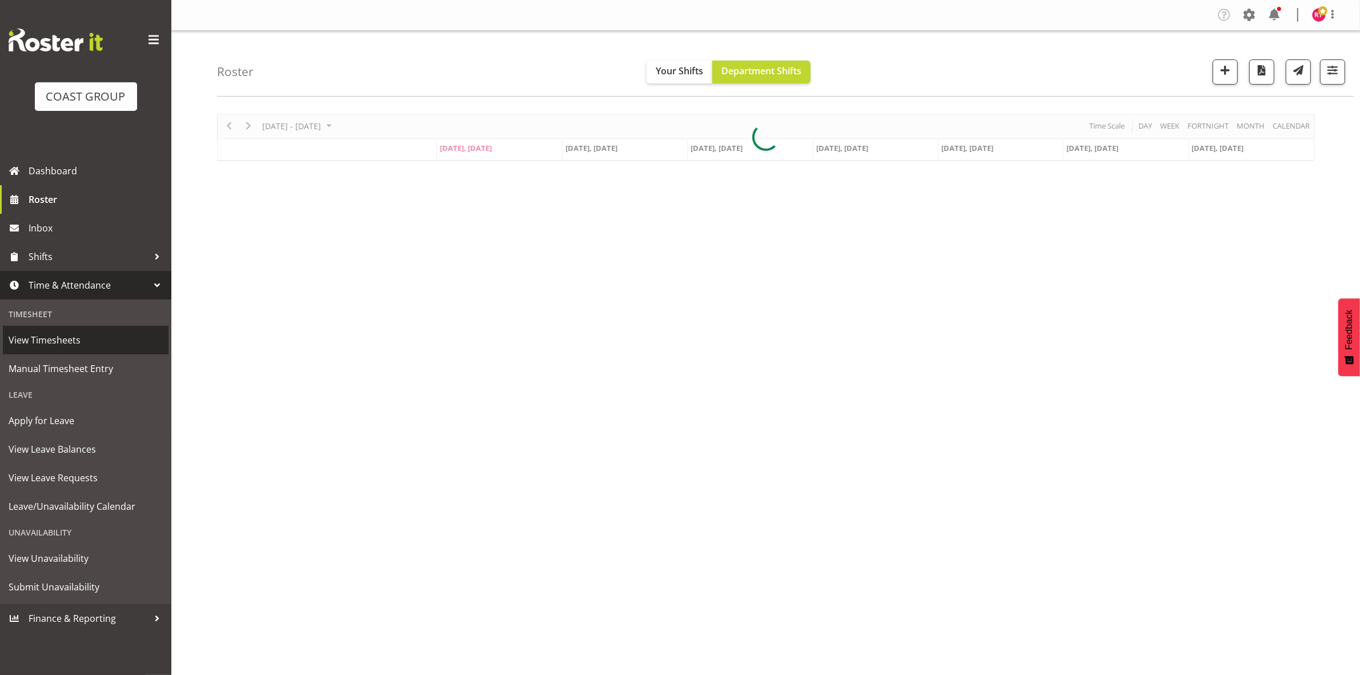
click at [63, 343] on span "View Timesheets" at bounding box center [86, 339] width 154 height 17
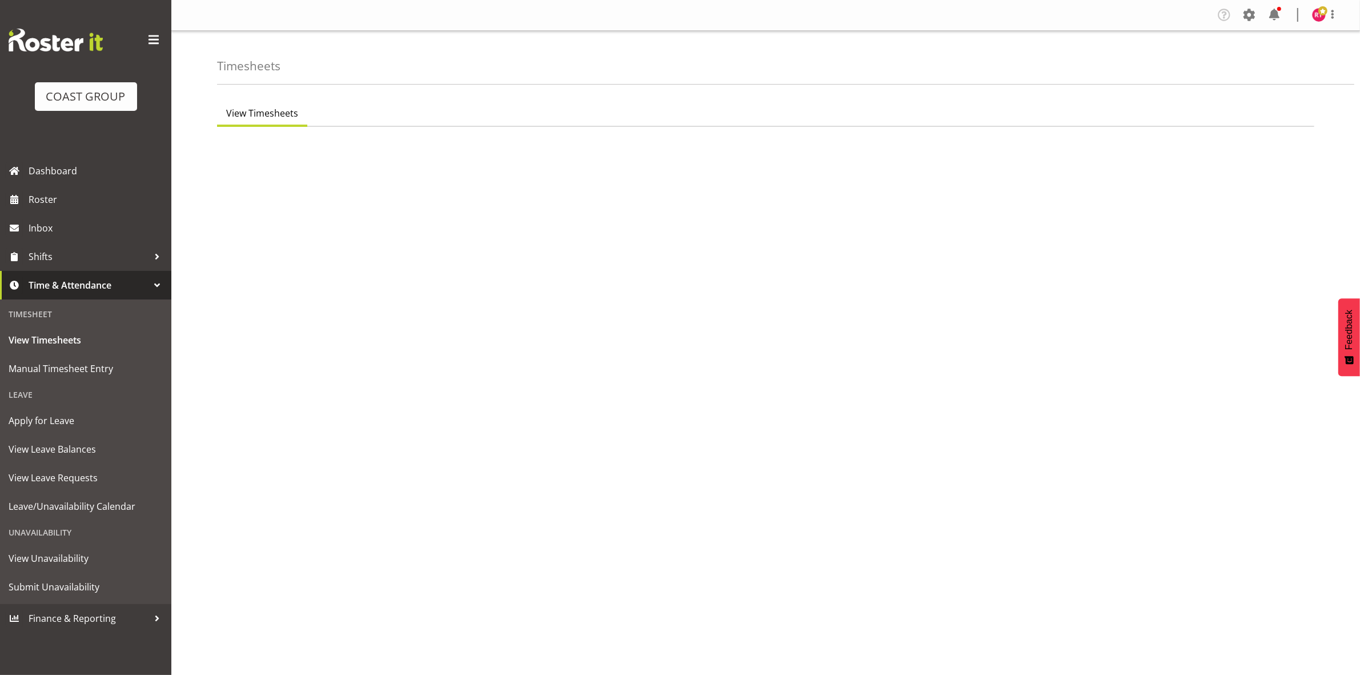
select select "7"
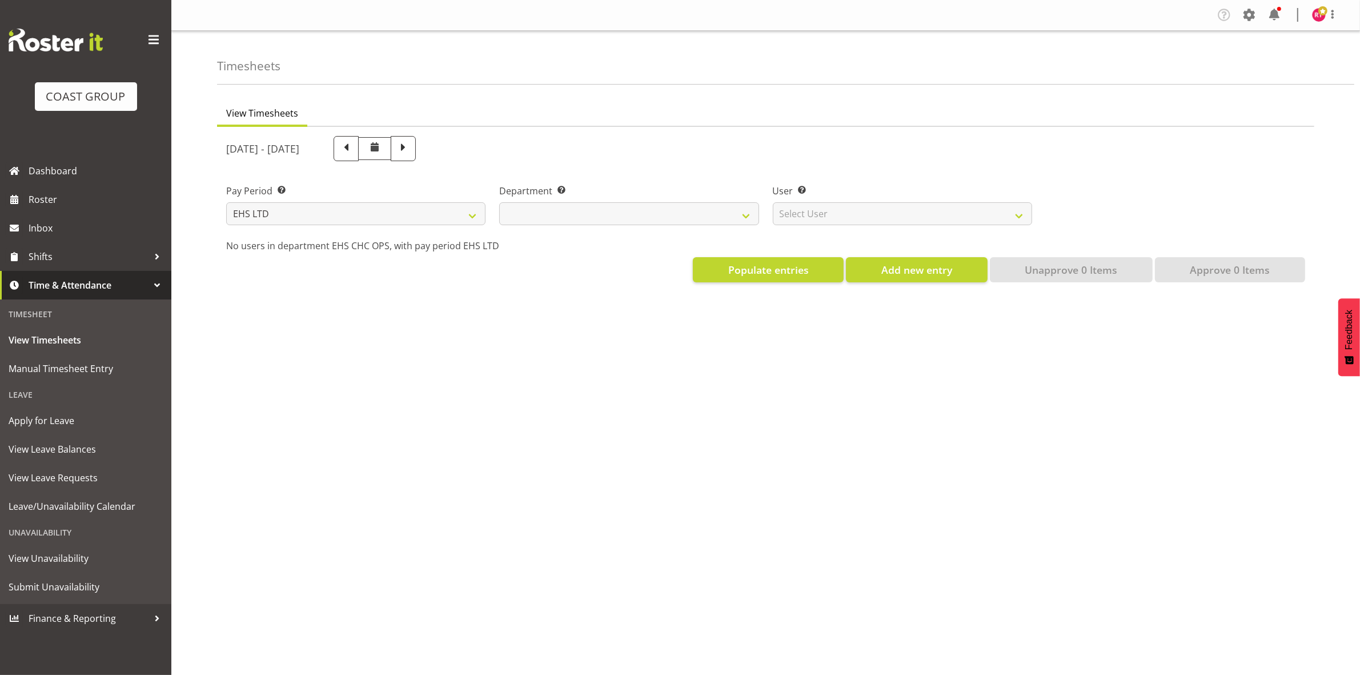
select select
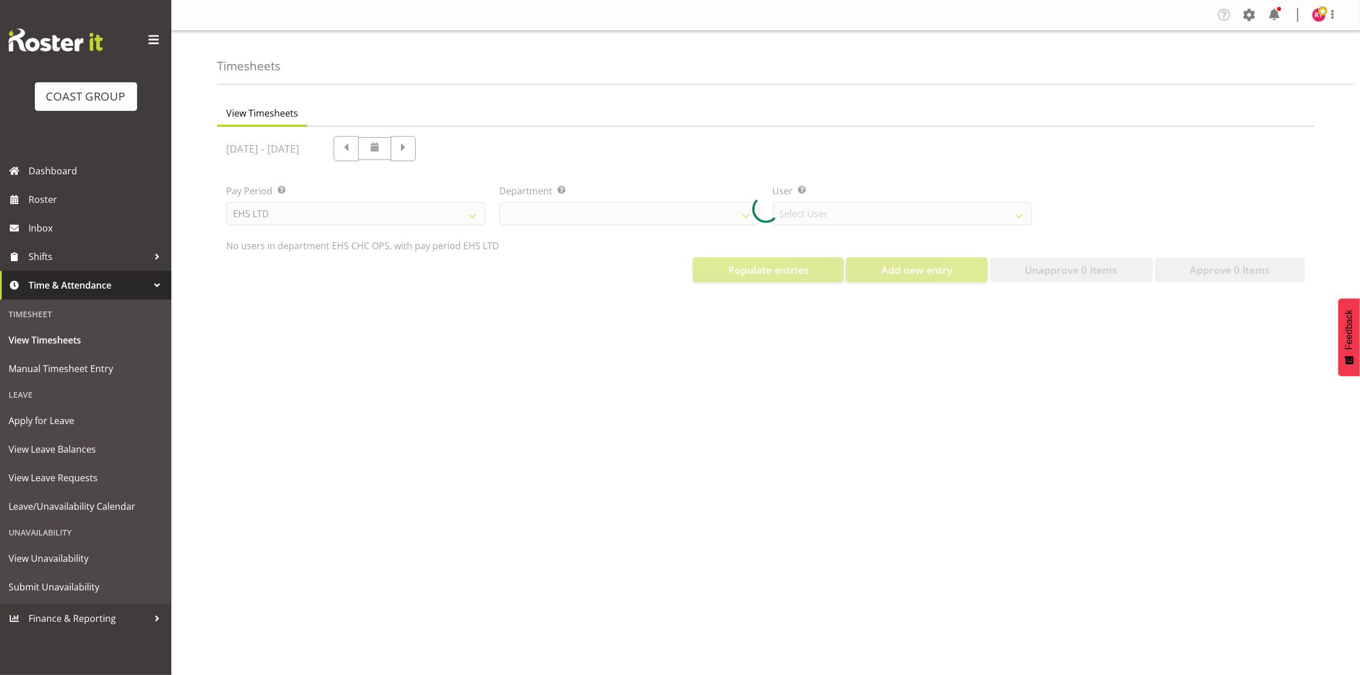
select select "11515"
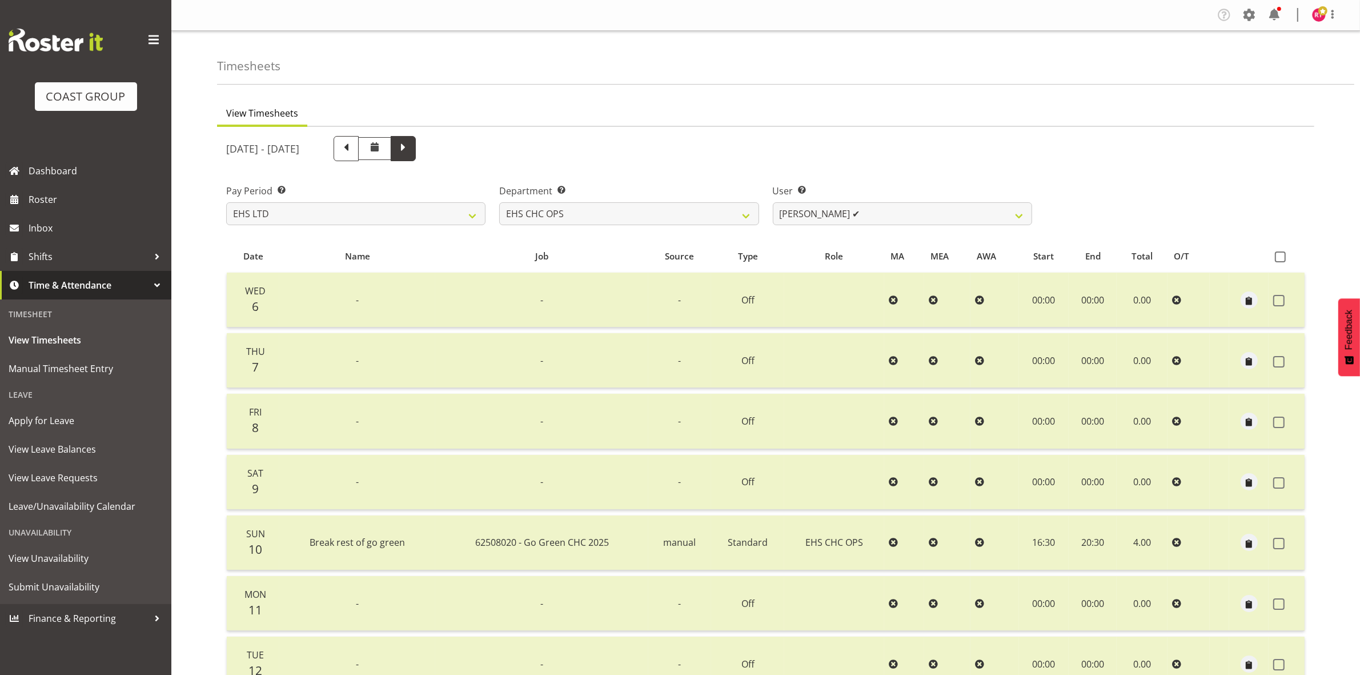
click at [411, 146] on span at bounding box center [403, 147] width 15 height 15
select select
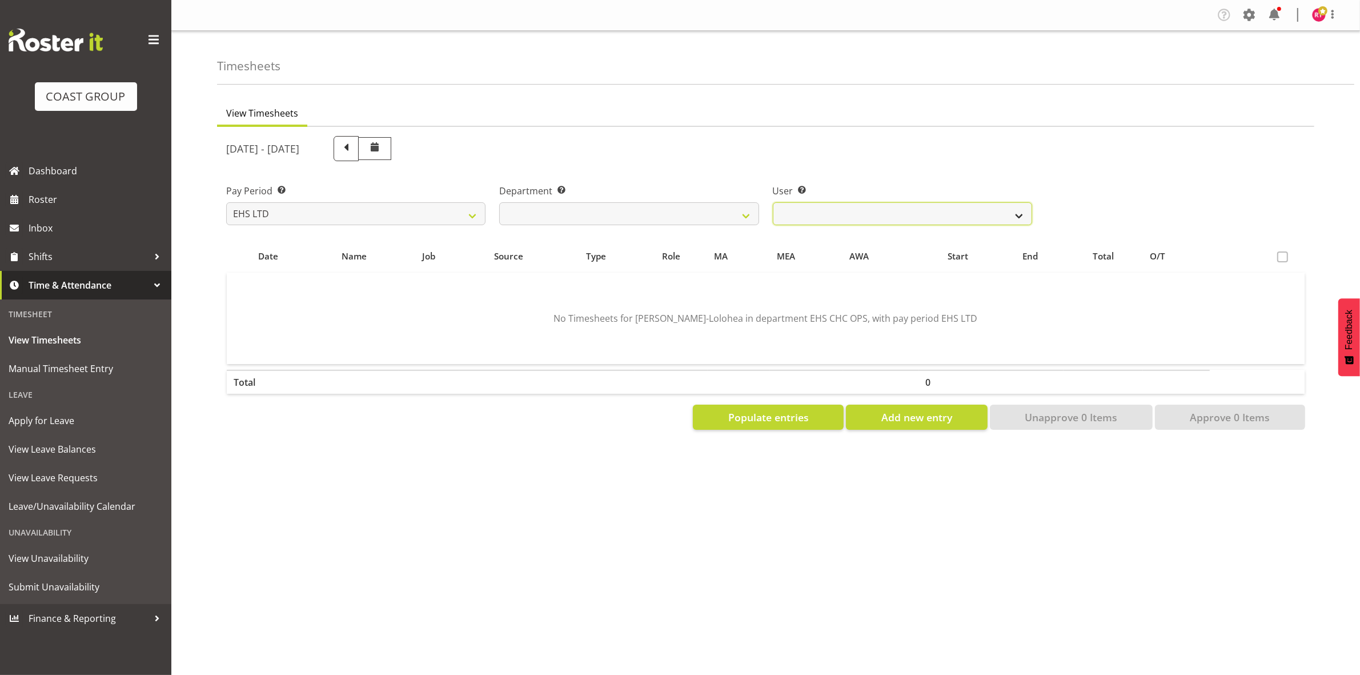
click at [869, 215] on select "Aminio Fonongaloa-Lolohea ❌ David Wiseman ❌ George Unsworth ❌ Keegan Thomas ❌ M…" at bounding box center [902, 213] width 259 height 23
select select "11371"
click at [773, 202] on select "Aminio Fonongaloa-Lolohea ❌ David Wiseman ❌ George Unsworth ❌ Keegan Thomas ❌ M…" at bounding box center [902, 213] width 259 height 23
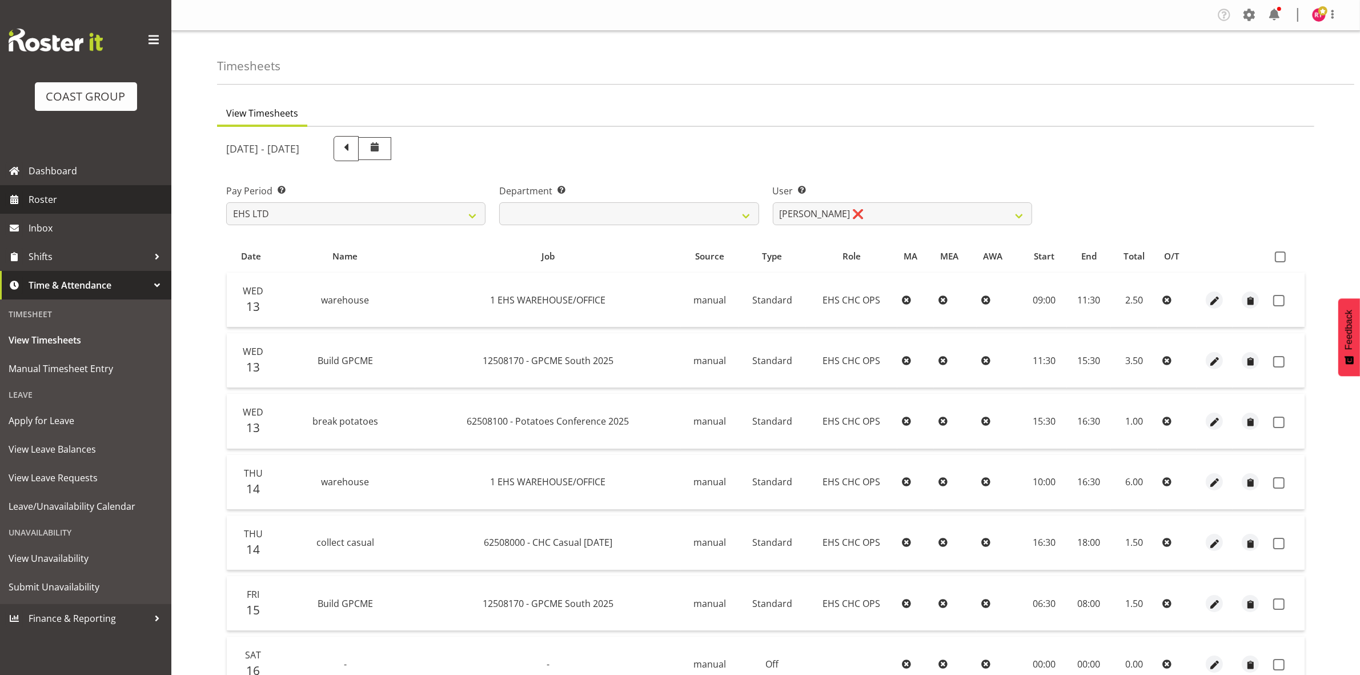
click at [67, 199] on span "Roster" at bounding box center [97, 199] width 137 height 17
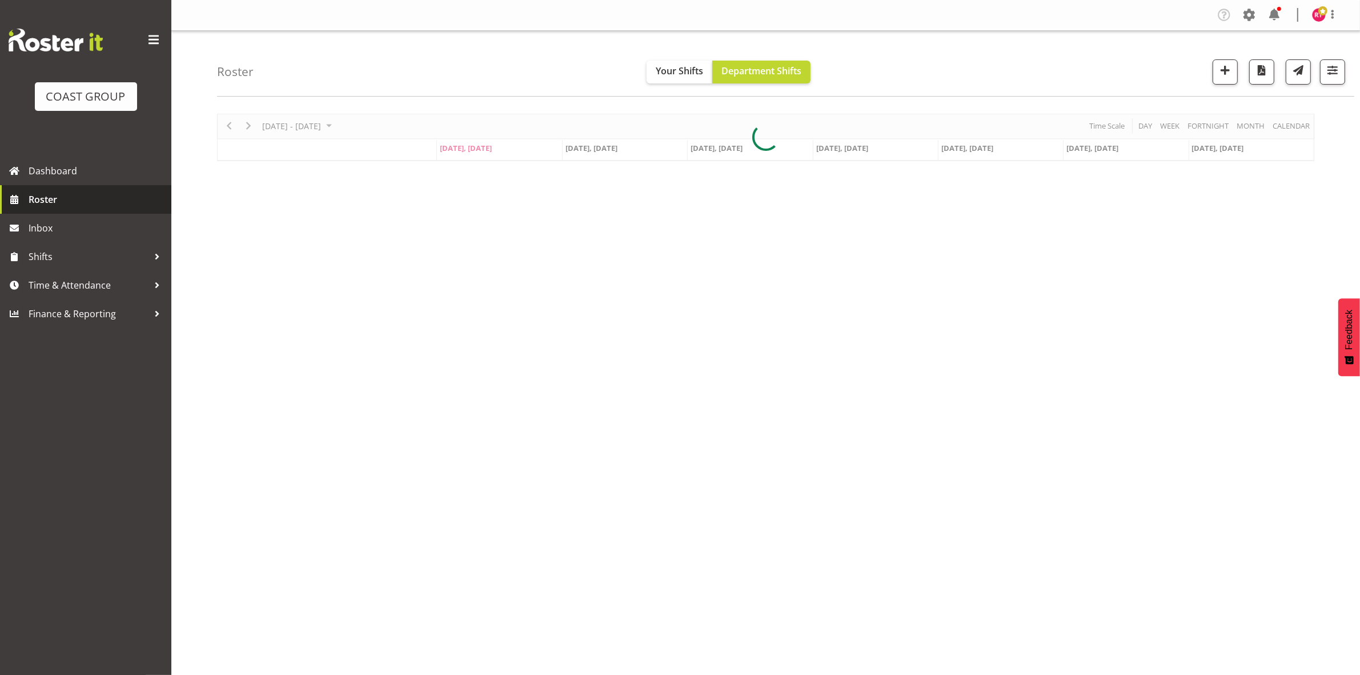
click at [78, 205] on span "Roster" at bounding box center [97, 199] width 137 height 17
click at [1337, 77] on span "button" at bounding box center [1332, 70] width 15 height 15
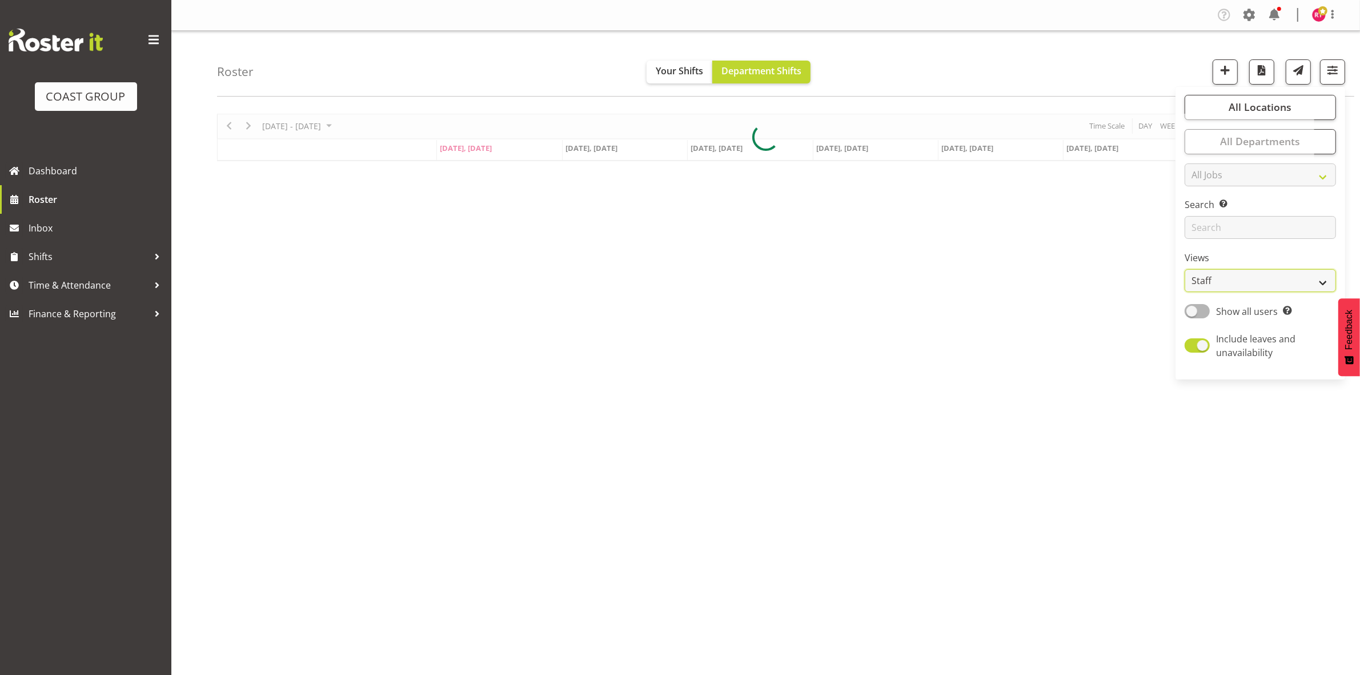
click at [1243, 276] on select "Staff Role Shift - Horizontal Shift - Vertical Staff - Location" at bounding box center [1260, 280] width 151 height 23
select select "shift"
click at [1185, 269] on select "Staff Role Shift - Horizontal Shift - Vertical Staff - Location" at bounding box center [1260, 280] width 151 height 23
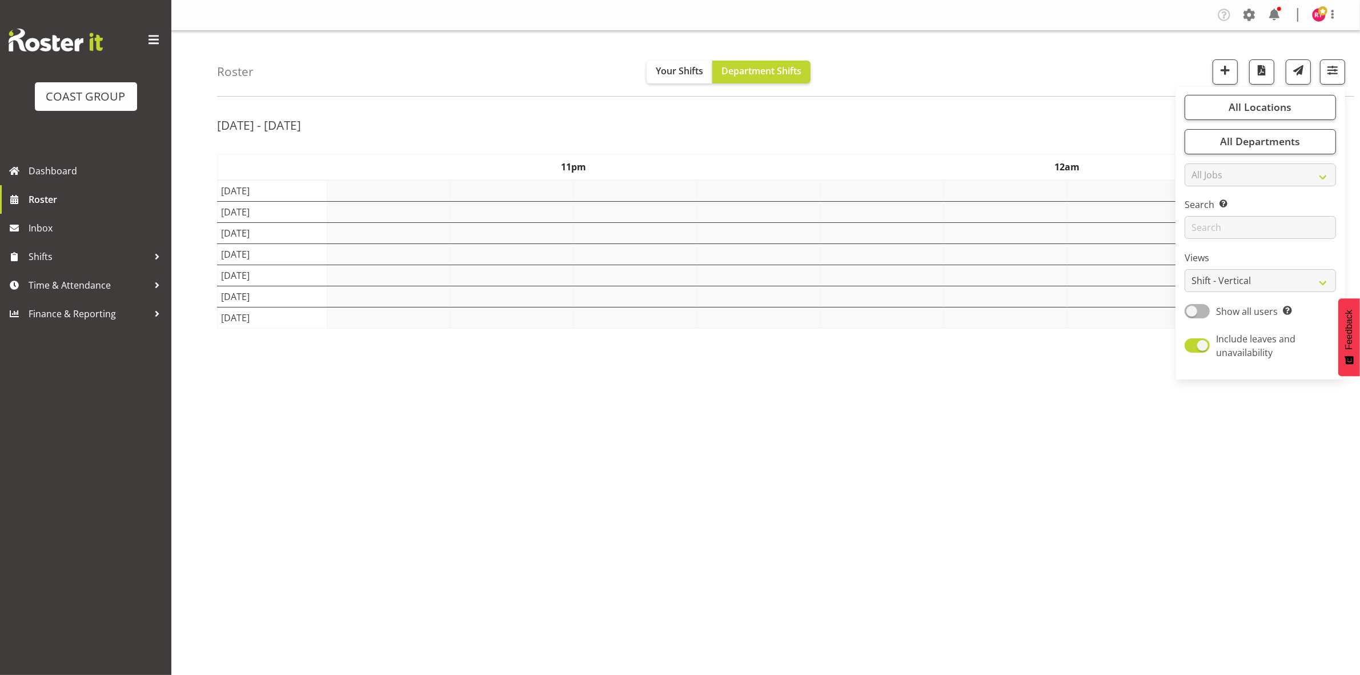
click at [1018, 133] on div "Aug 18th - 24th, 2025" at bounding box center [765, 127] width 1097 height 26
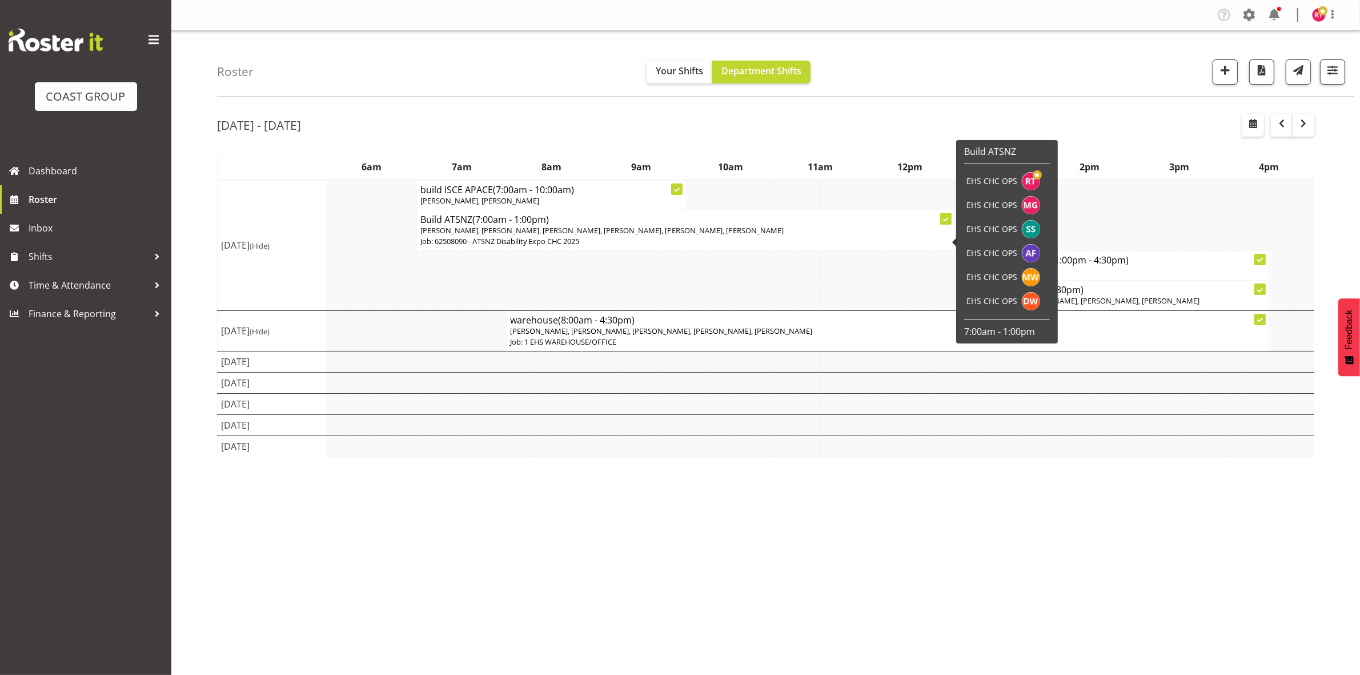
click at [526, 238] on p "Job: 62508090 - ATSNZ Disability Expo CHC 2025" at bounding box center [685, 241] width 531 height 11
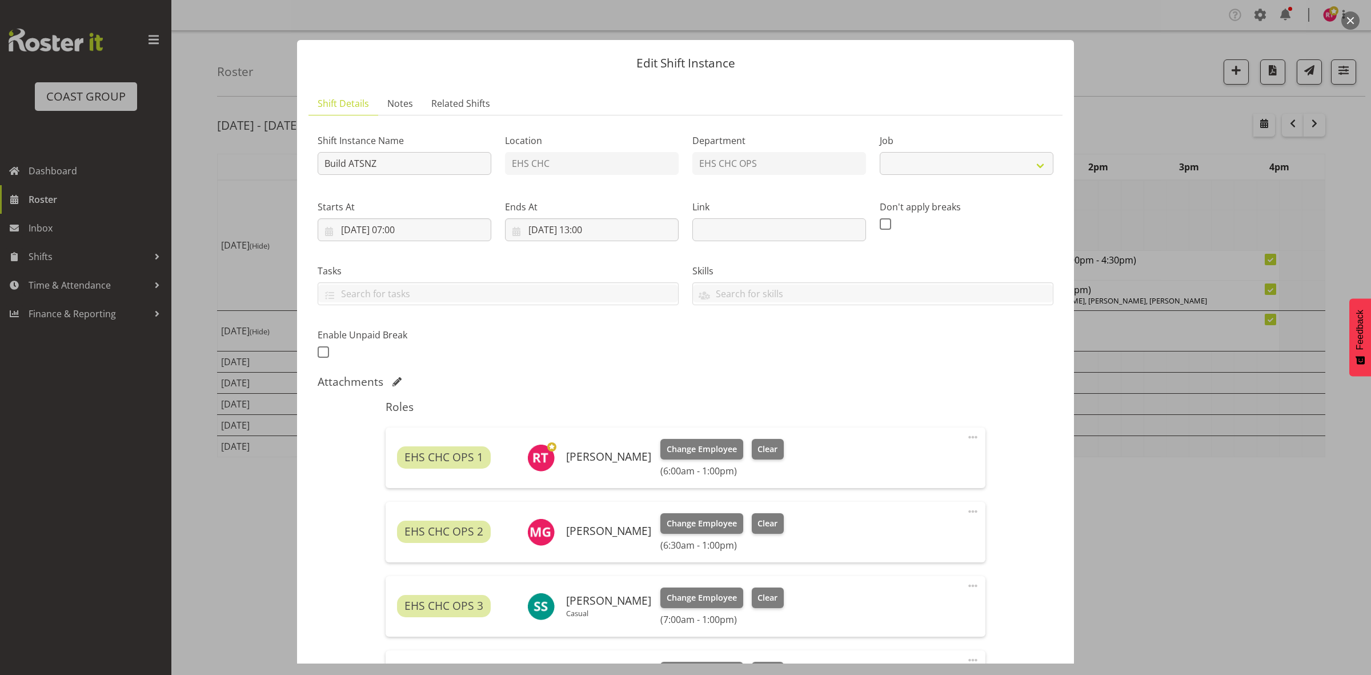
select select "9699"
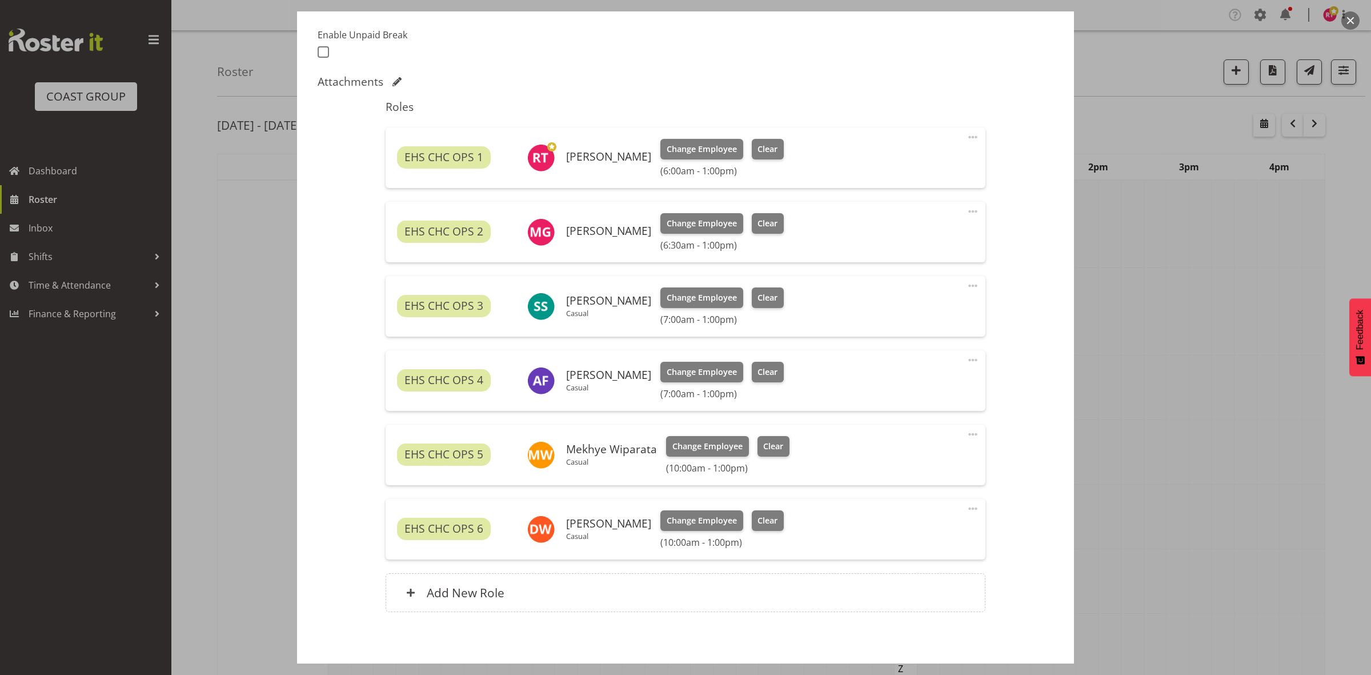
scroll to position [279, 0]
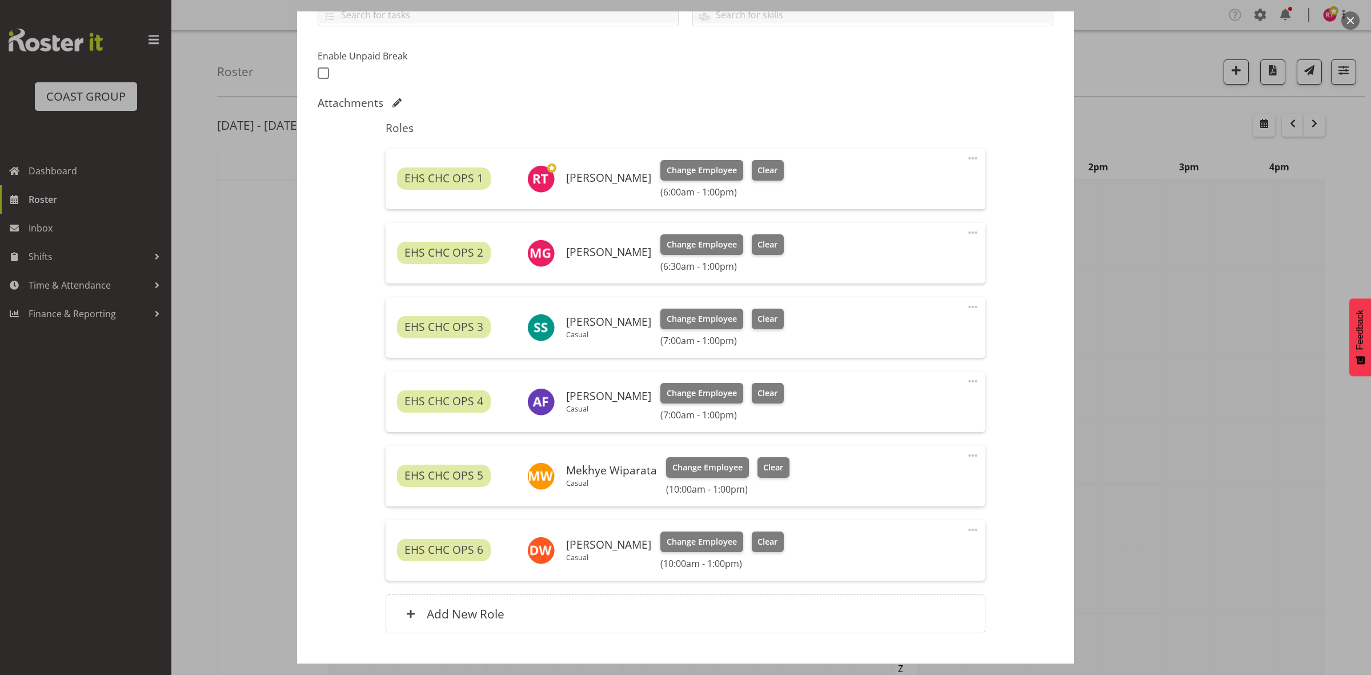
click at [966, 380] on span at bounding box center [973, 381] width 14 height 14
click at [934, 398] on link "Edit" at bounding box center [925, 406] width 110 height 21
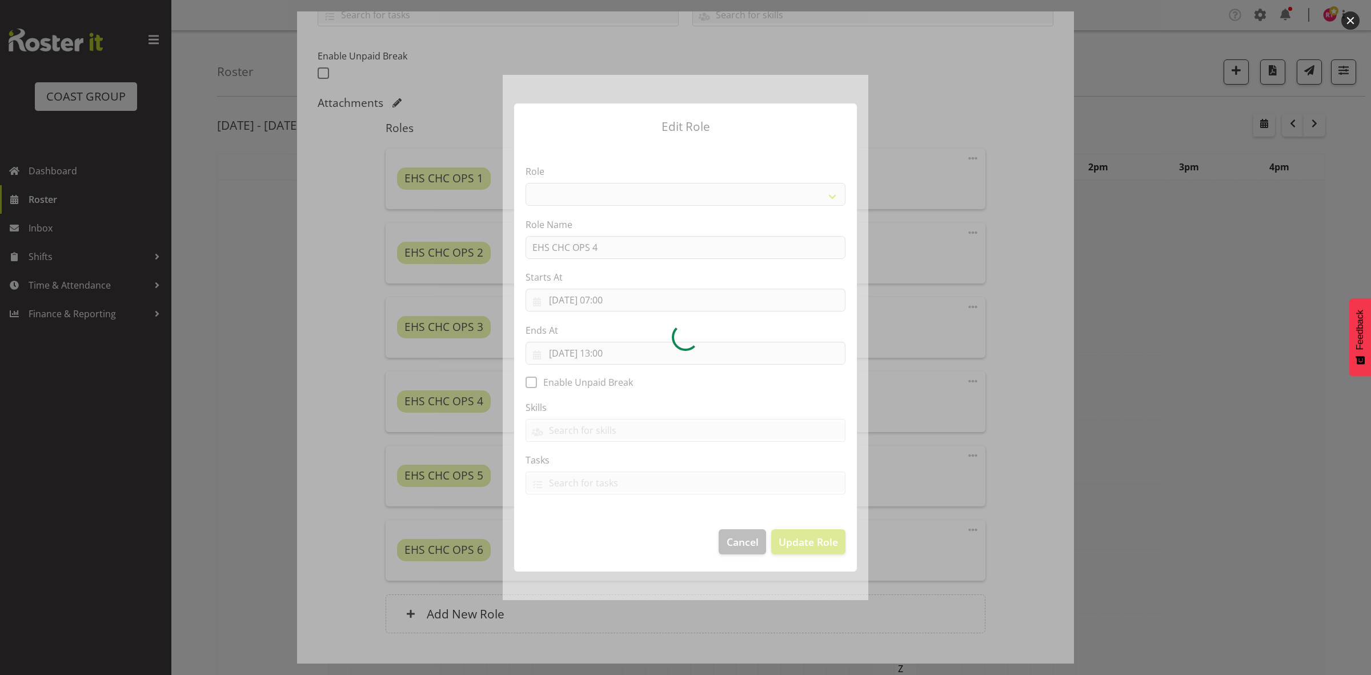
click at [607, 352] on div at bounding box center [686, 337] width 366 height 525
select select "192"
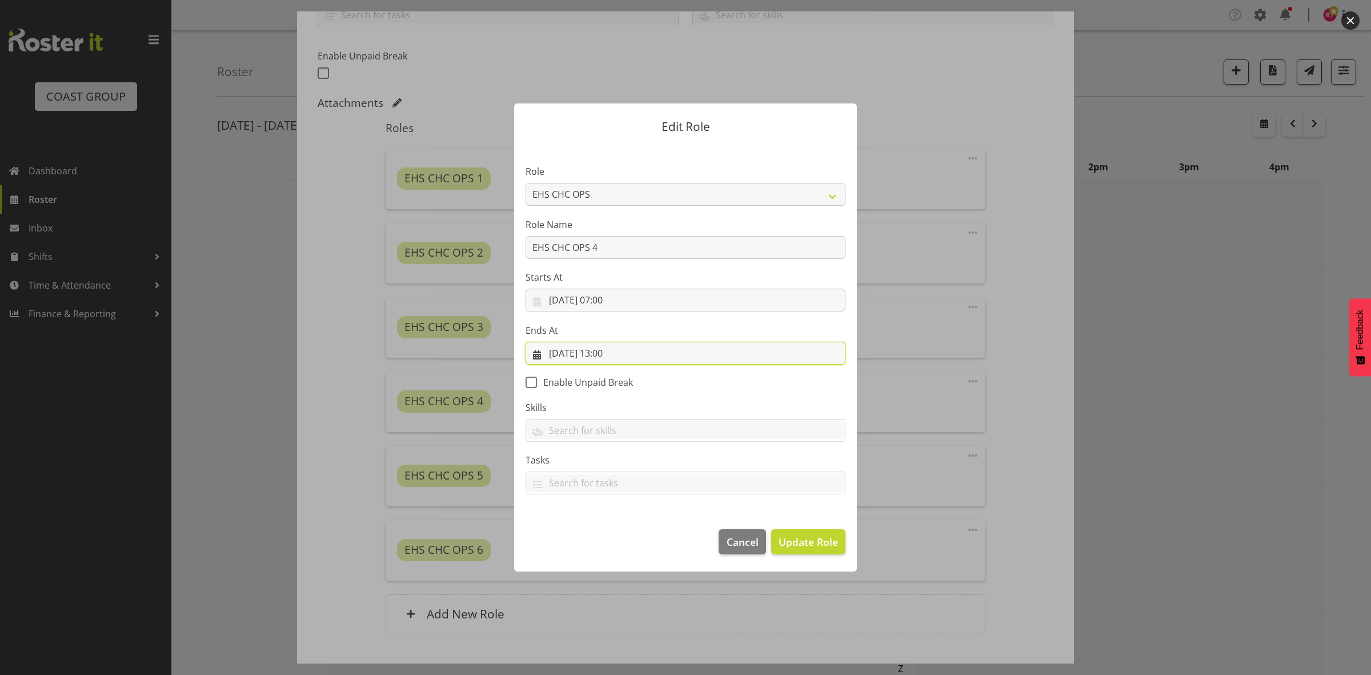
click at [607, 352] on input "18/08/2025, 13:00" at bounding box center [686, 353] width 320 height 23
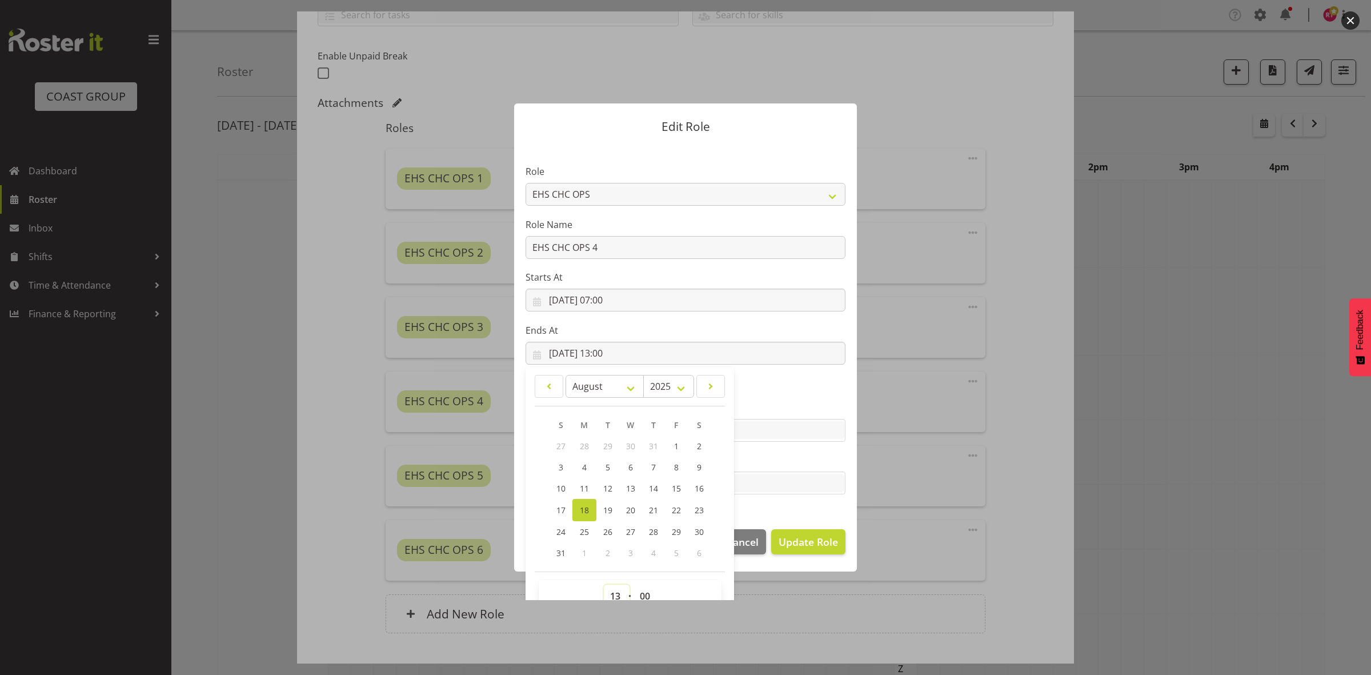
drag, startPoint x: 612, startPoint y: 592, endPoint x: 608, endPoint y: 586, distance: 7.2
click at [612, 592] on select "00 01 02 03 04 05 06 07 08 09 10 11 12 13 14 15 16 17 18 19 20 21 22 23" at bounding box center [617, 595] width 26 height 23
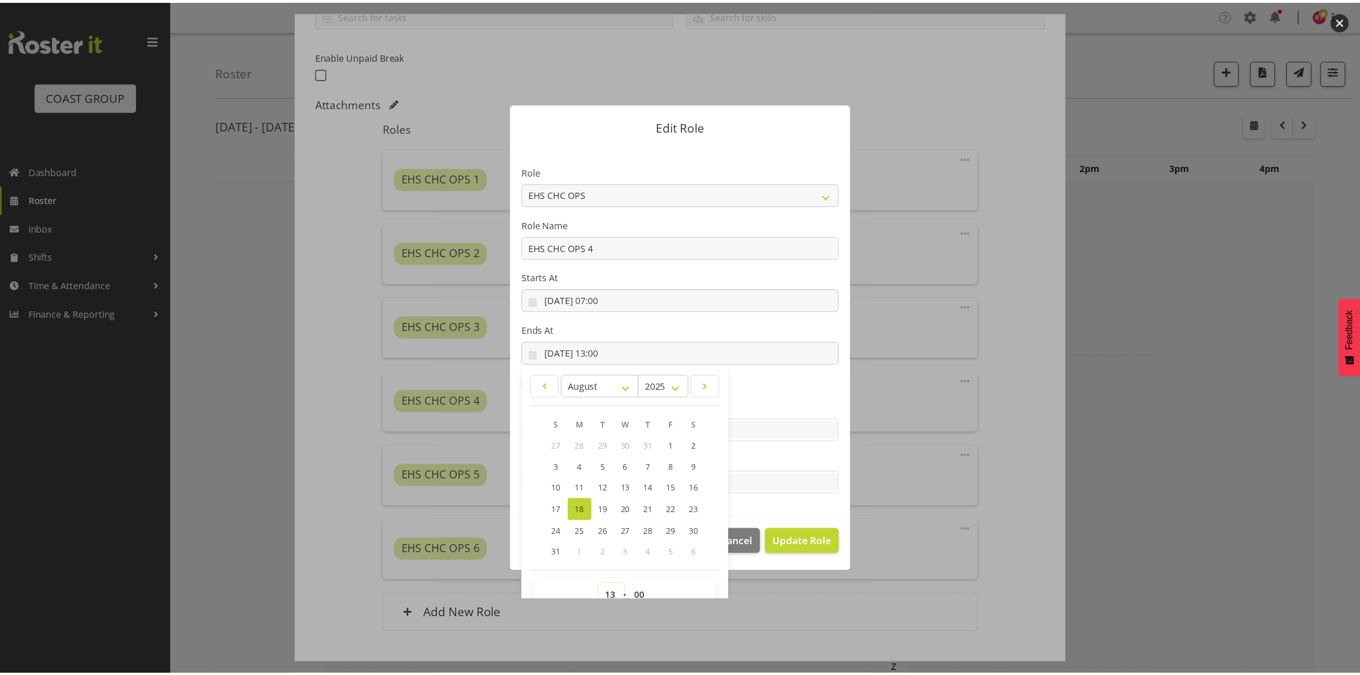
scroll to position [7, 0]
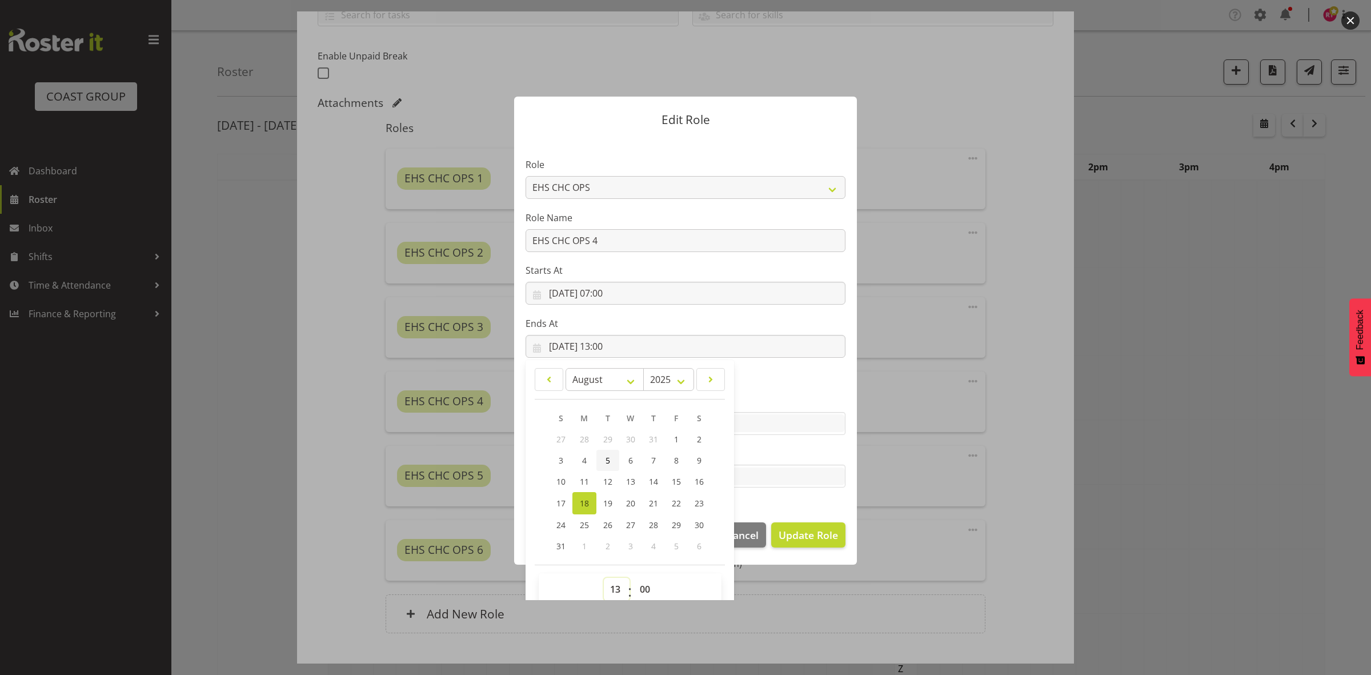
select select "12"
click at [604, 578] on select "00 01 02 03 04 05 06 07 08 09 10 11 12 13 14 15 16 17 18 19 20 21 22 23" at bounding box center [617, 589] width 26 height 23
type input "18/08/2025, 12:00"
click at [804, 533] on span "Update Role" at bounding box center [808, 534] width 59 height 15
select select
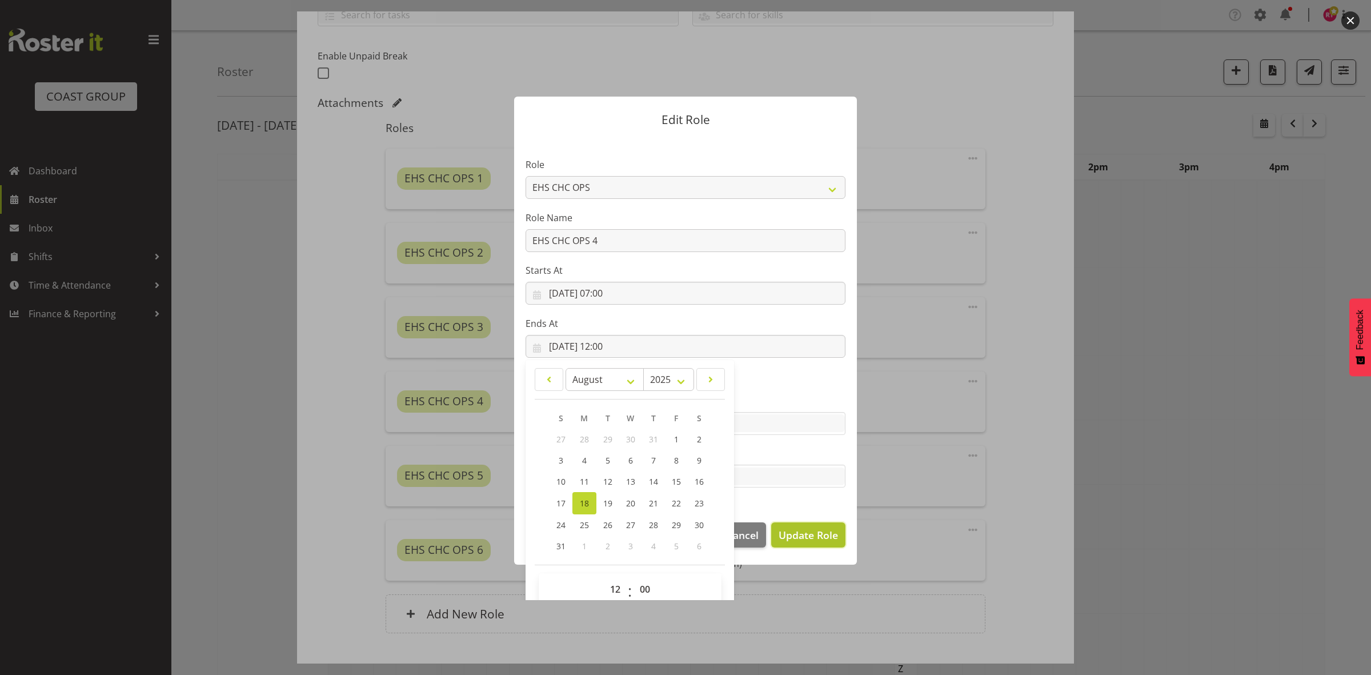
select select
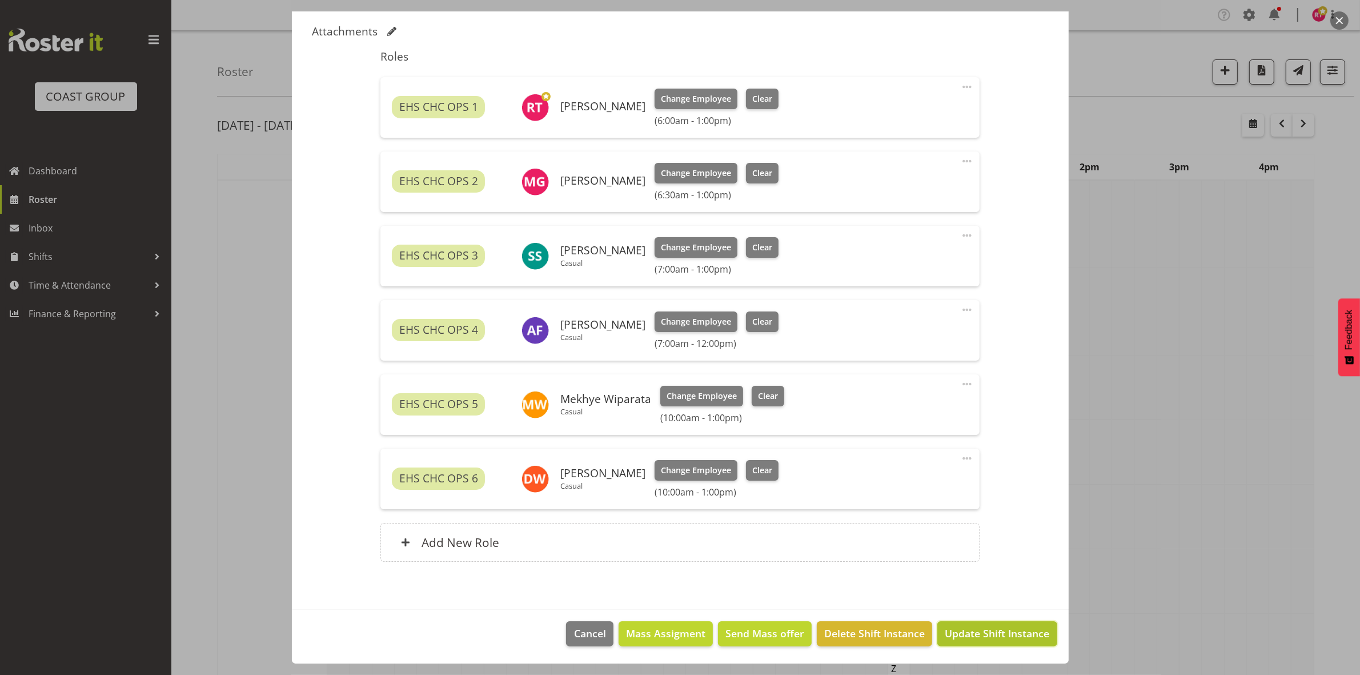
click at [992, 629] on span "Update Shift Instance" at bounding box center [997, 633] width 105 height 15
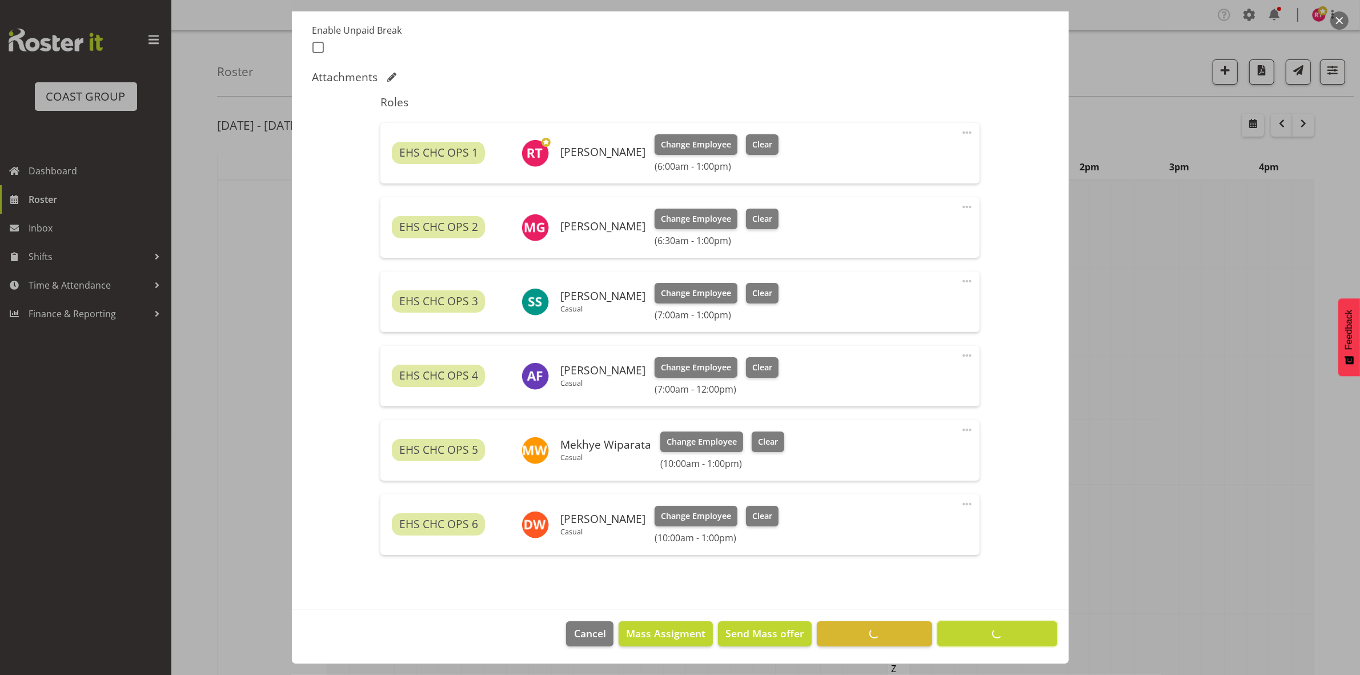
scroll to position [304, 0]
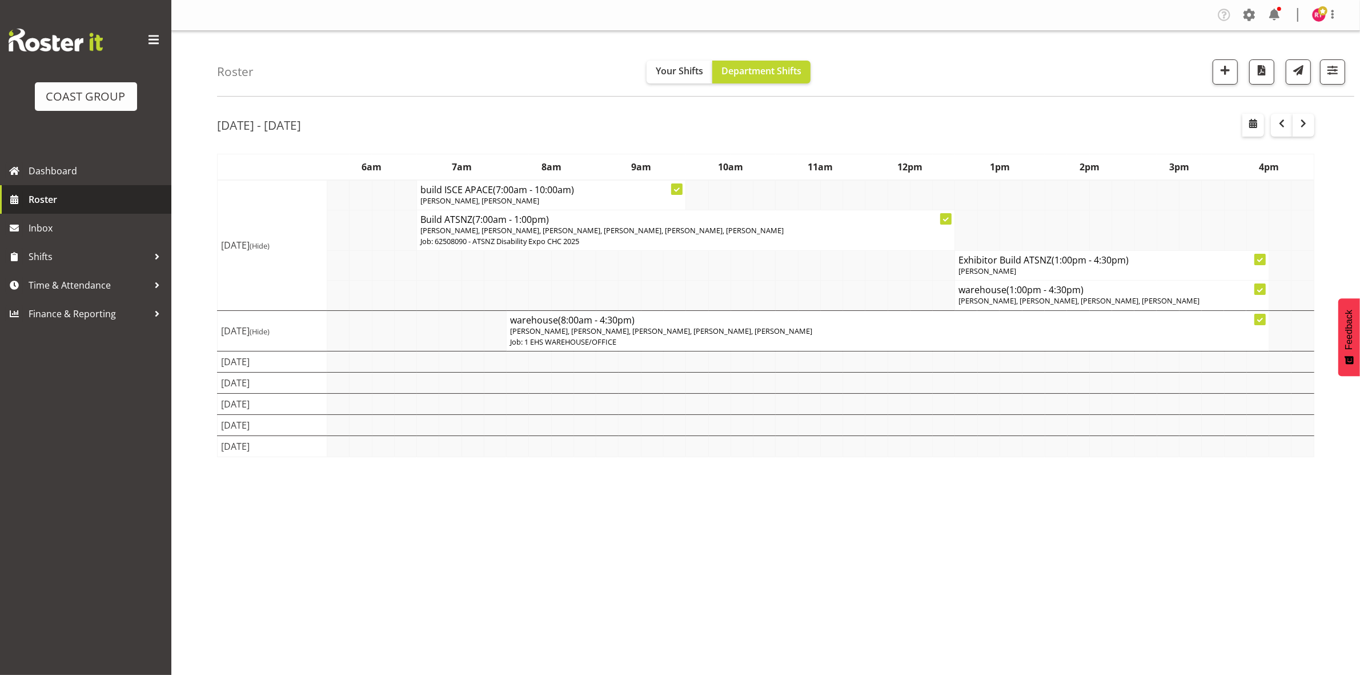
click at [74, 198] on span "Roster" at bounding box center [97, 199] width 137 height 17
